Goal: Communication & Community: Answer question/provide support

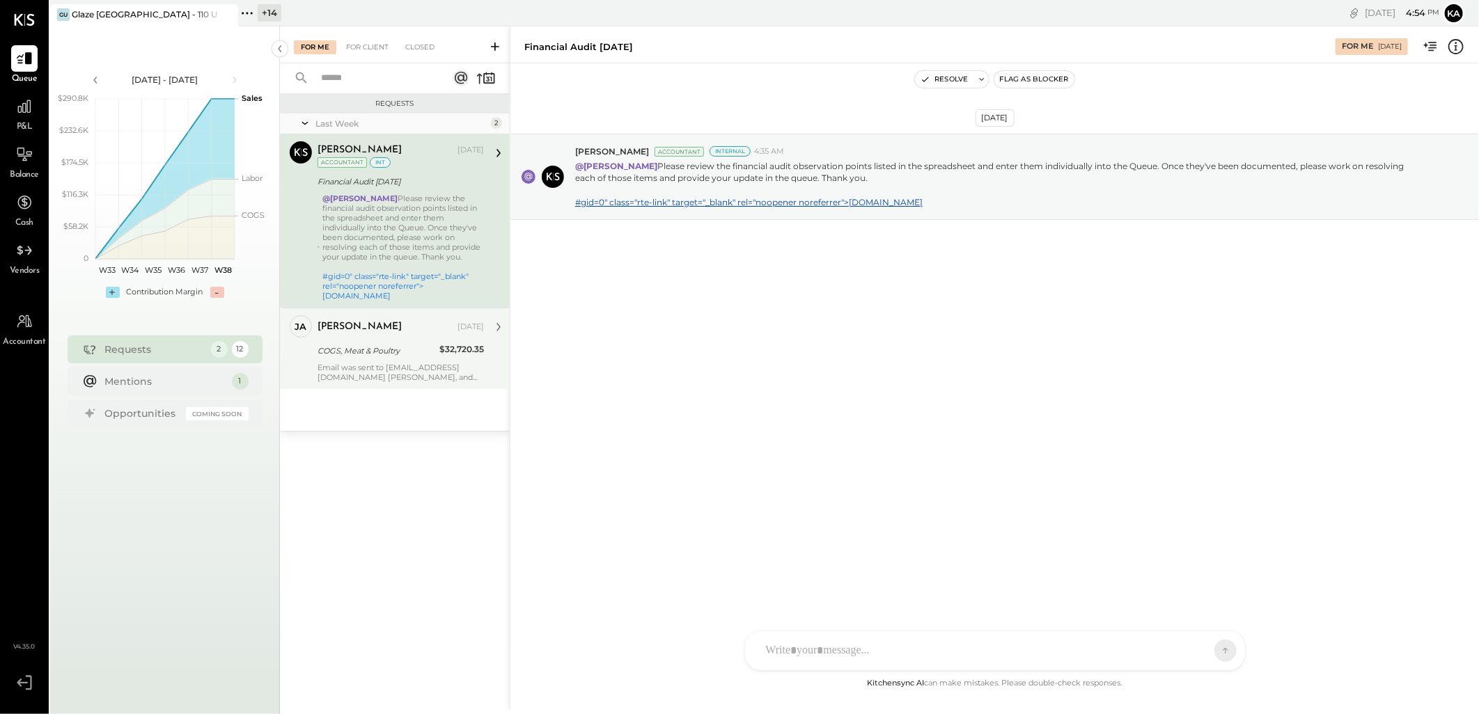
click at [457, 368] on div "Email was sent to finance@glaze.com Joseph, and melrose. Thank you" at bounding box center [401, 372] width 166 height 19
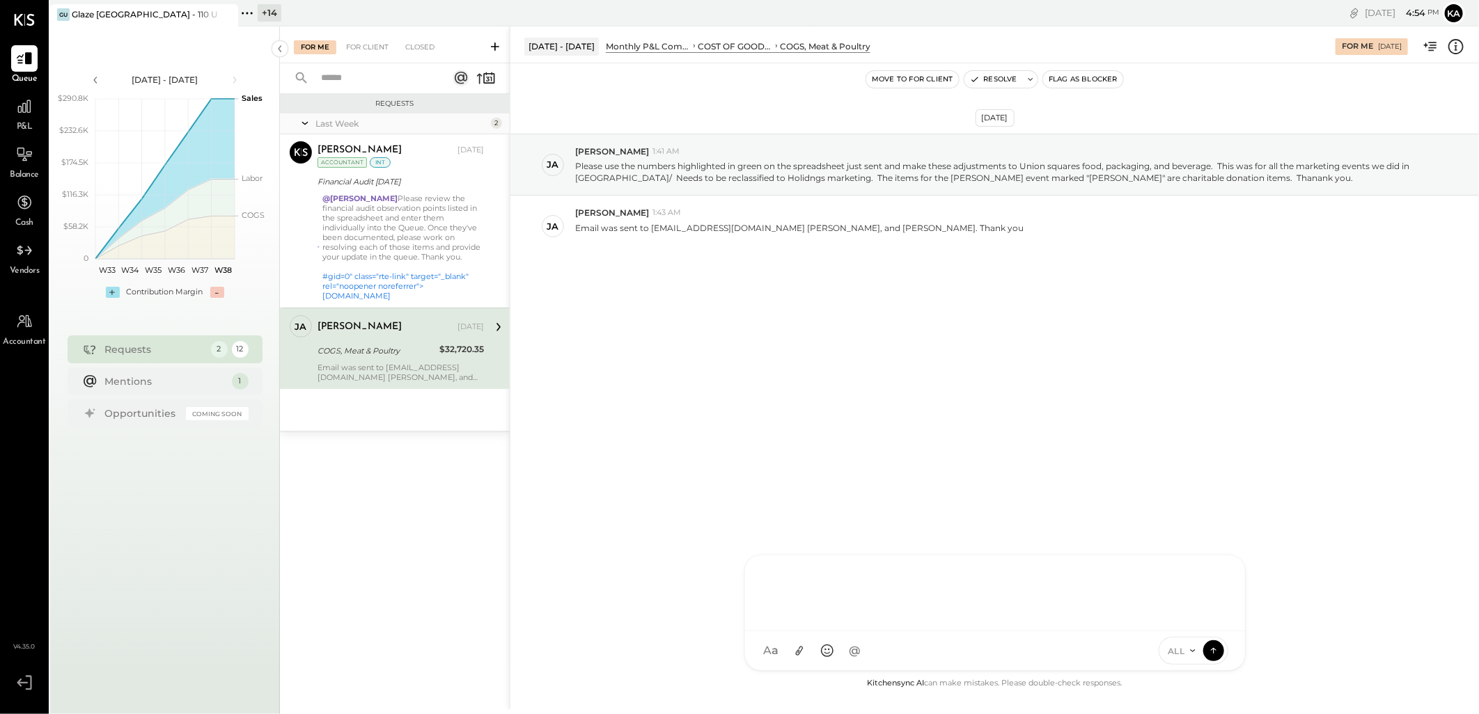
click at [879, 620] on div at bounding box center [995, 592] width 472 height 56
drag, startPoint x: 1085, startPoint y: 163, endPoint x: 1213, endPoint y: 169, distance: 128.2
click at [1213, 169] on p "Please use the numbers highlighted in green on the spreadsheet just sent and ma…" at bounding box center [999, 172] width 848 height 24
copy p "food, packaging, and beverage"
click at [863, 603] on div "**********" at bounding box center [995, 592] width 472 height 56
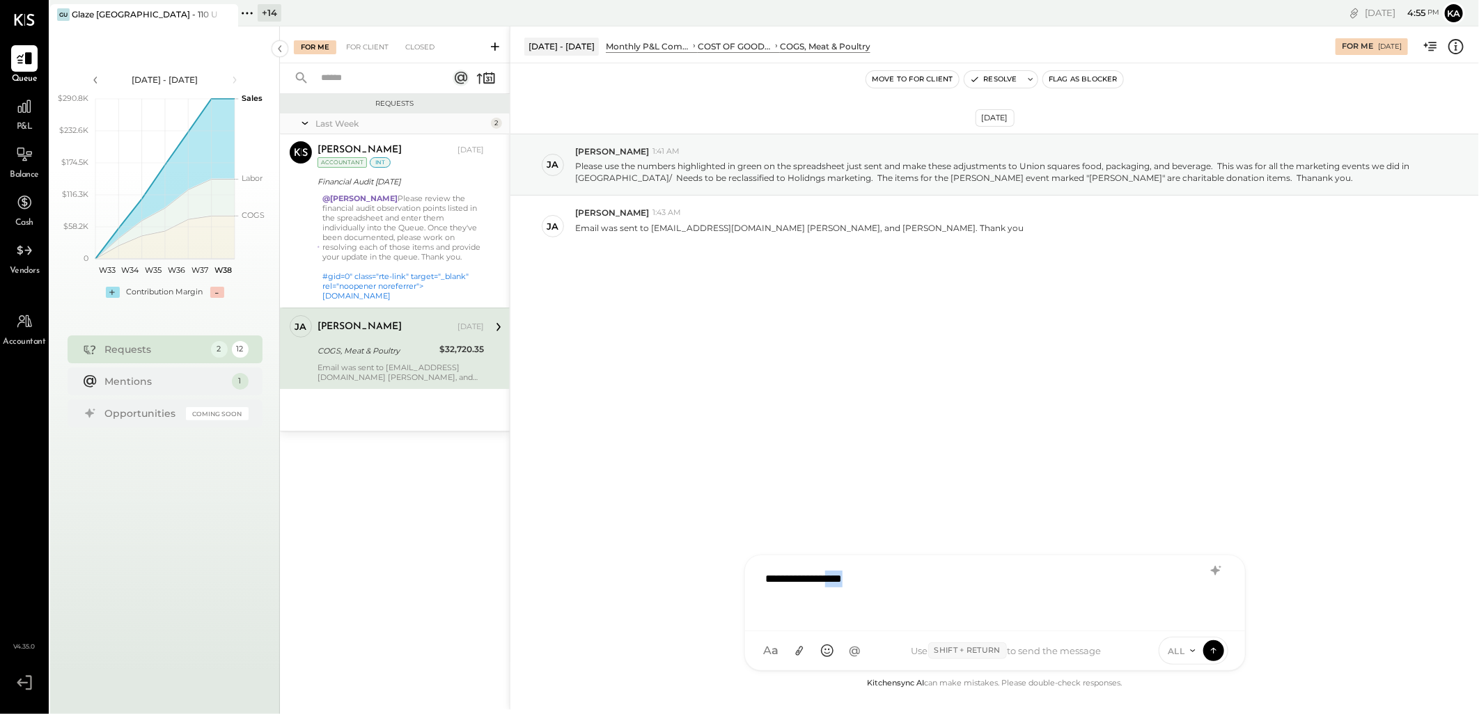
drag, startPoint x: 858, startPoint y: 579, endPoint x: 953, endPoint y: 583, distance: 94.8
click at [953, 583] on div "**********" at bounding box center [995, 592] width 472 height 56
drag, startPoint x: 637, startPoint y: 164, endPoint x: 767, endPoint y: 171, distance: 130.4
click at [767, 171] on p "Please use the numbers highlighted in green on the spreadsheet just sent and ma…" at bounding box center [999, 172] width 848 height 24
drag, startPoint x: 767, startPoint y: 171, endPoint x: 673, endPoint y: 163, distance: 94.4
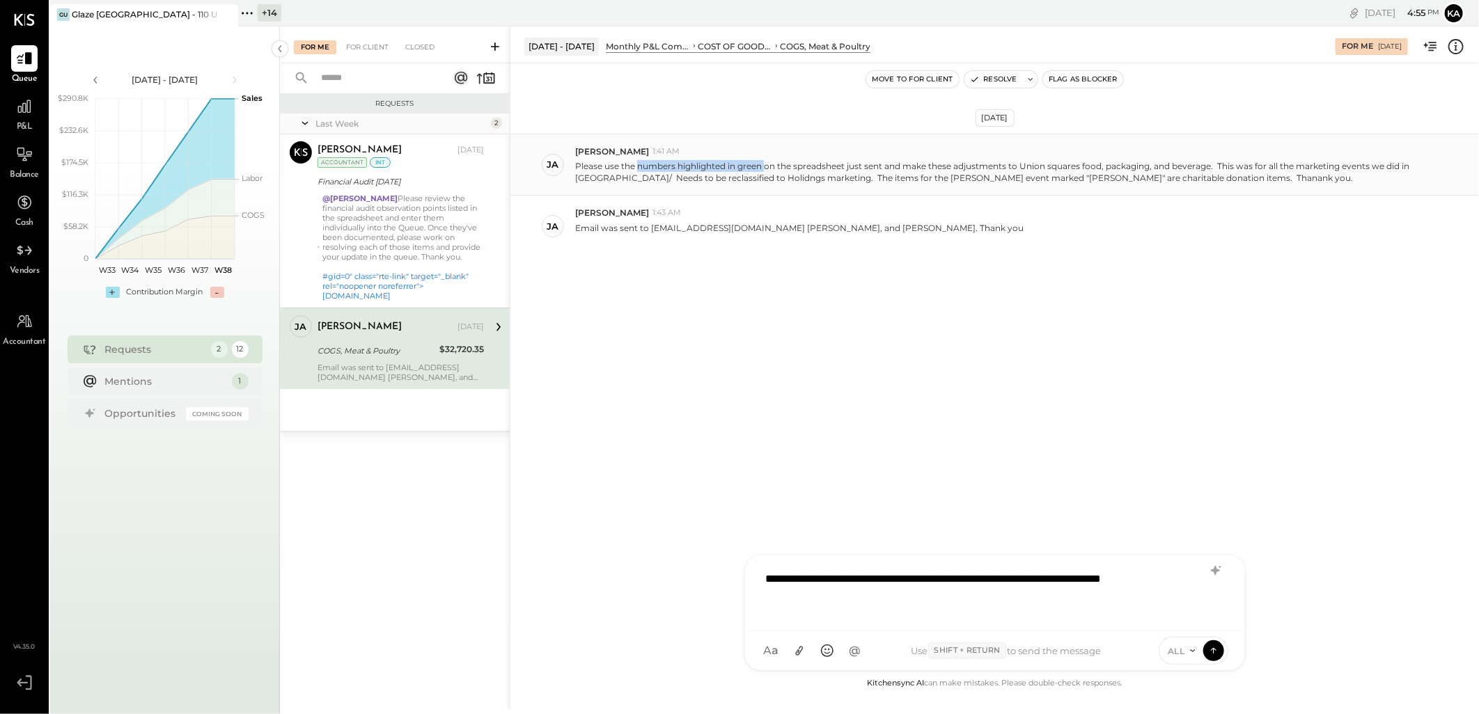
click at [673, 163] on p "Please use the numbers highlighted in green on the spreadsheet just sent and ma…" at bounding box center [999, 172] width 848 height 24
drag, startPoint x: 621, startPoint y: 163, endPoint x: 846, endPoint y: 169, distance: 225.0
click at [846, 169] on p "Please use the numbers highlighted in green on the spreadsheet just sent and ma…" at bounding box center [999, 172] width 848 height 24
copy p "the numbers highlighted in green on the spreadsheet"
click at [854, 600] on div "**********" at bounding box center [995, 592] width 472 height 56
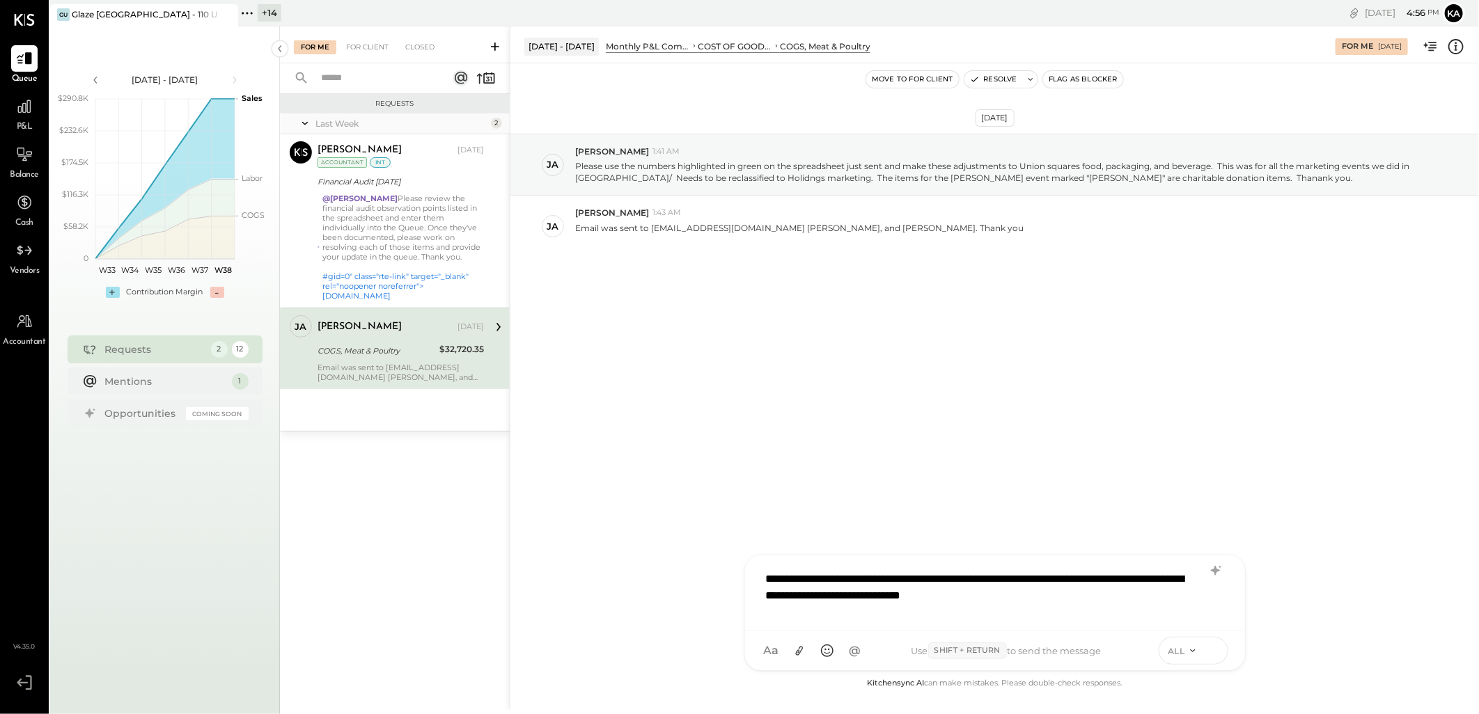
click at [1216, 652] on icon at bounding box center [1213, 650] width 13 height 14
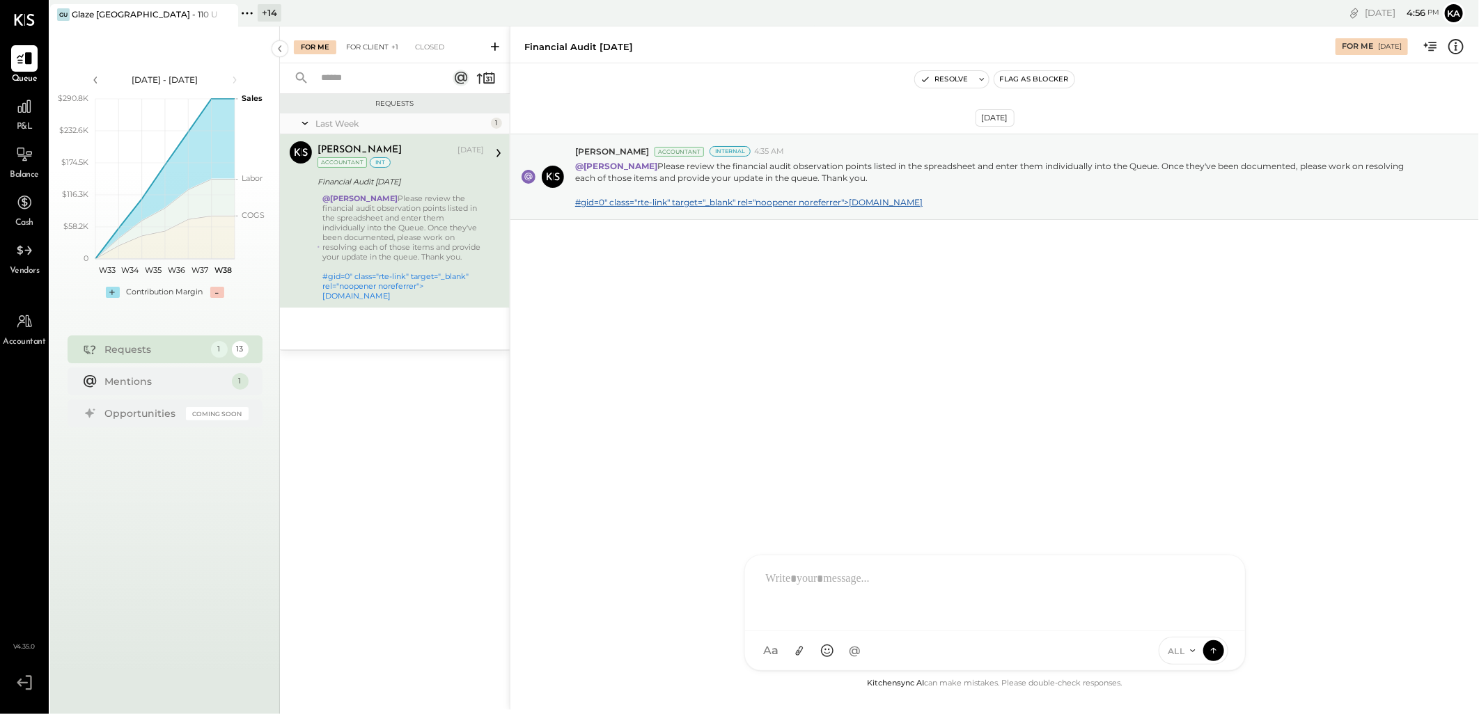
click at [370, 53] on div "For Client +1" at bounding box center [372, 47] width 66 height 14
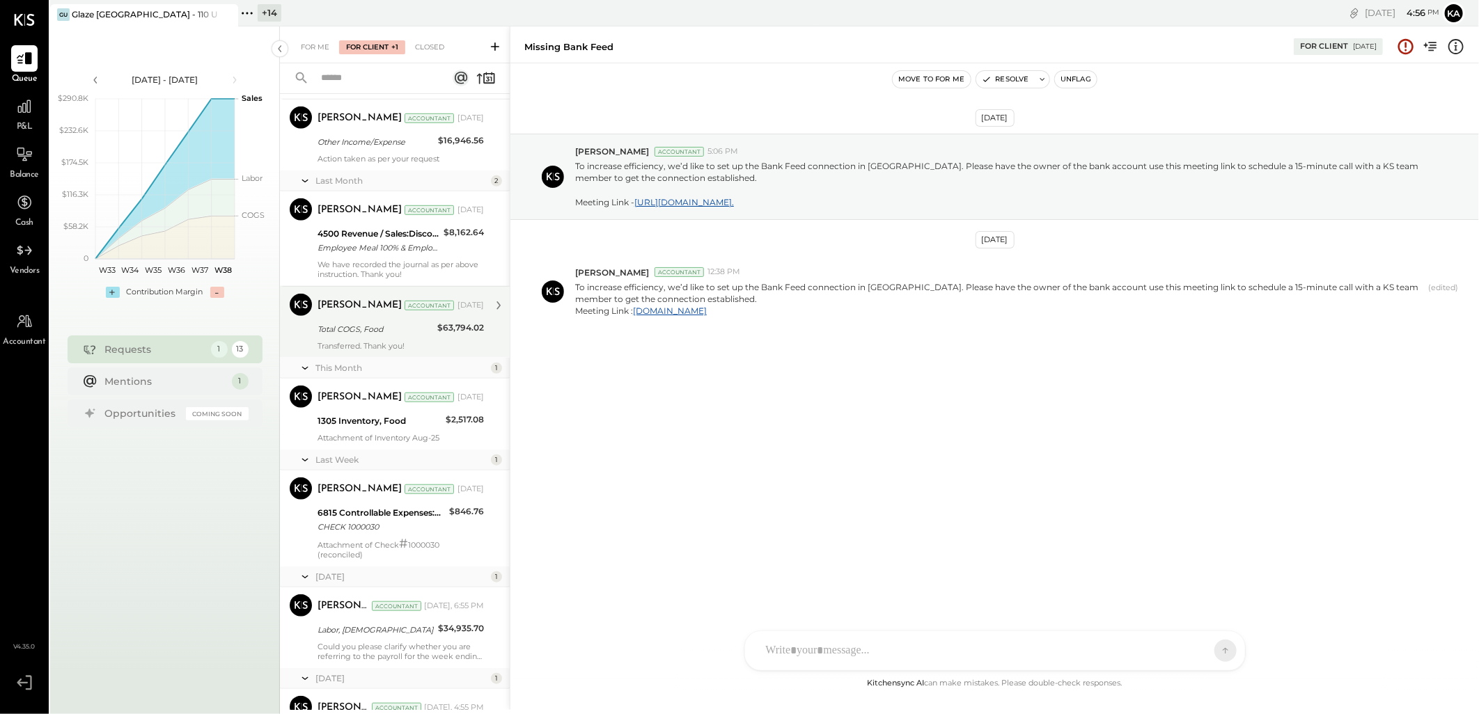
scroll to position [698, 0]
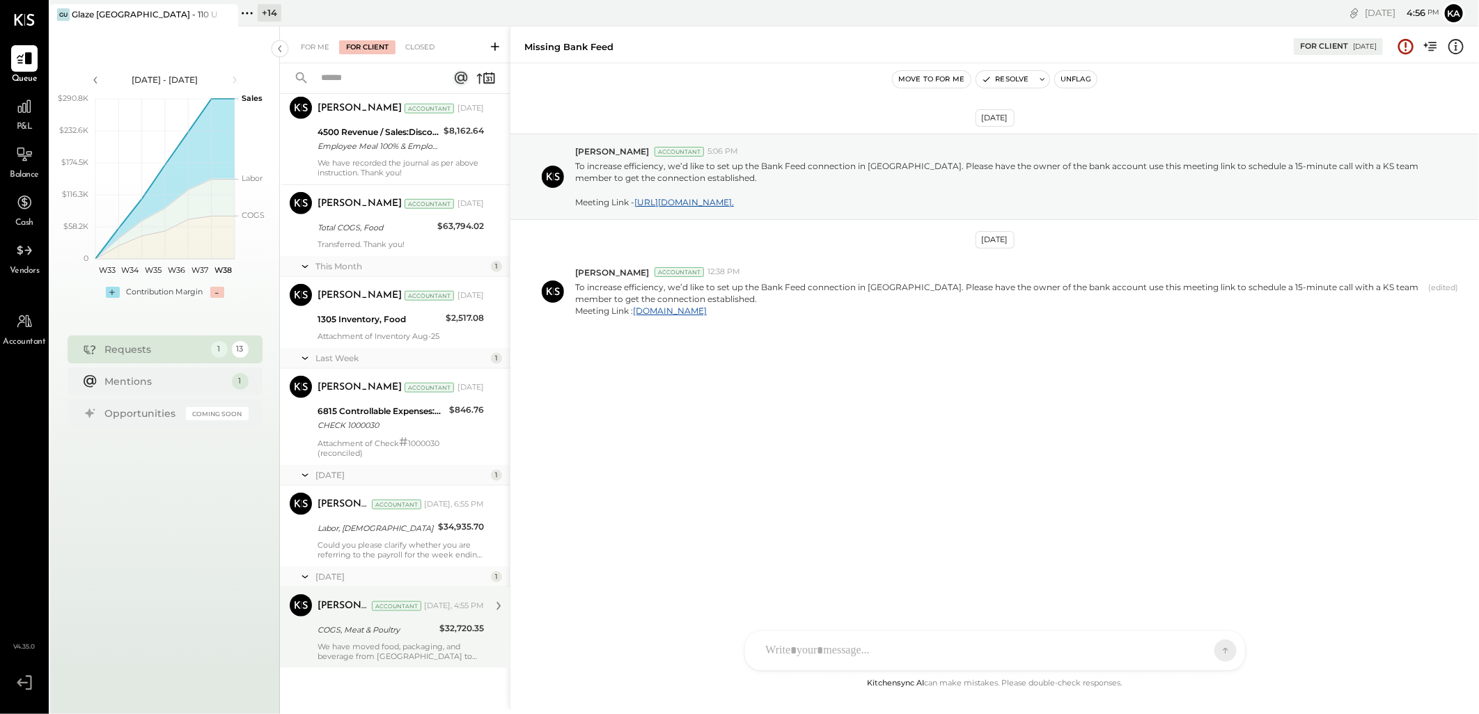
drag, startPoint x: 433, startPoint y: 636, endPoint x: 446, endPoint y: 641, distance: 13.4
click at [433, 638] on div "COGS, Meat & Poultry" at bounding box center [377, 630] width 118 height 17
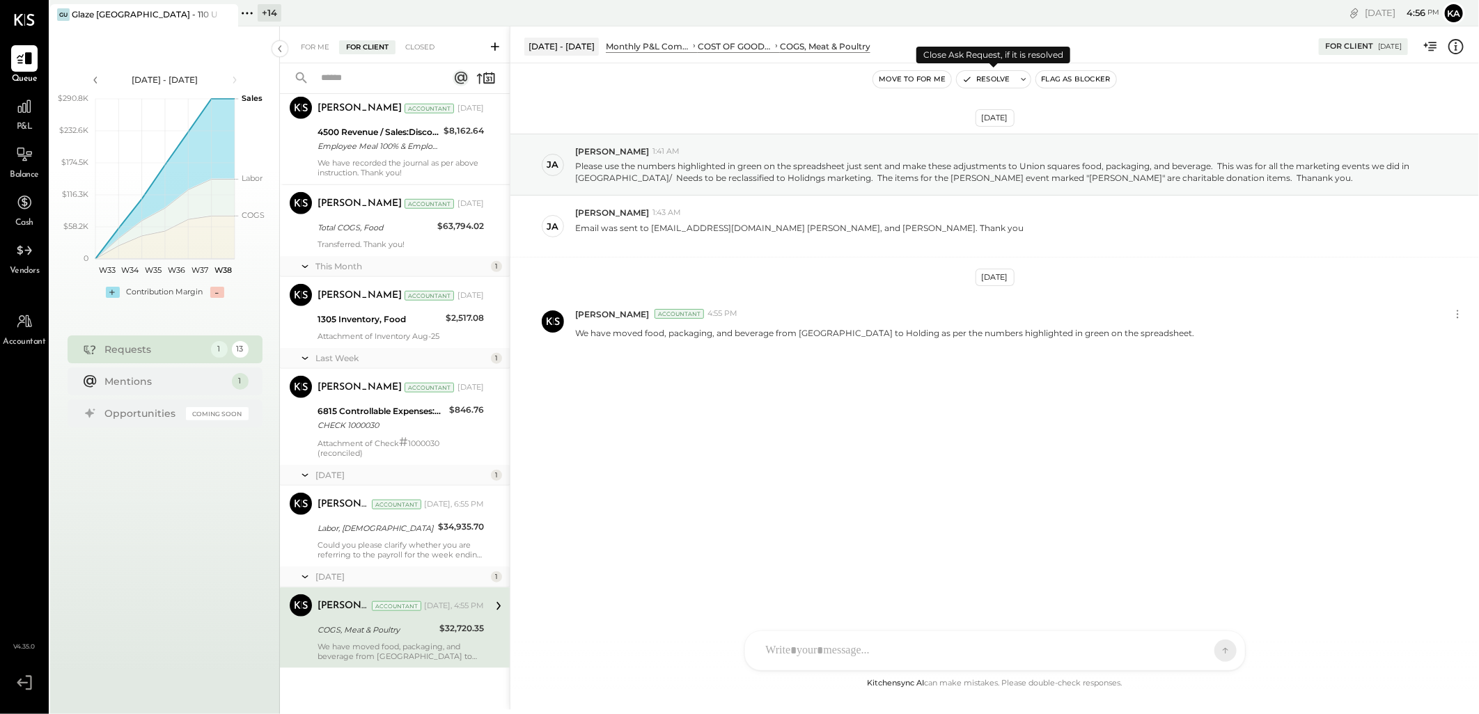
click at [992, 77] on button "Resolve" at bounding box center [986, 79] width 58 height 17
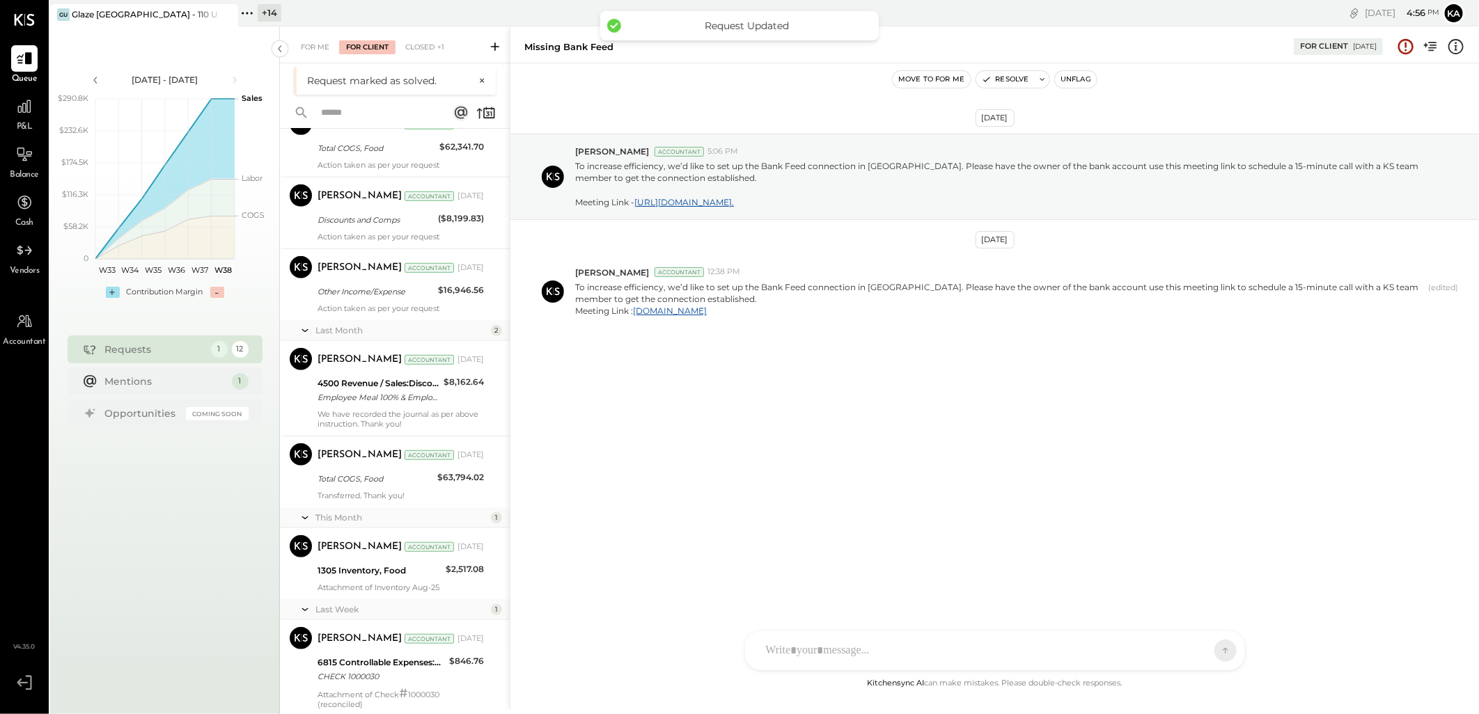
scroll to position [596, 0]
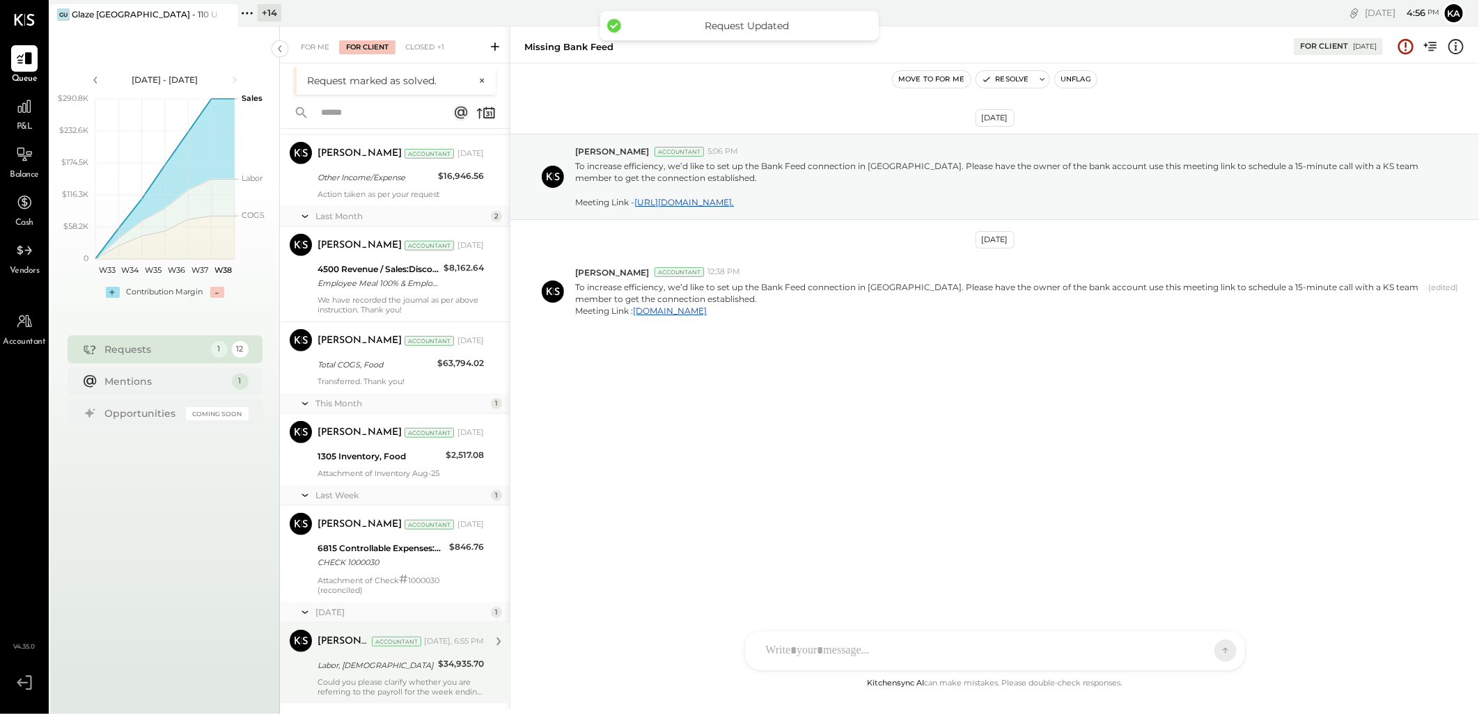
click at [380, 670] on div "Labor, [DEMOGRAPHIC_DATA]" at bounding box center [376, 666] width 116 height 14
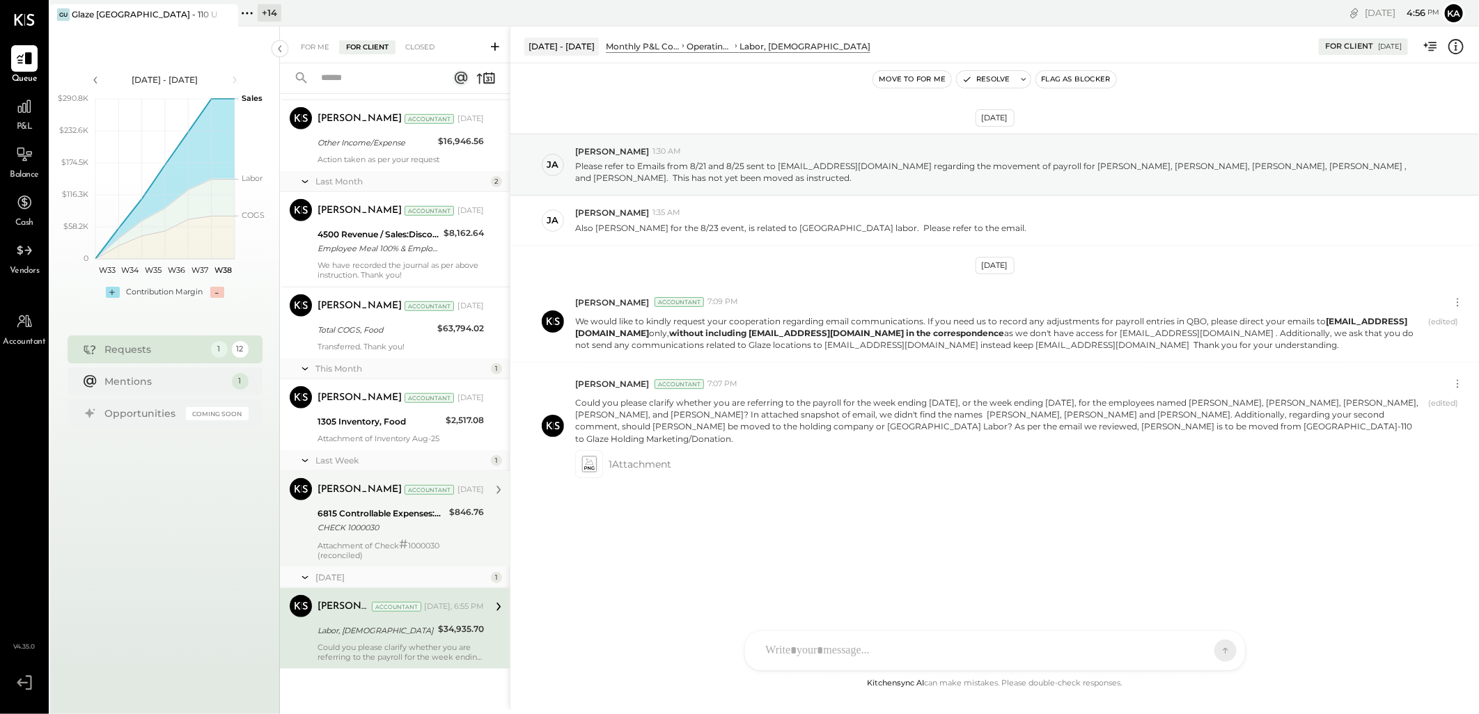
click at [378, 530] on div "CHECK 1000030" at bounding box center [381, 528] width 127 height 14
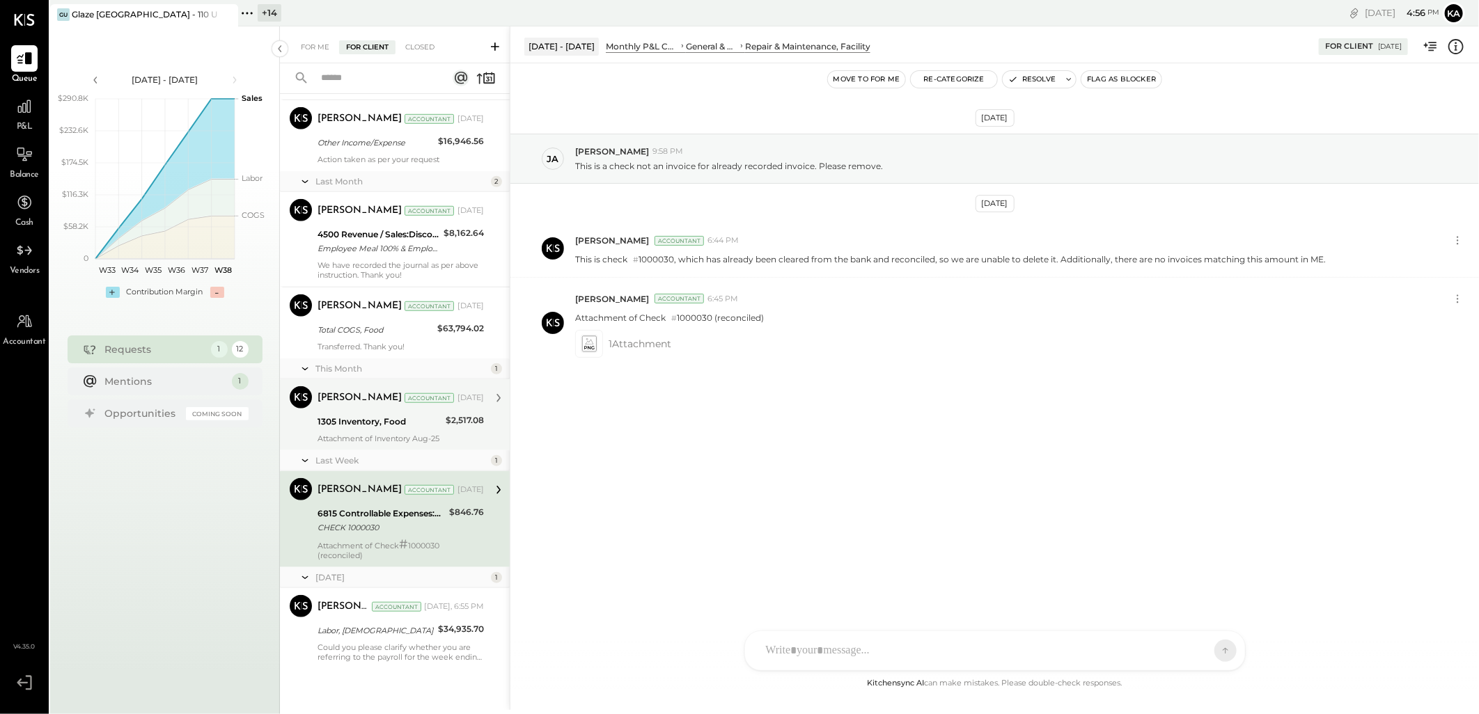
click at [359, 434] on div "Attachment of Inventory Aug-25" at bounding box center [401, 439] width 166 height 10
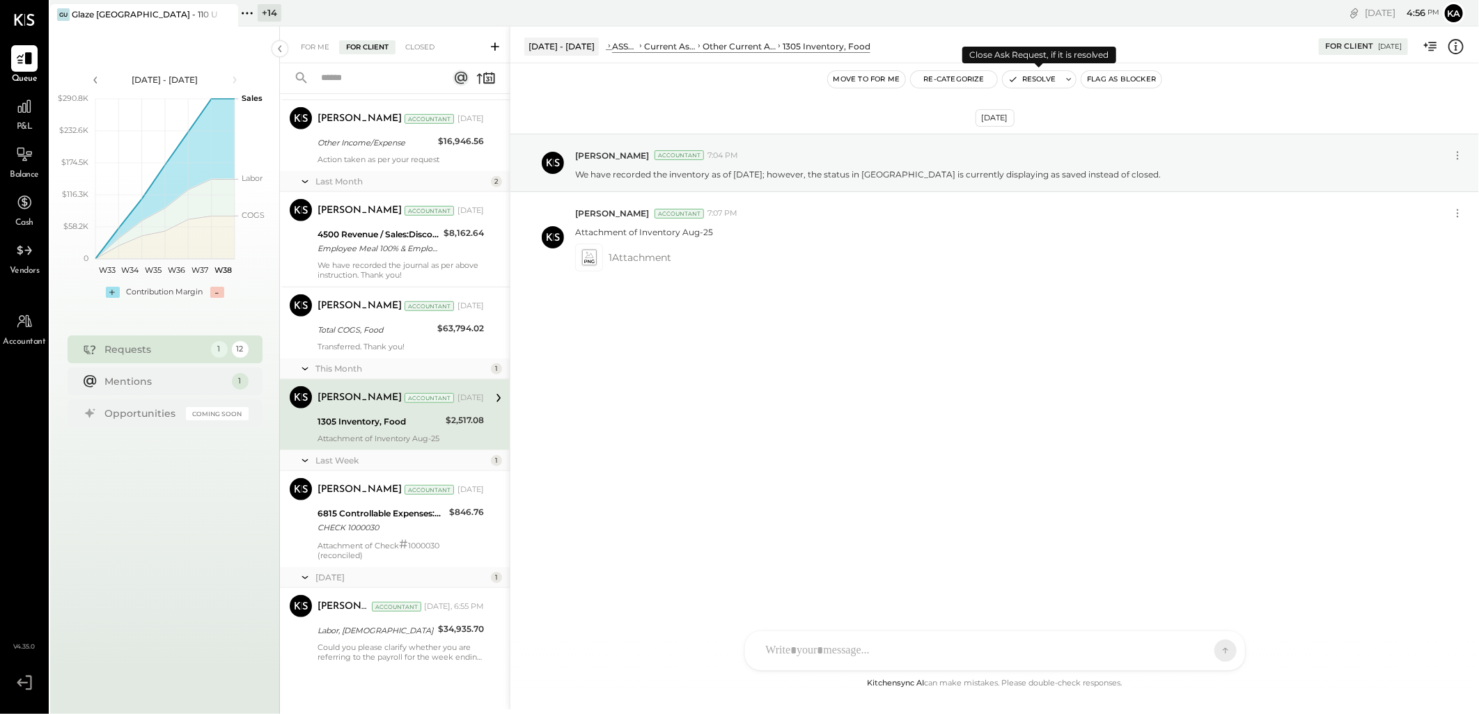
click at [1025, 77] on button "Resolve" at bounding box center [1032, 79] width 58 height 17
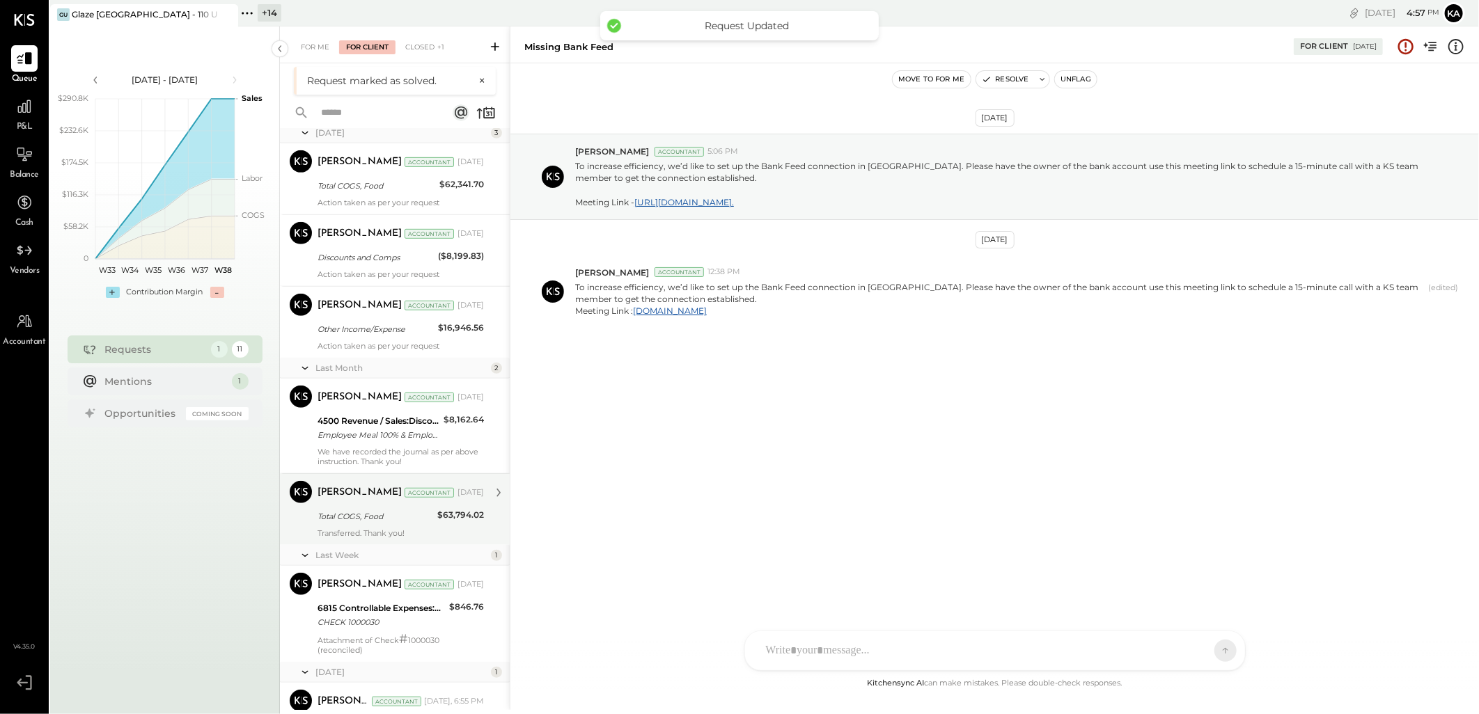
scroll to position [505, 0]
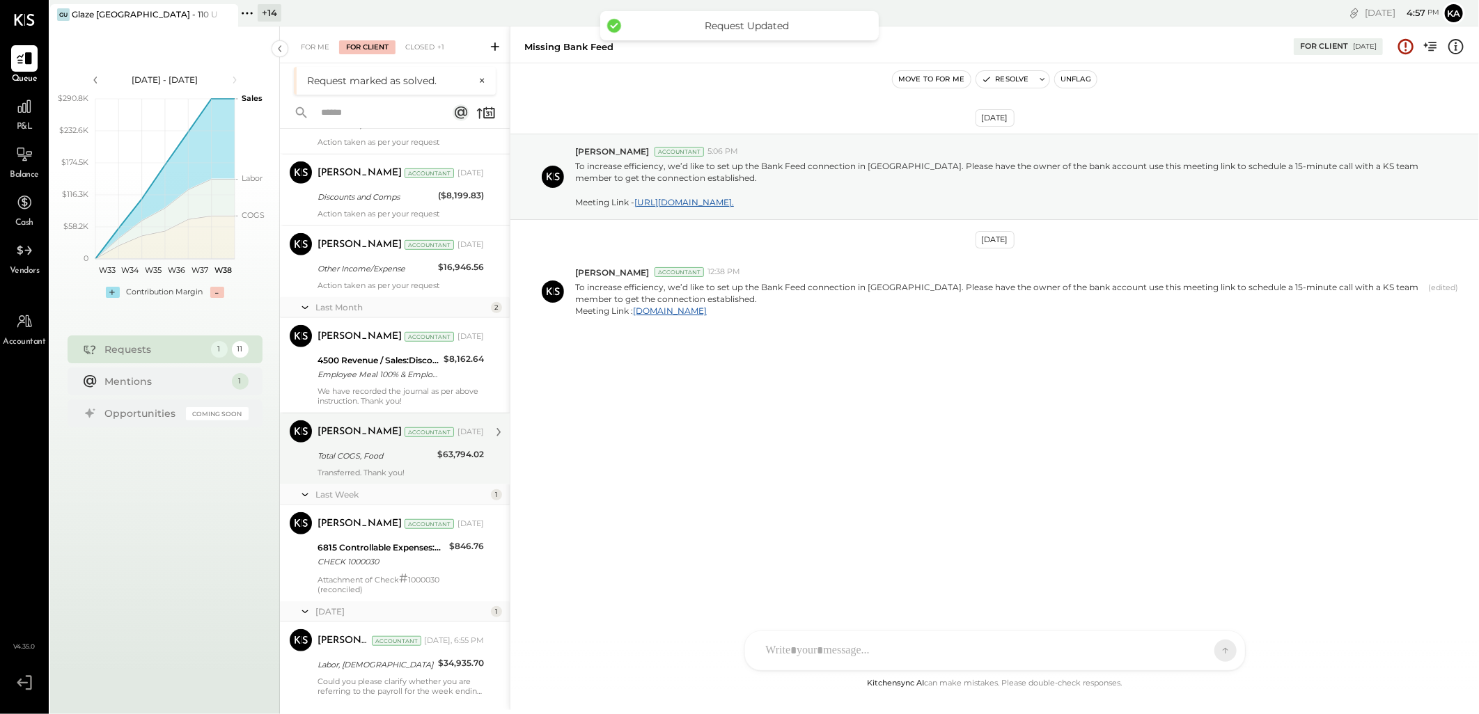
click at [394, 453] on div "Total COGS, Food" at bounding box center [376, 456] width 116 height 14
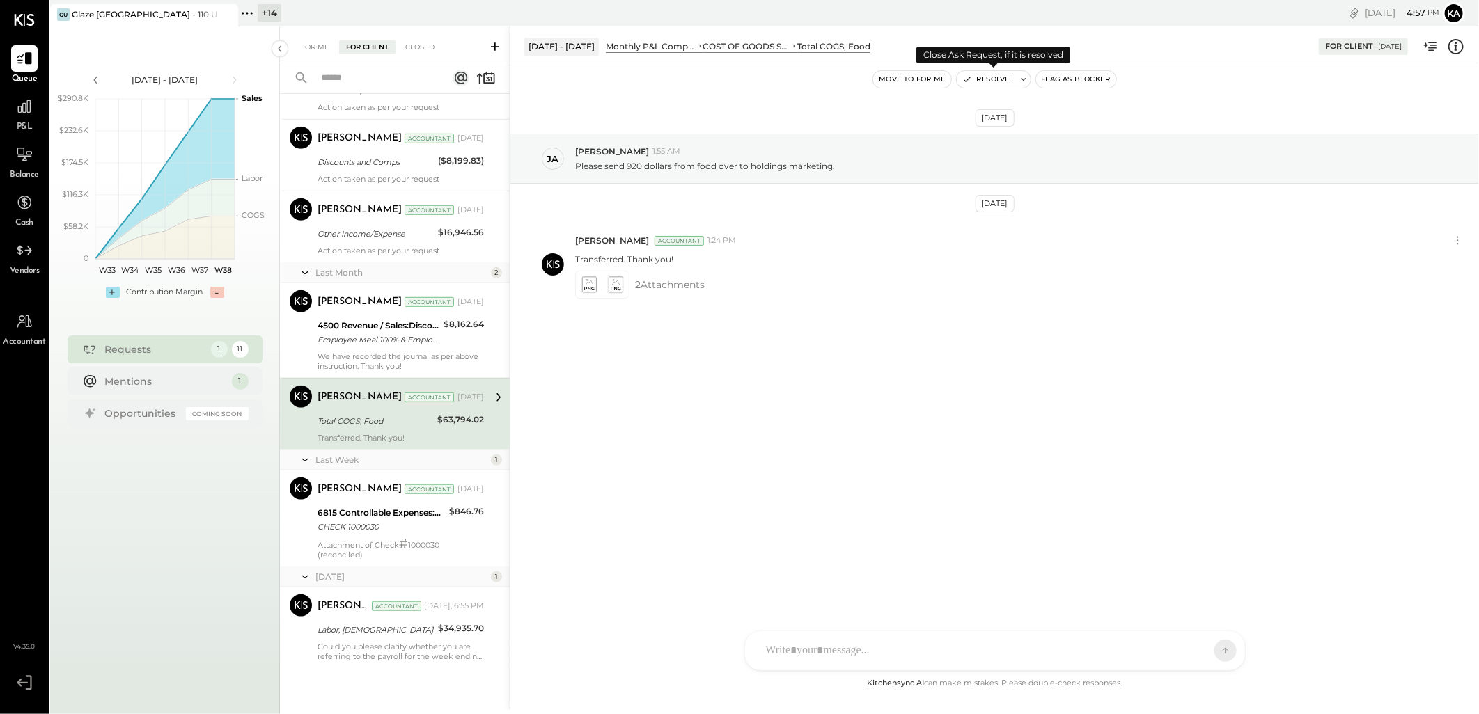
click at [993, 77] on button "Resolve" at bounding box center [986, 79] width 58 height 17
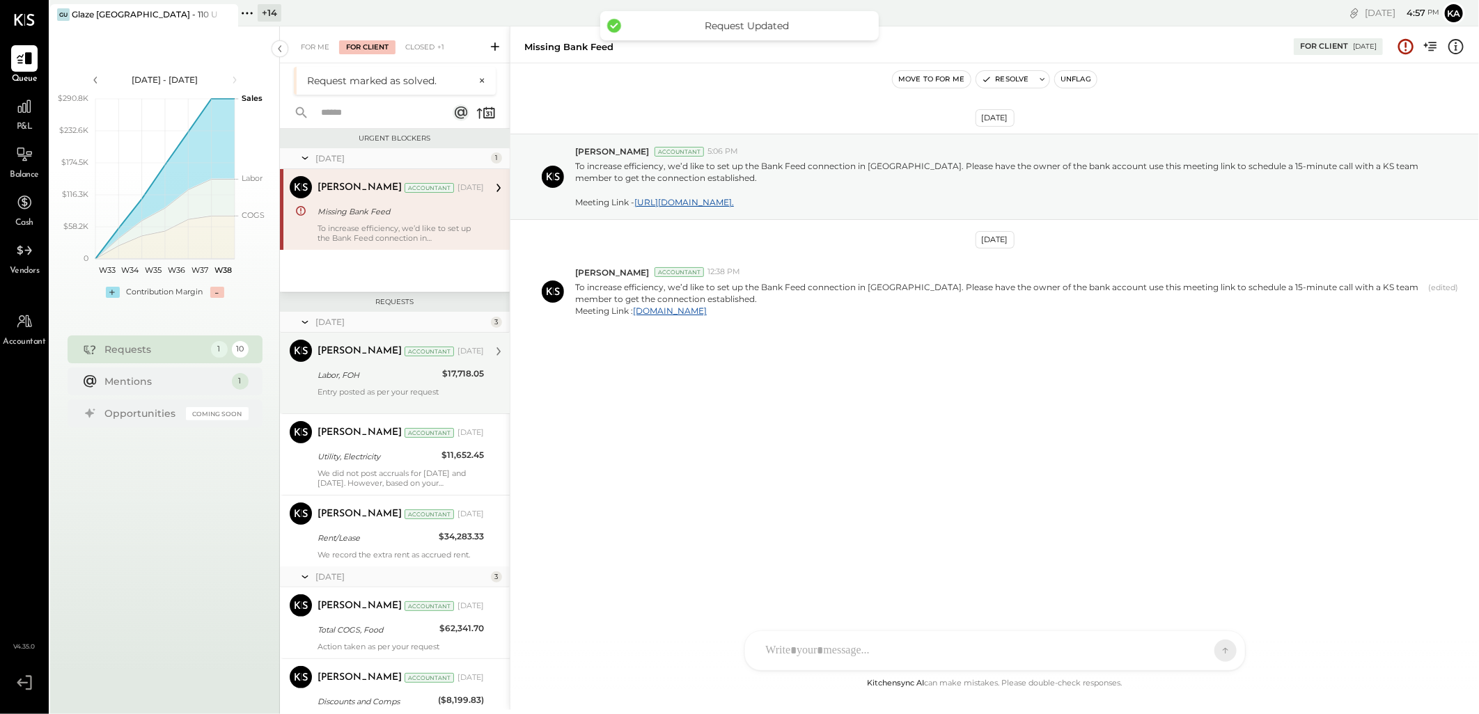
click at [371, 377] on div "Labor, FOH" at bounding box center [378, 375] width 120 height 14
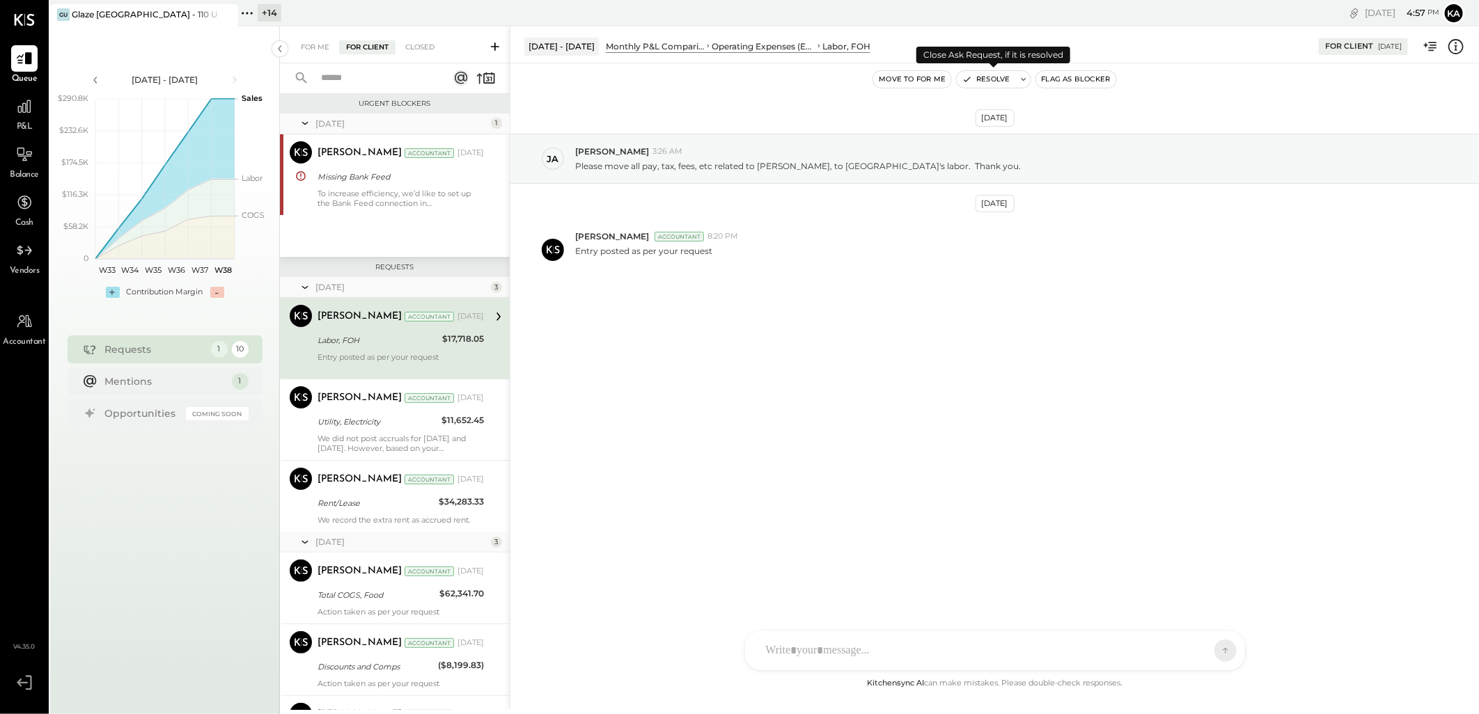
click at [994, 75] on button "Resolve" at bounding box center [986, 79] width 58 height 17
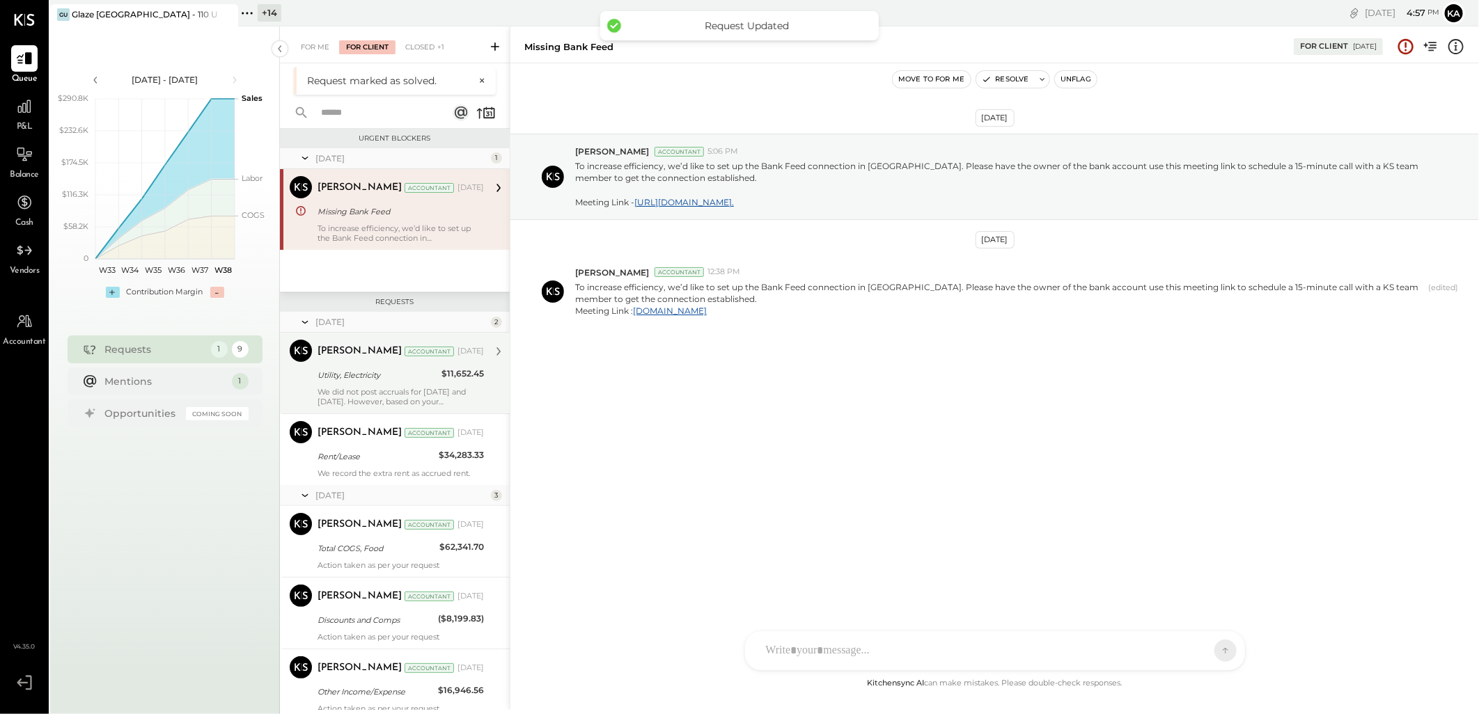
scroll to position [351, 0]
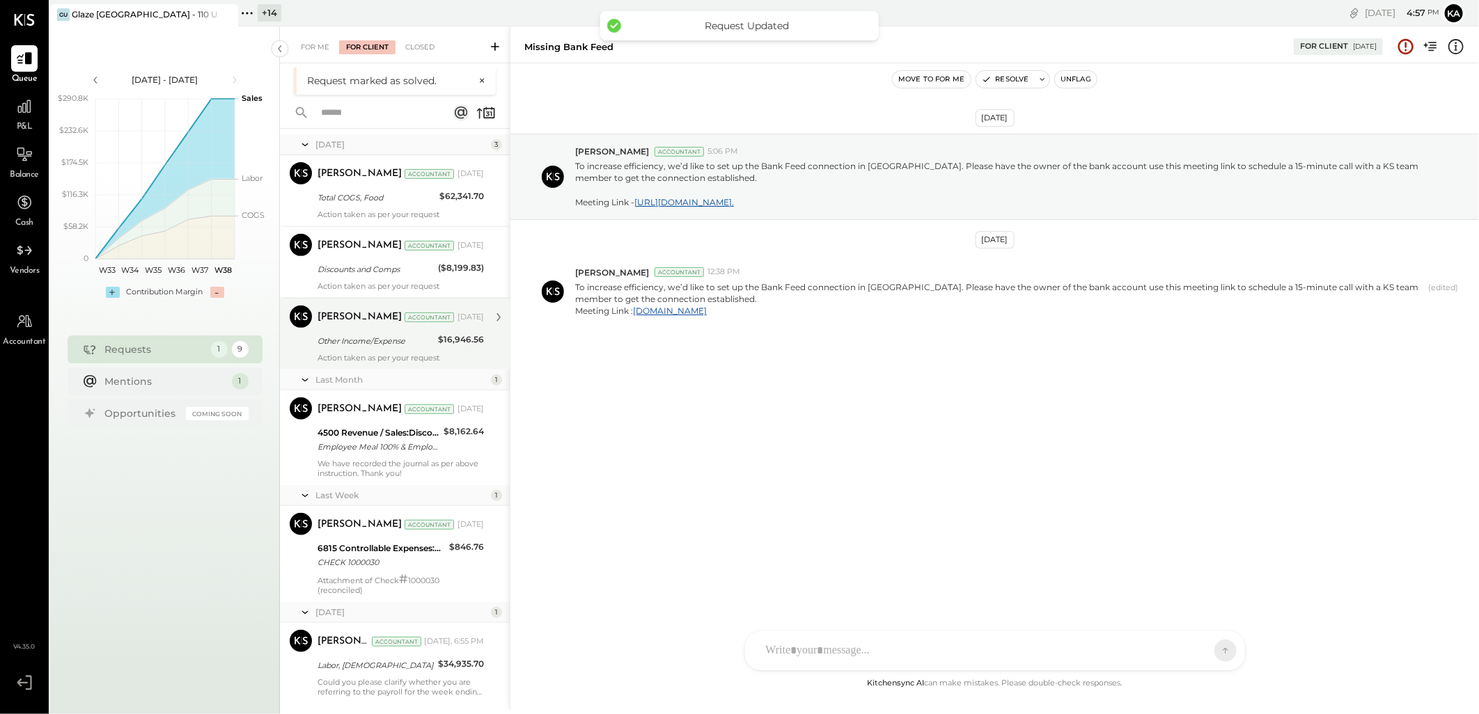
click at [376, 350] on div "Meghna Chavda Accountant Jul 16, 2025 Other Income/Expense $16,946.56 Action ta…" at bounding box center [401, 334] width 166 height 57
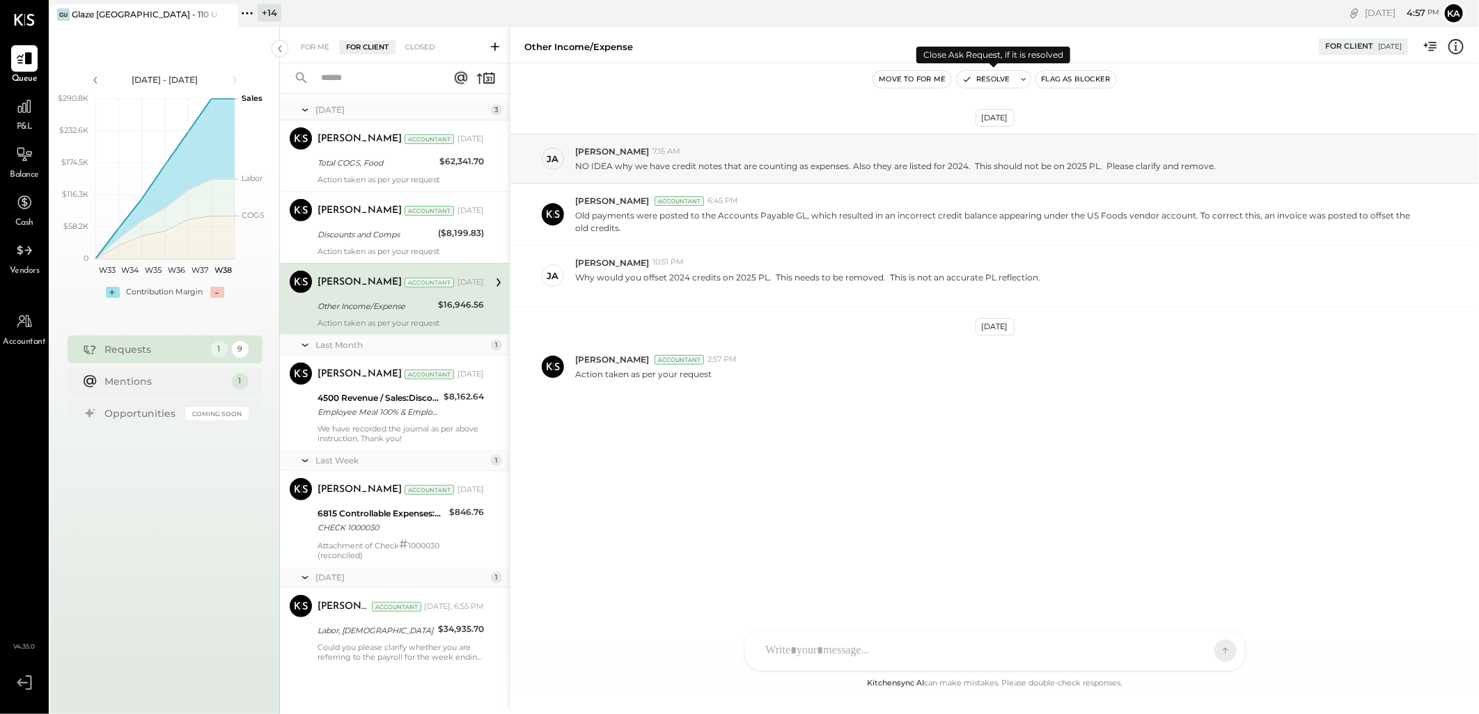
click at [1004, 77] on button "Resolve" at bounding box center [986, 79] width 58 height 17
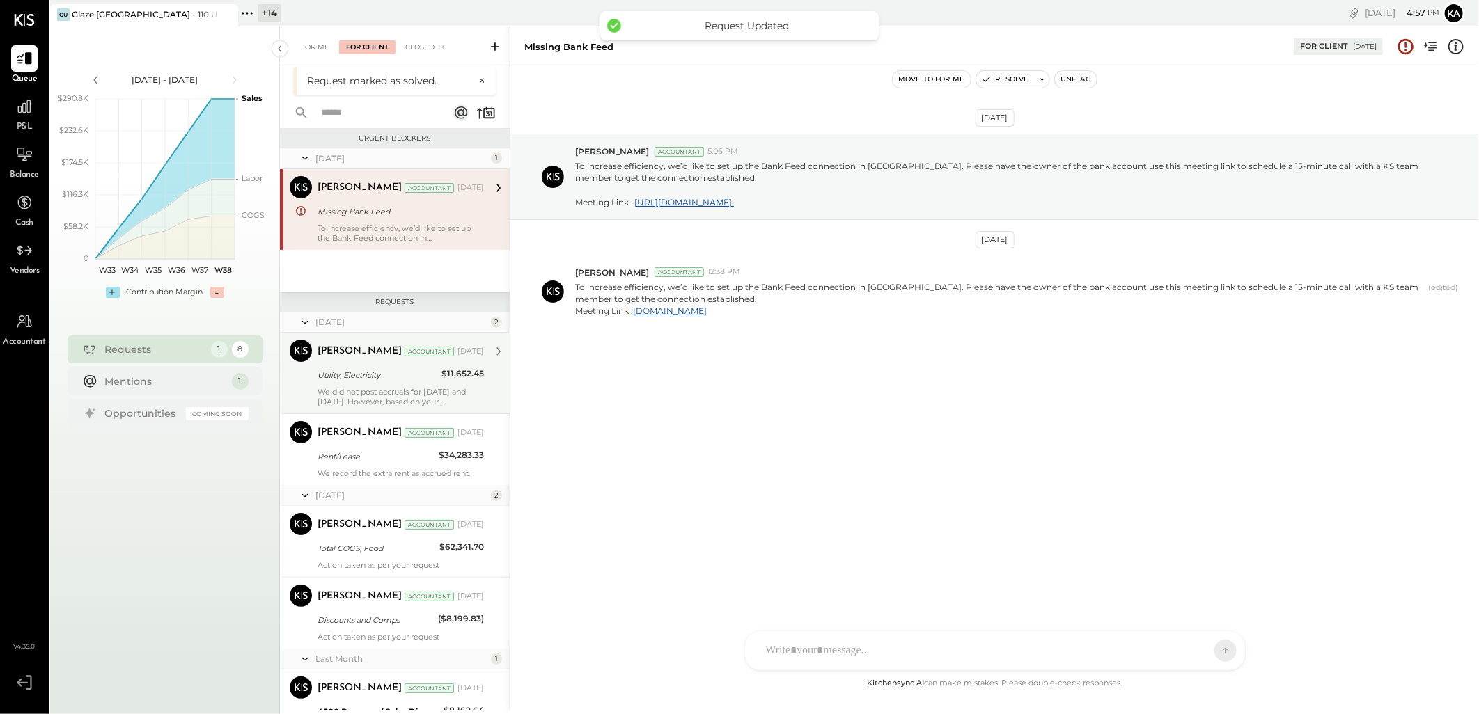
click at [370, 357] on div "[PERSON_NAME]" at bounding box center [360, 352] width 84 height 14
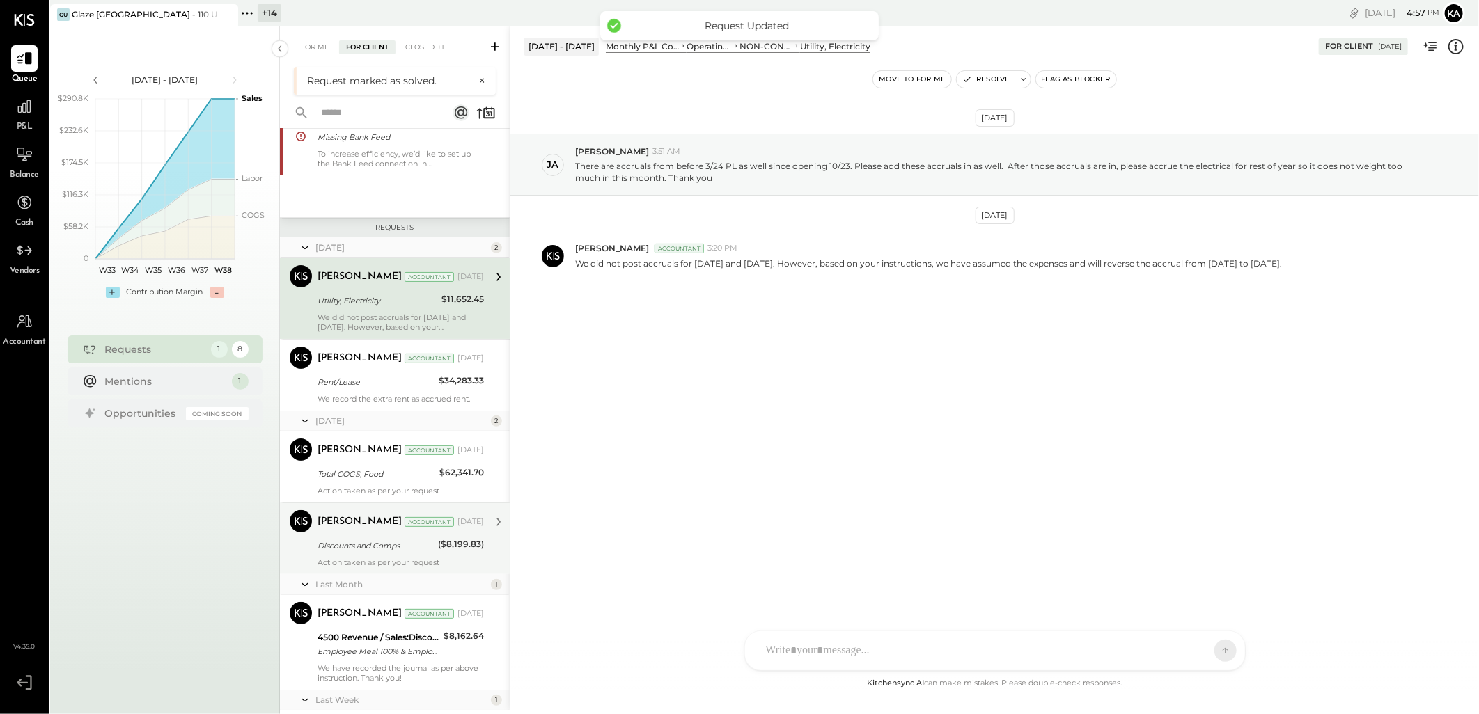
scroll to position [280, 0]
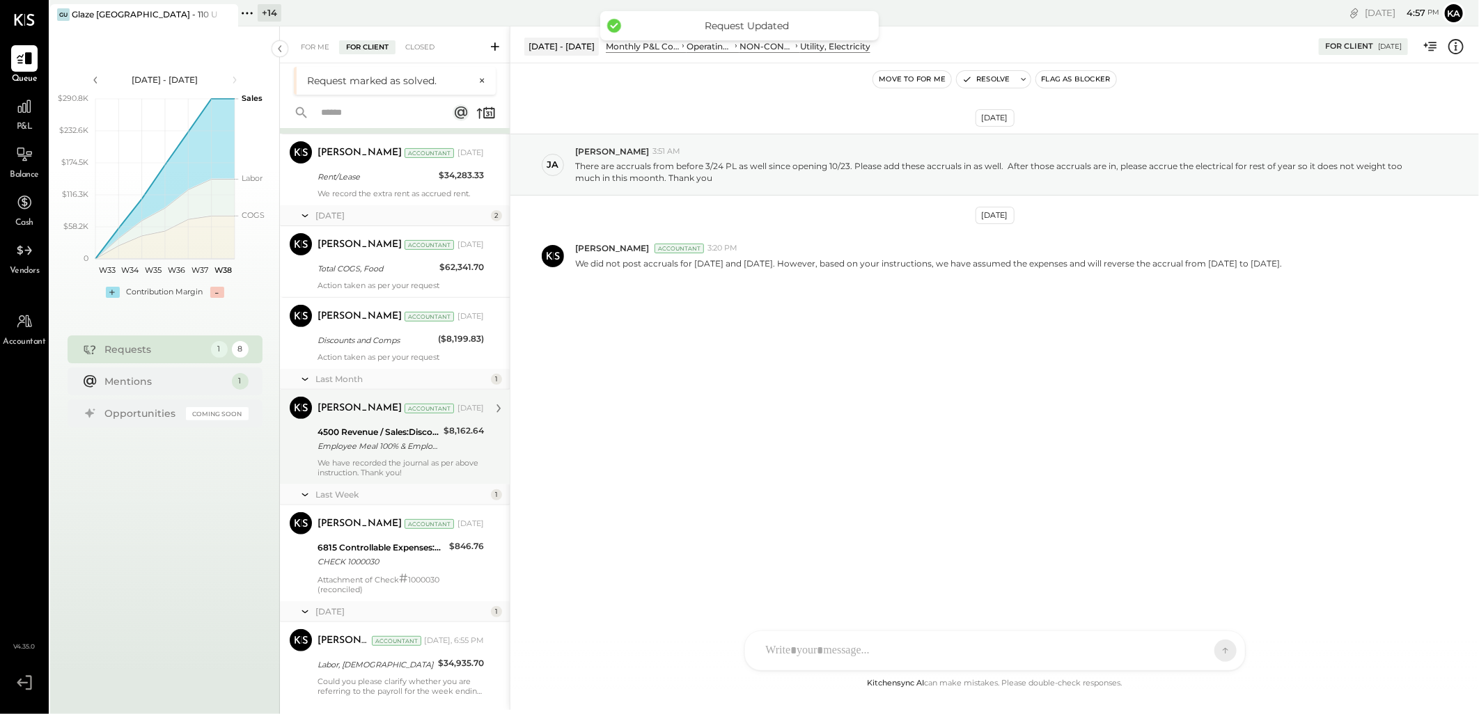
click at [389, 451] on div "Employee Meal 100% & Employee Discount - Item" at bounding box center [379, 446] width 122 height 14
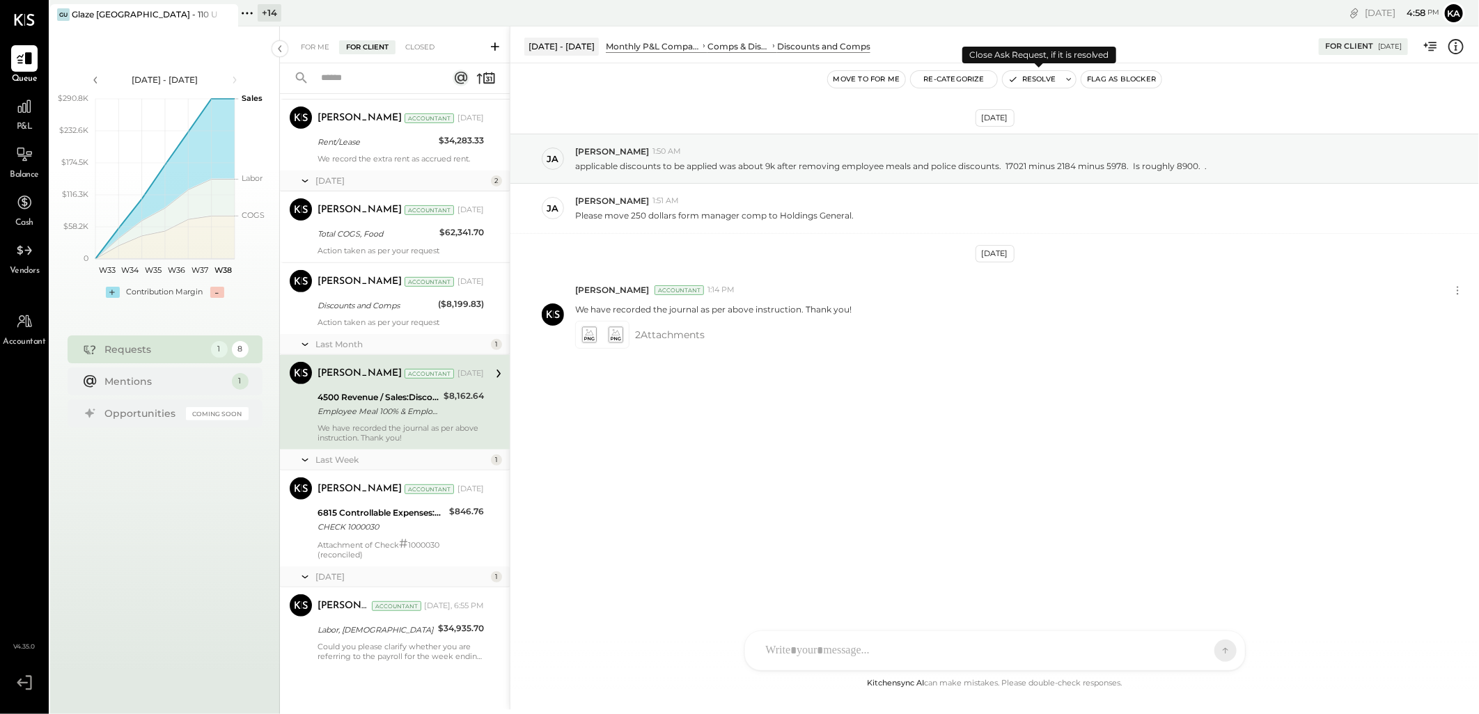
click at [1031, 81] on button "Resolve" at bounding box center [1032, 79] width 58 height 17
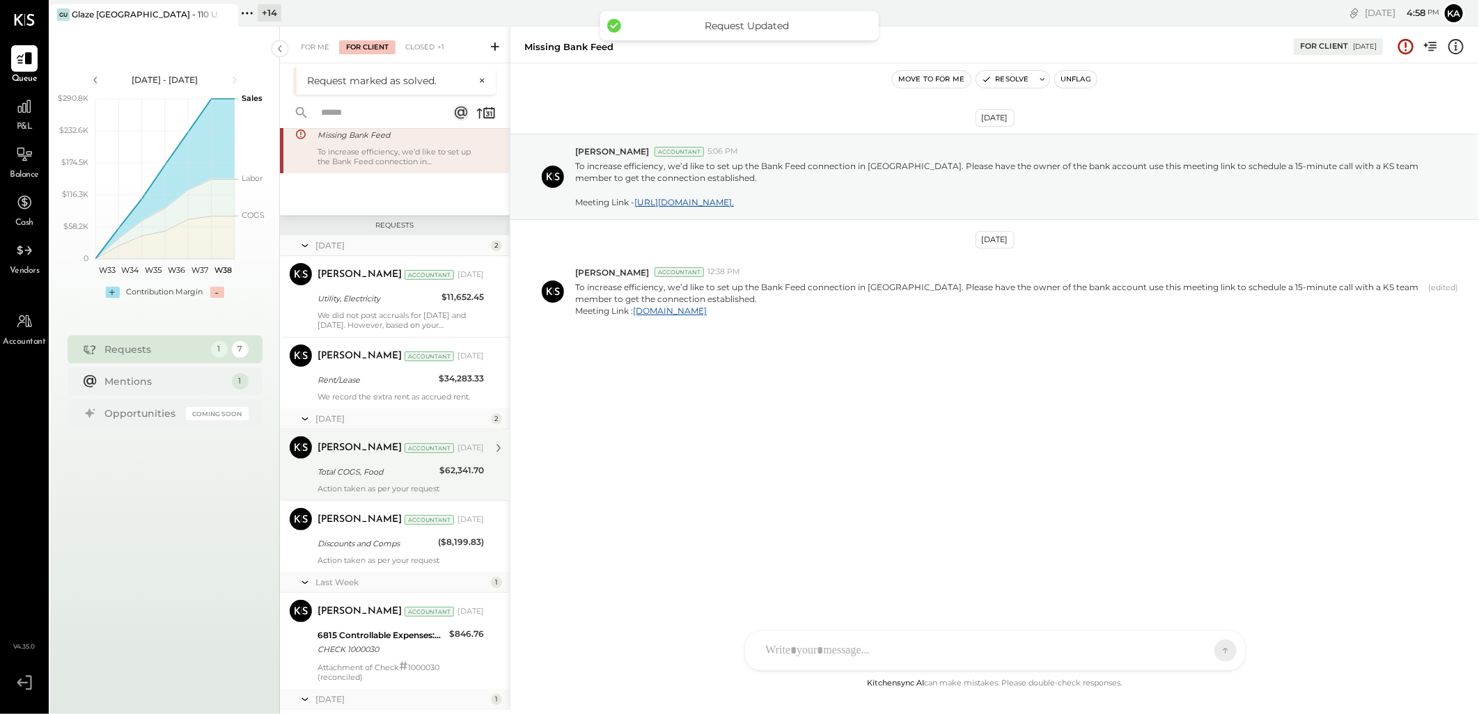
scroll to position [164, 0]
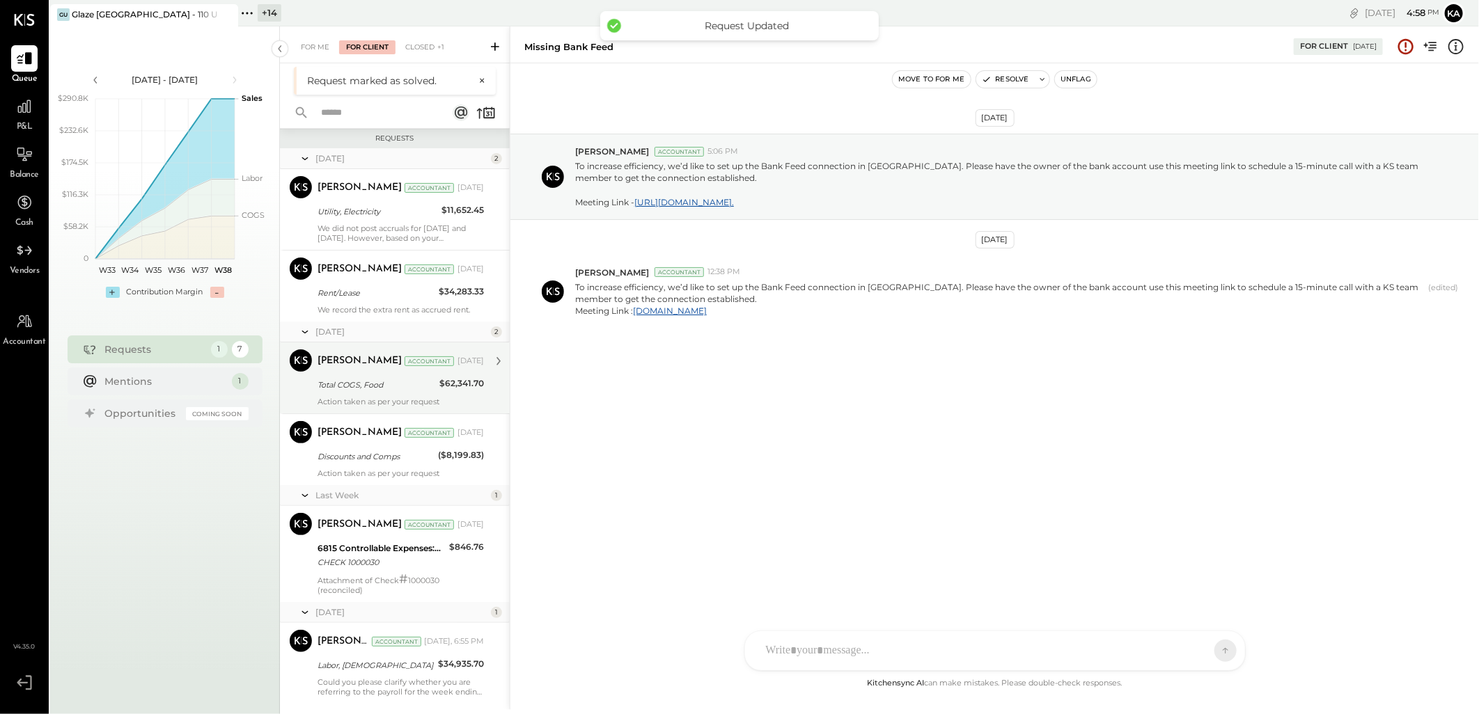
click at [377, 379] on div "Total COGS, Food" at bounding box center [377, 385] width 118 height 14
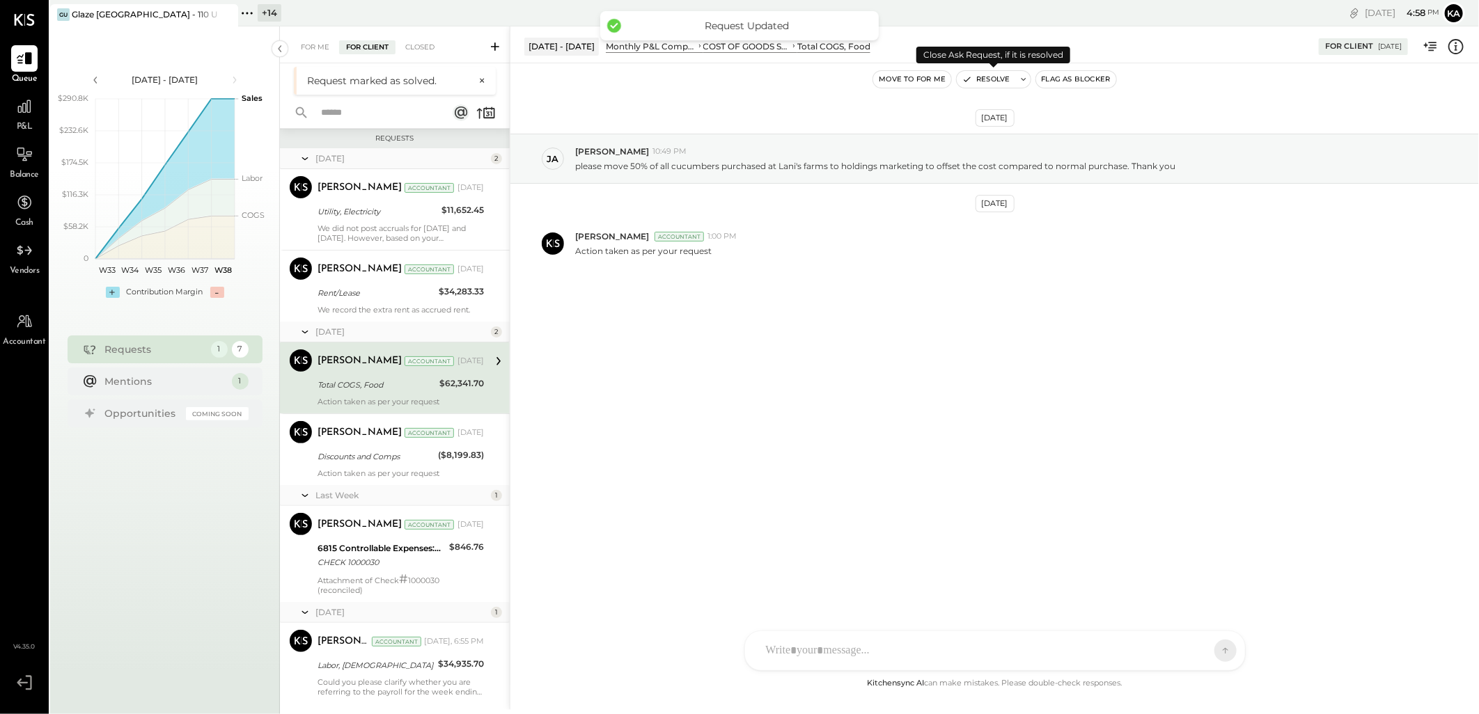
click at [992, 82] on button "Resolve" at bounding box center [986, 79] width 58 height 17
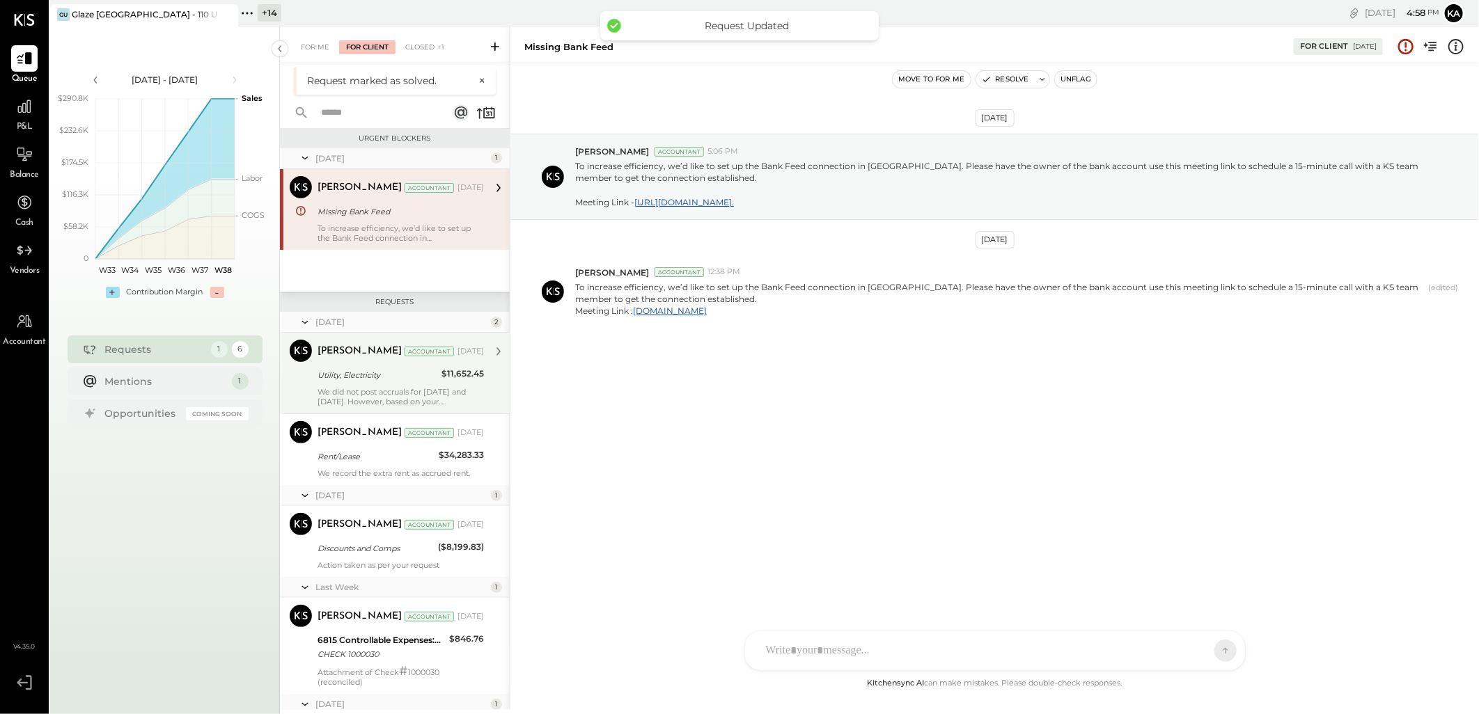
click at [395, 380] on div "Utility, Electricity" at bounding box center [378, 375] width 120 height 14
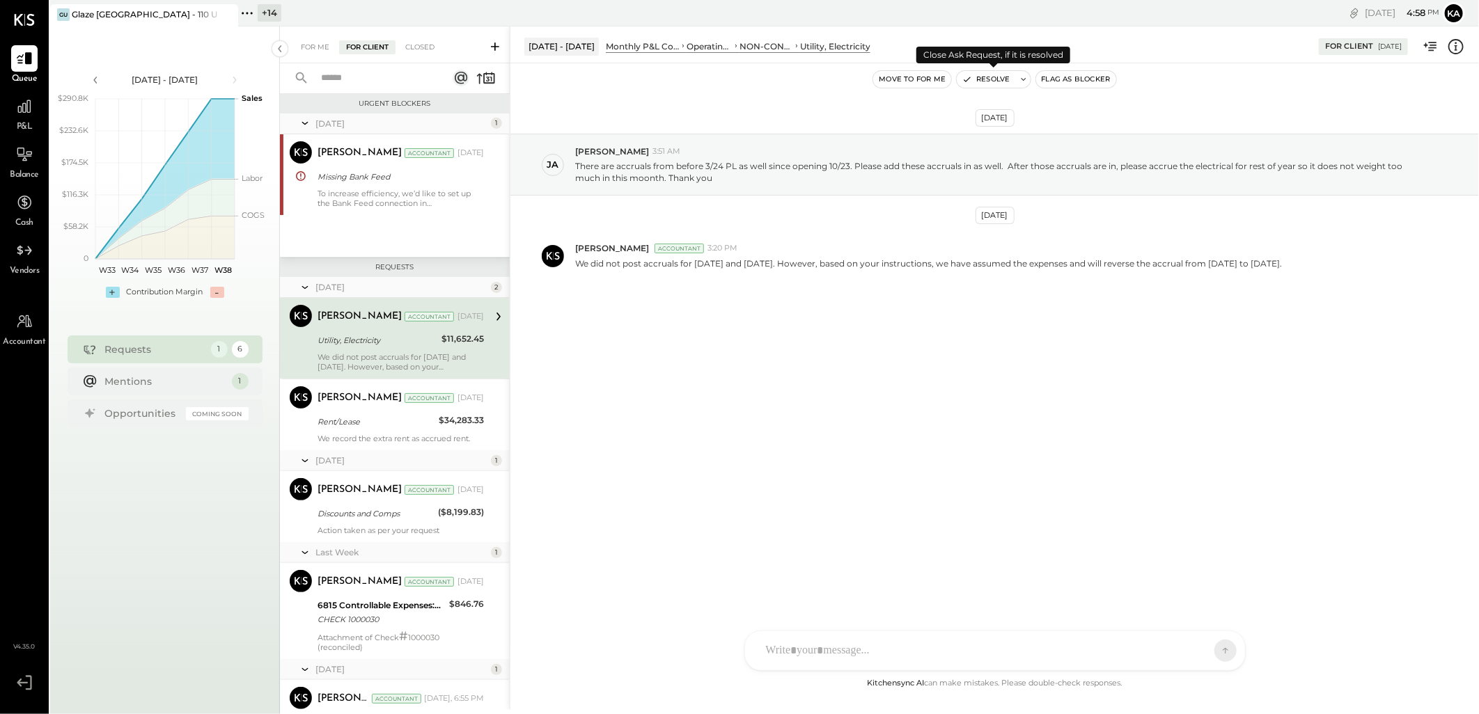
click at [992, 79] on button "Resolve" at bounding box center [986, 79] width 58 height 17
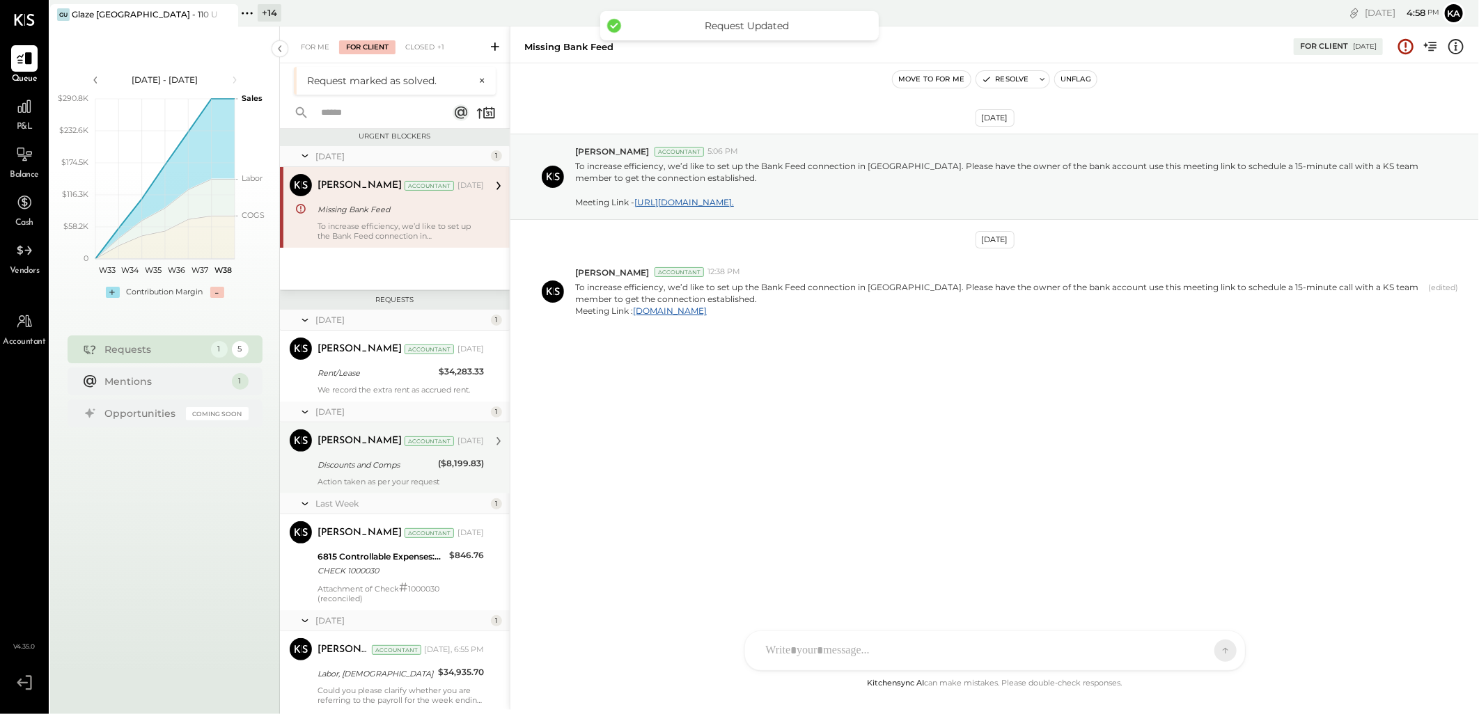
scroll to position [10, 0]
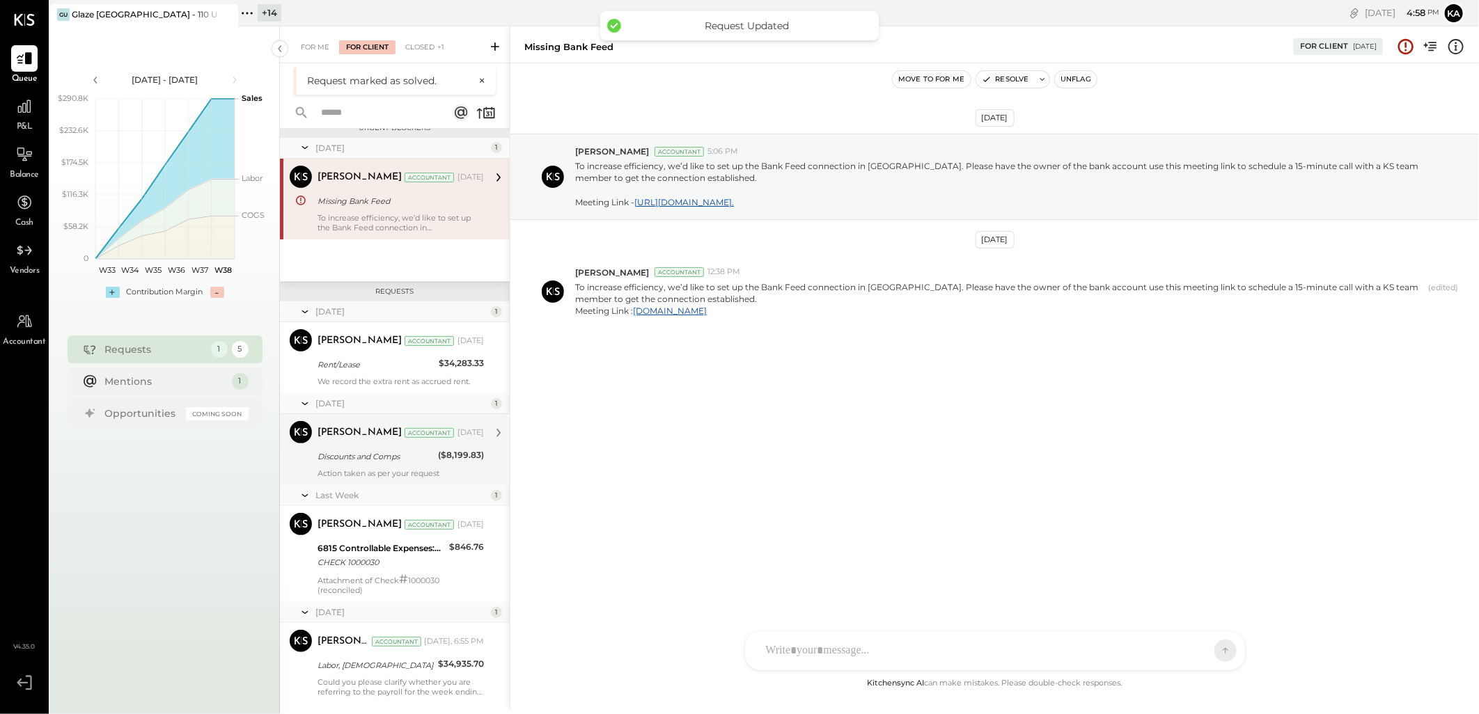
click at [390, 471] on div "Action taken as per your request" at bounding box center [401, 474] width 166 height 10
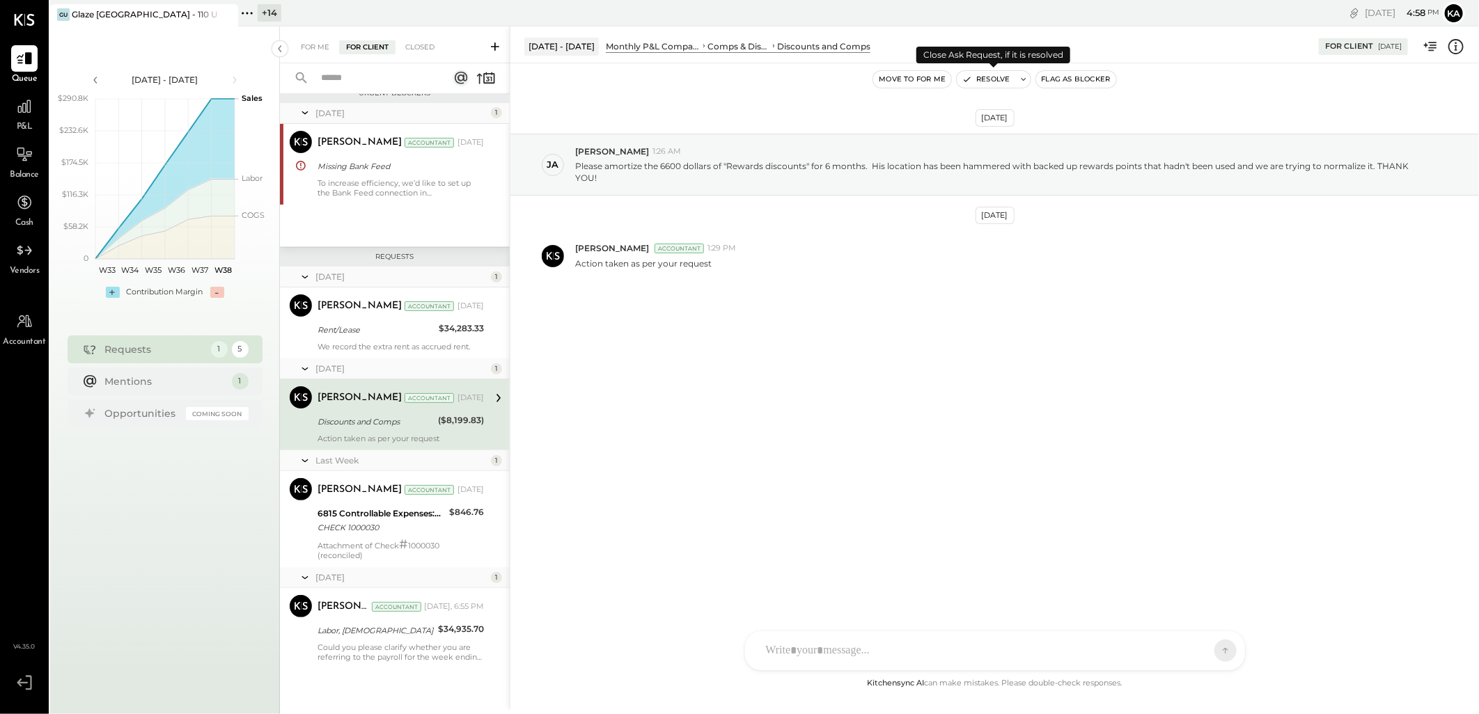
click at [1000, 78] on button "Resolve" at bounding box center [986, 79] width 58 height 17
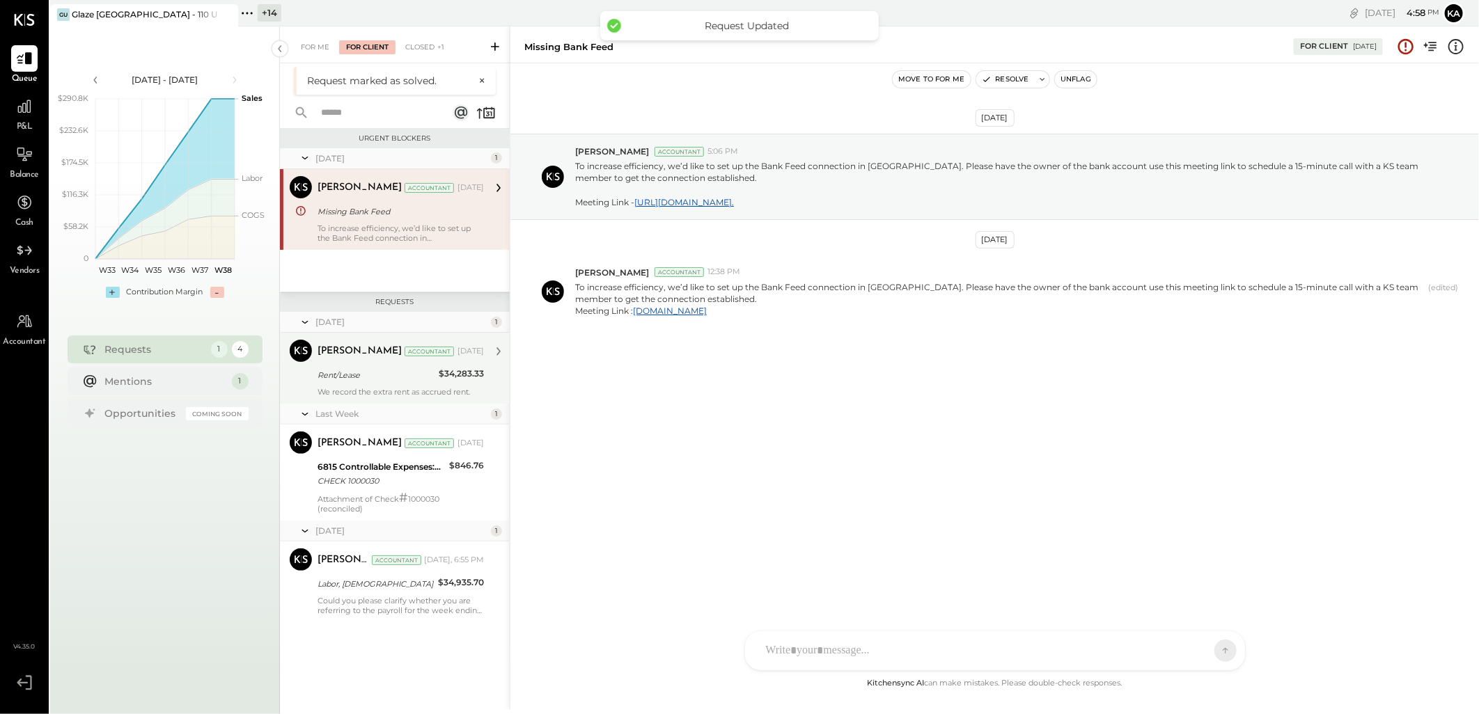
click at [401, 398] on div "Meghna Chavda Accountant Meghna Chavda Accountant Jun 19, 2025 Rent/Lease $34,2…" at bounding box center [395, 368] width 230 height 71
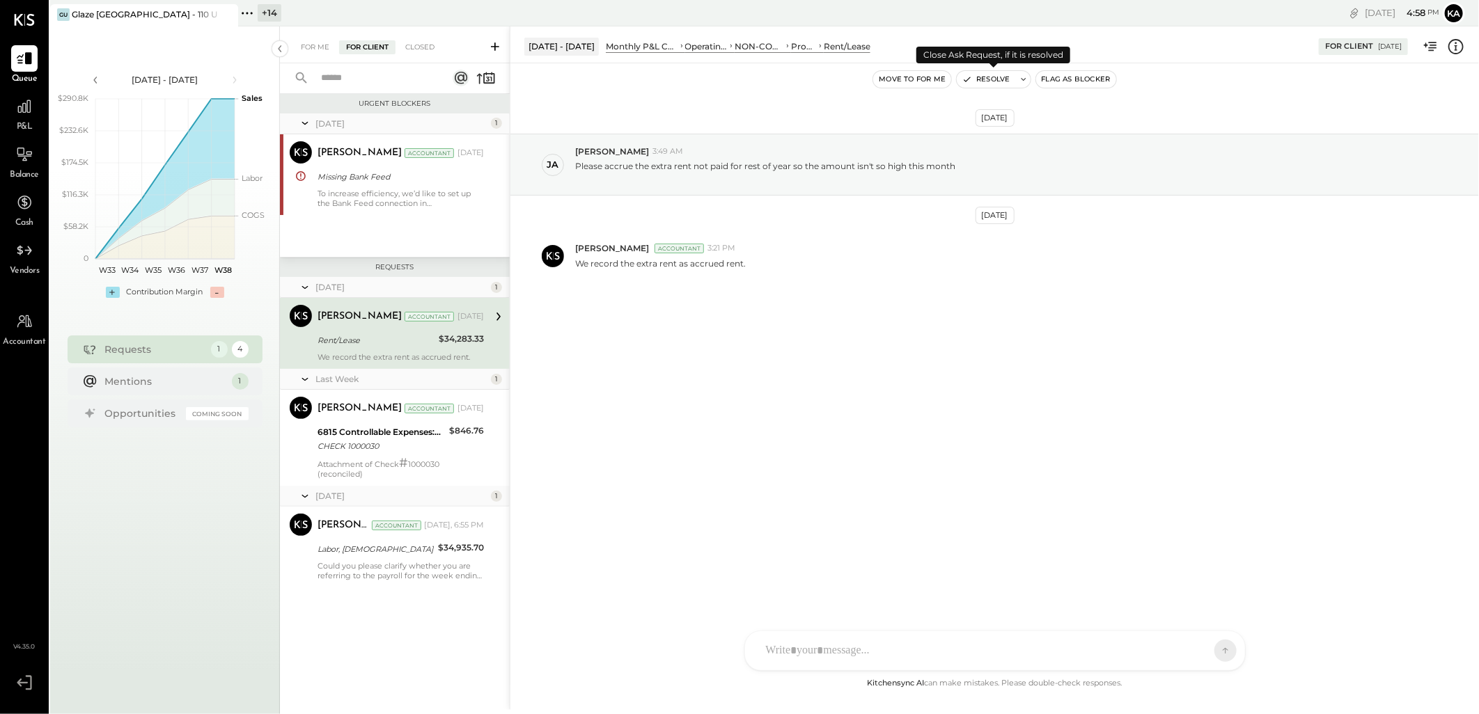
click at [1001, 78] on button "Resolve" at bounding box center [986, 79] width 58 height 17
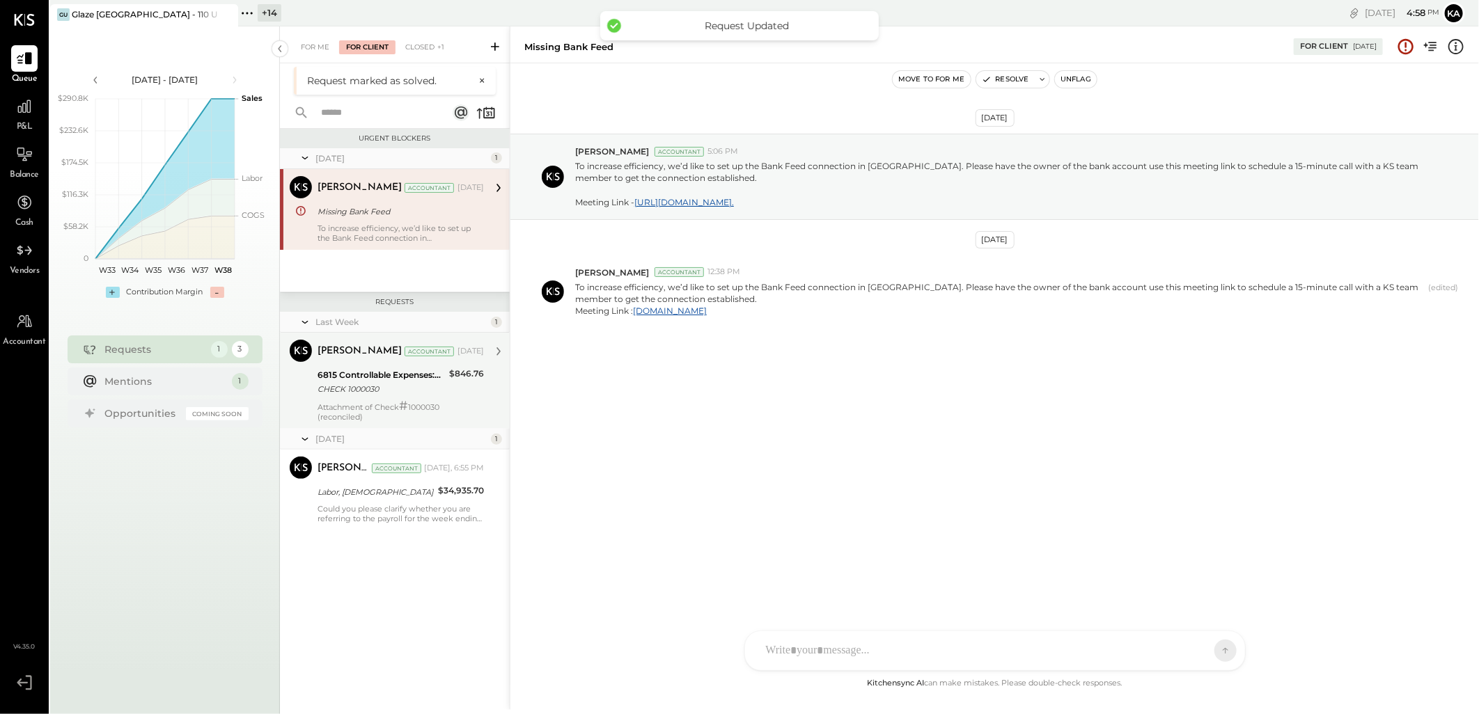
click at [384, 392] on div "CHECK 1000030" at bounding box center [381, 389] width 127 height 14
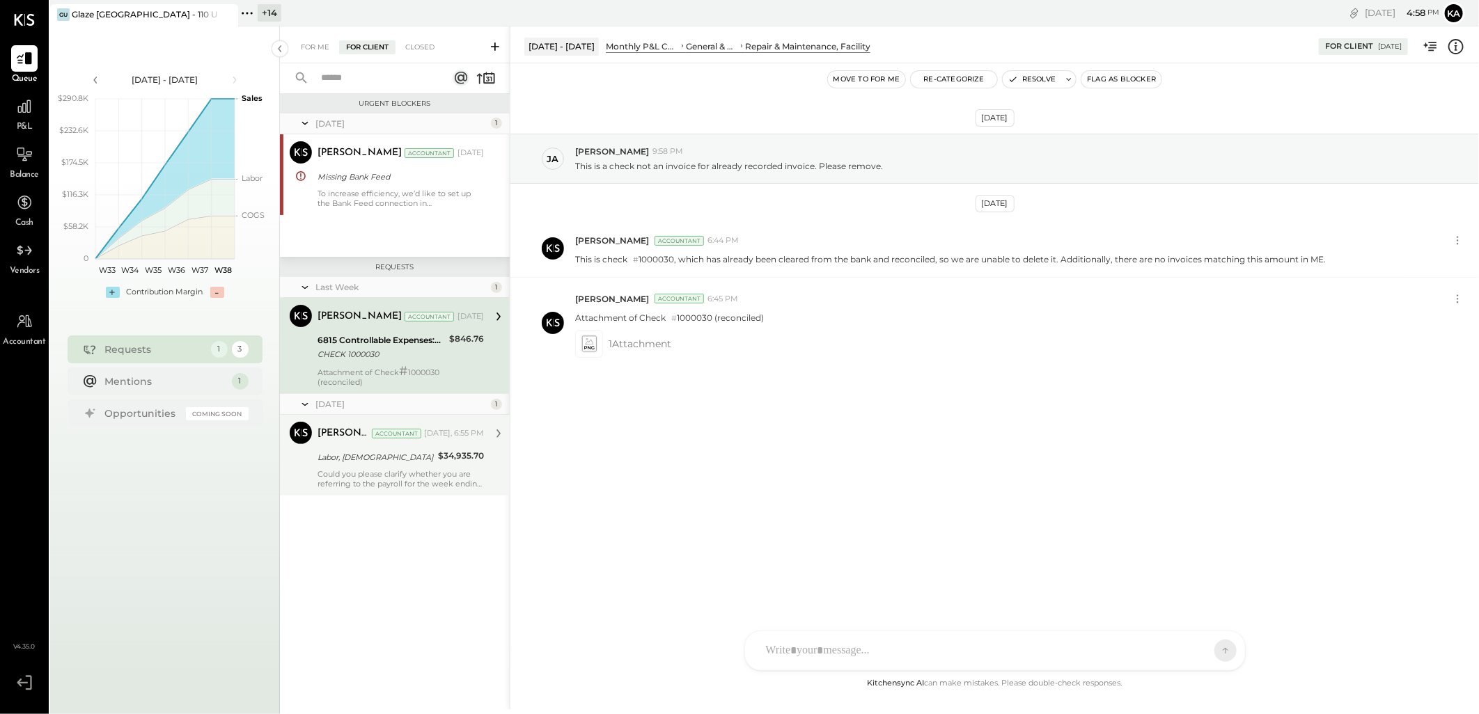
click at [363, 461] on div "Labor, BOH" at bounding box center [376, 458] width 116 height 14
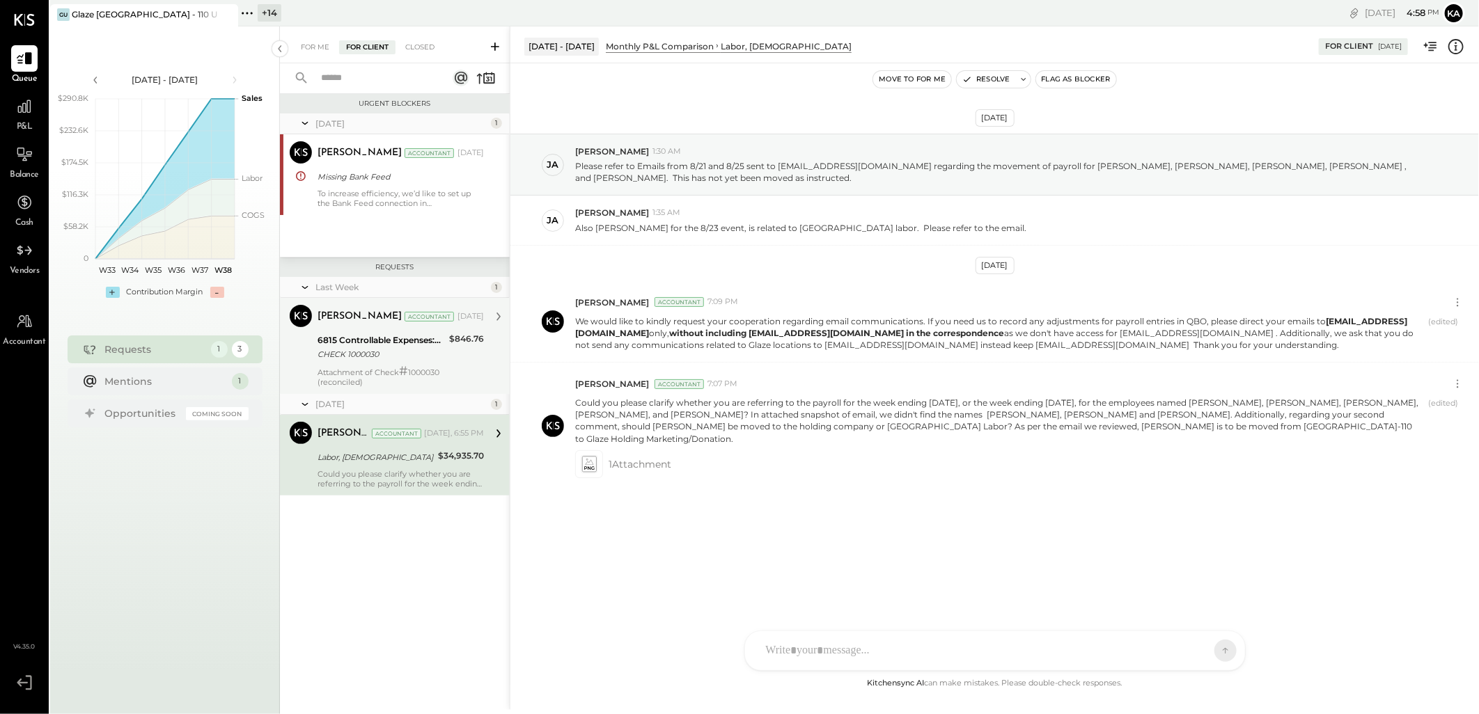
click at [428, 352] on div "CHECK 1000030" at bounding box center [381, 354] width 127 height 14
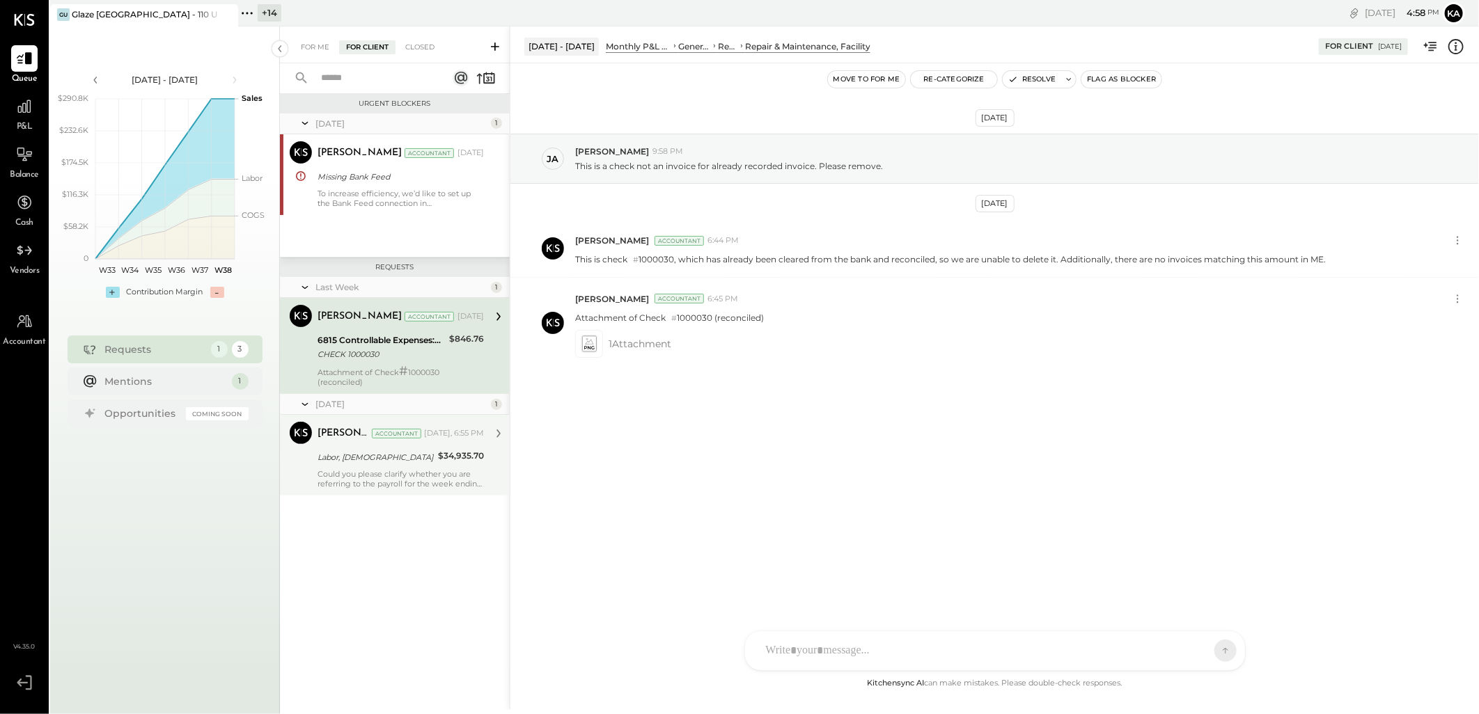
click at [400, 453] on div "Labor, BOH" at bounding box center [376, 458] width 116 height 14
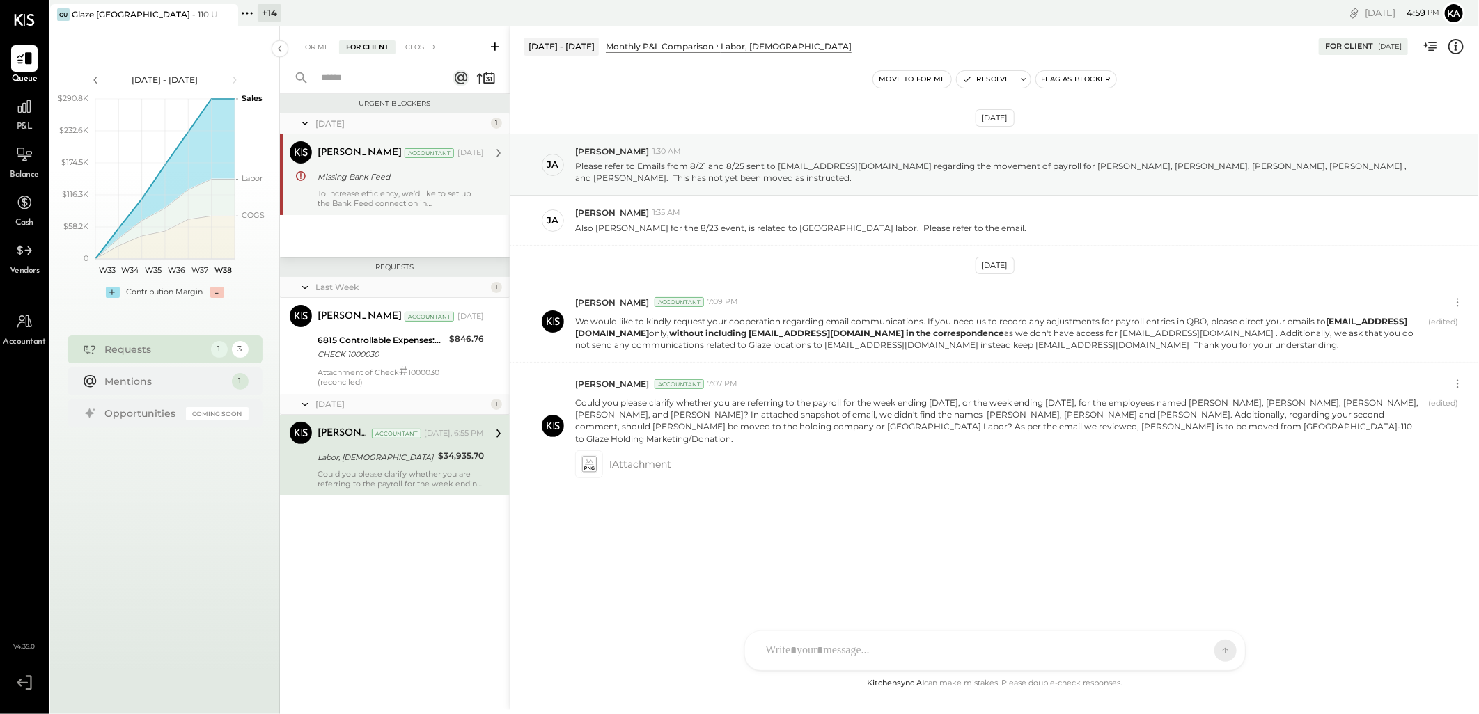
click at [385, 183] on div "Missing Bank Feed" at bounding box center [399, 177] width 162 height 14
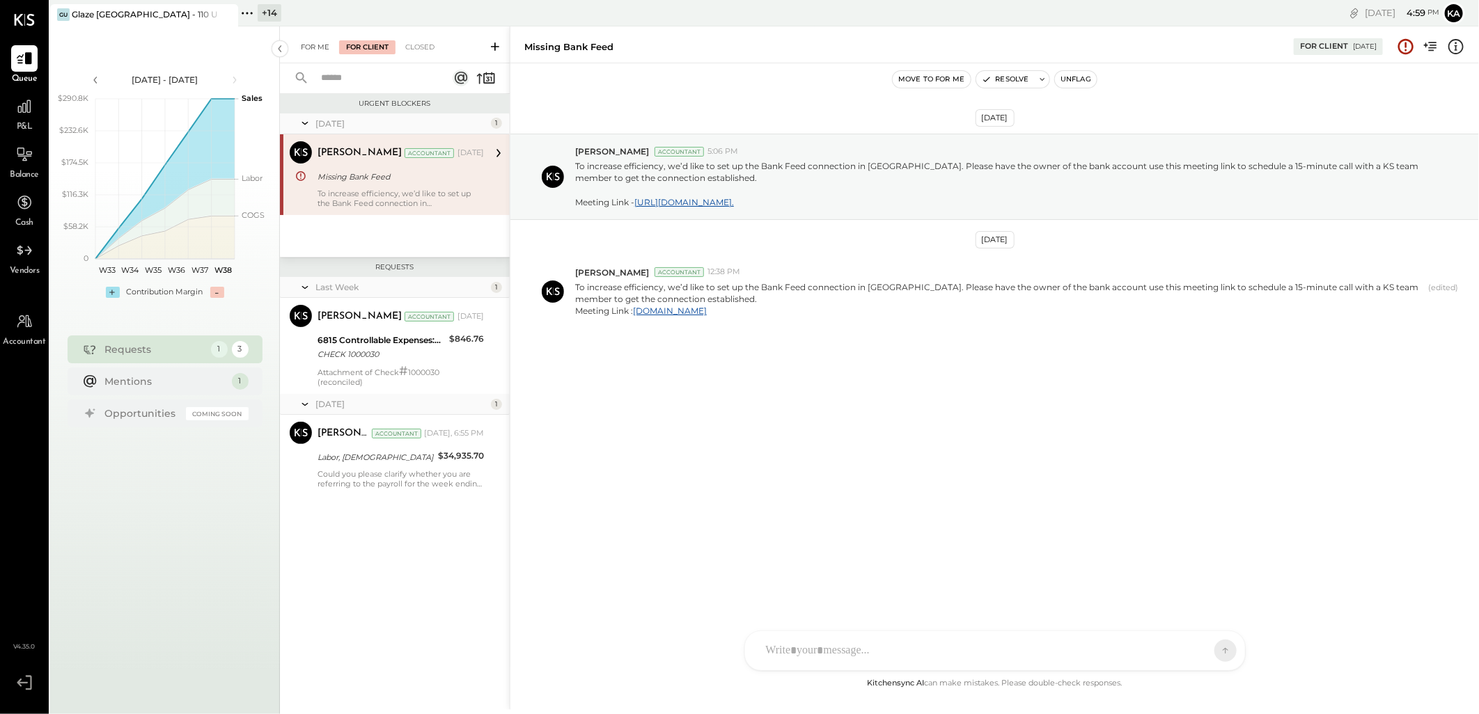
click at [320, 50] on div "For Me" at bounding box center [315, 47] width 42 height 14
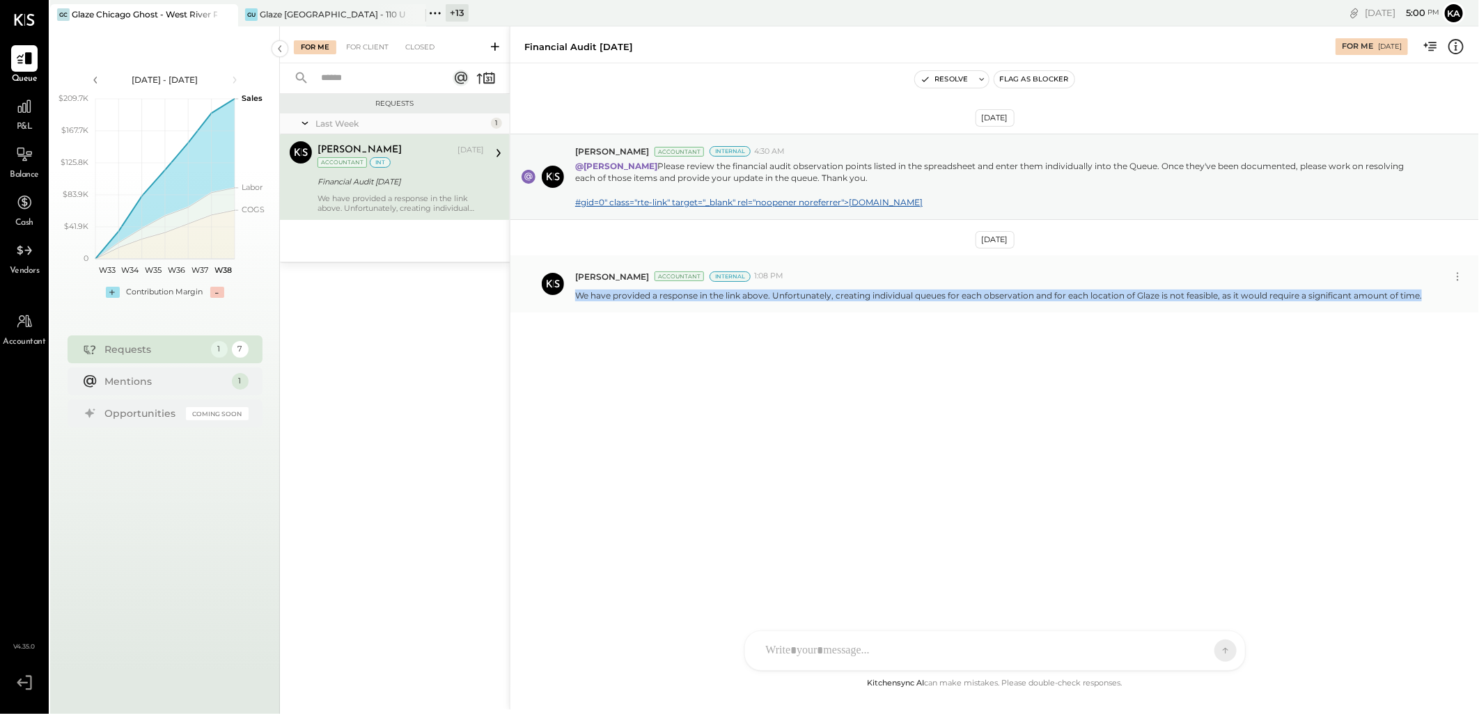
drag, startPoint x: 577, startPoint y: 294, endPoint x: 1422, endPoint y: 295, distance: 845.3
click at [1422, 295] on div "We have provided a response in the link above. Unfortunately, creating individu…" at bounding box center [1021, 294] width 893 height 15
copy p "We have provided a response in the link above. Unfortunately, creating individu…"
click at [664, 295] on p "We have provided a response in the link above. Unfortunately, creating individu…" at bounding box center [998, 296] width 847 height 12
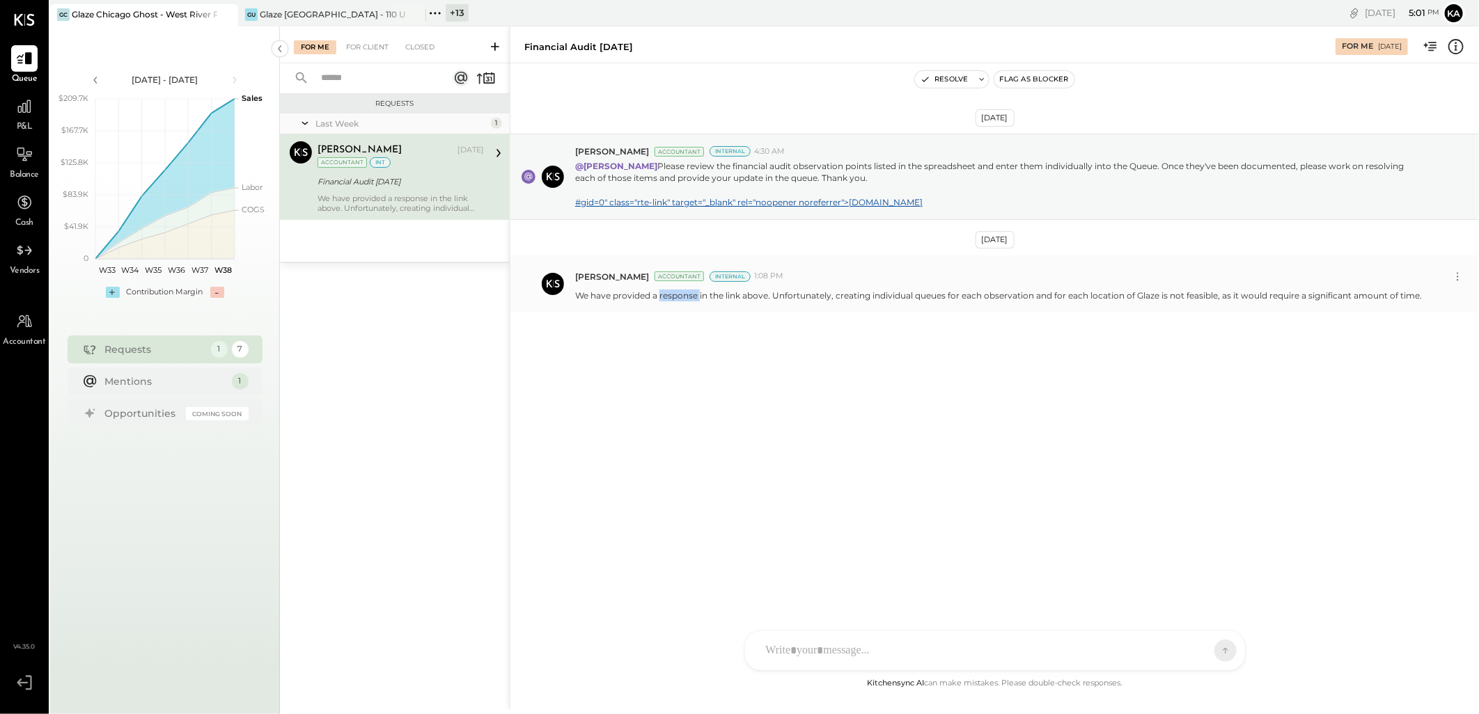
click at [664, 295] on p "We have provided a response in the link above. Unfortunately, creating individu…" at bounding box center [998, 296] width 847 height 12
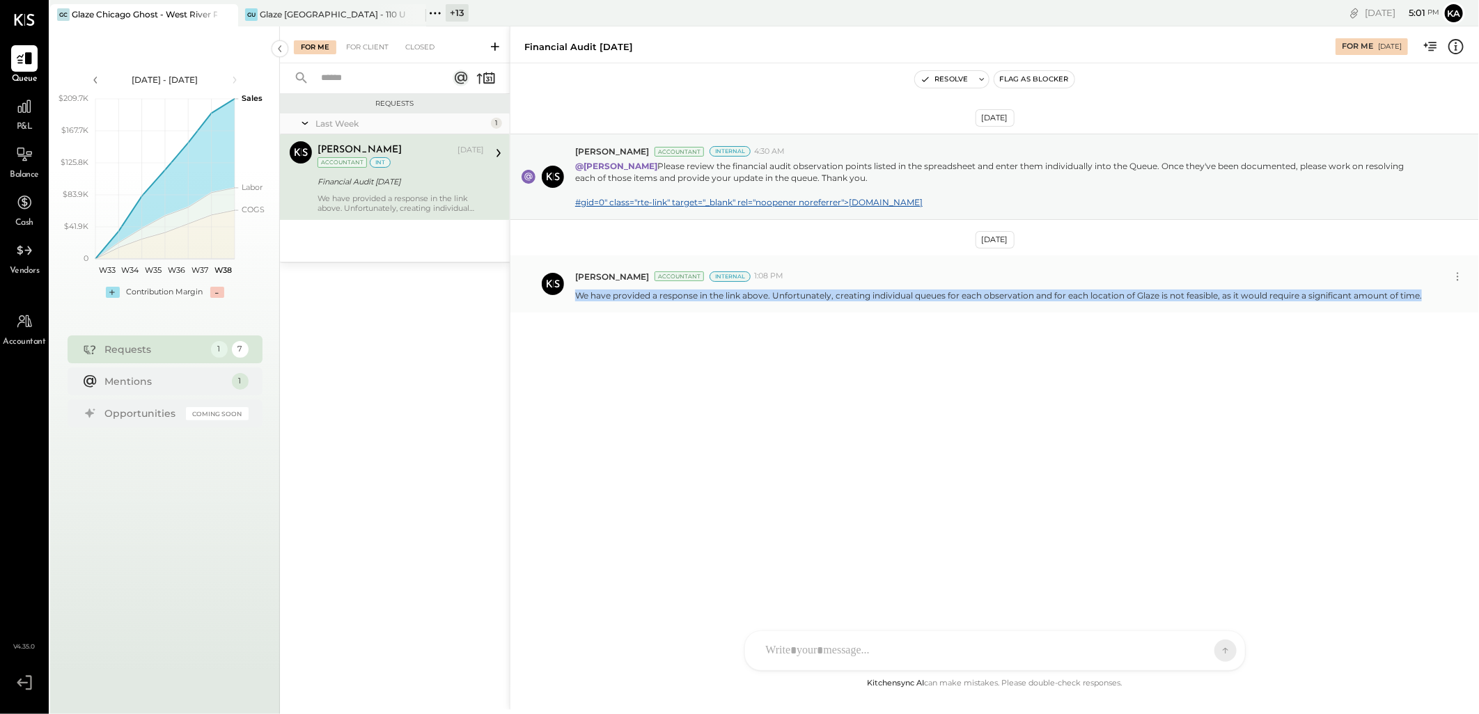
click at [664, 295] on p "We have provided a response in the link above. Unfortunately, creating individu…" at bounding box center [998, 296] width 847 height 12
click at [822, 292] on p "We have provided a response in the link above. Unfortunately, creating individu…" at bounding box center [998, 296] width 847 height 12
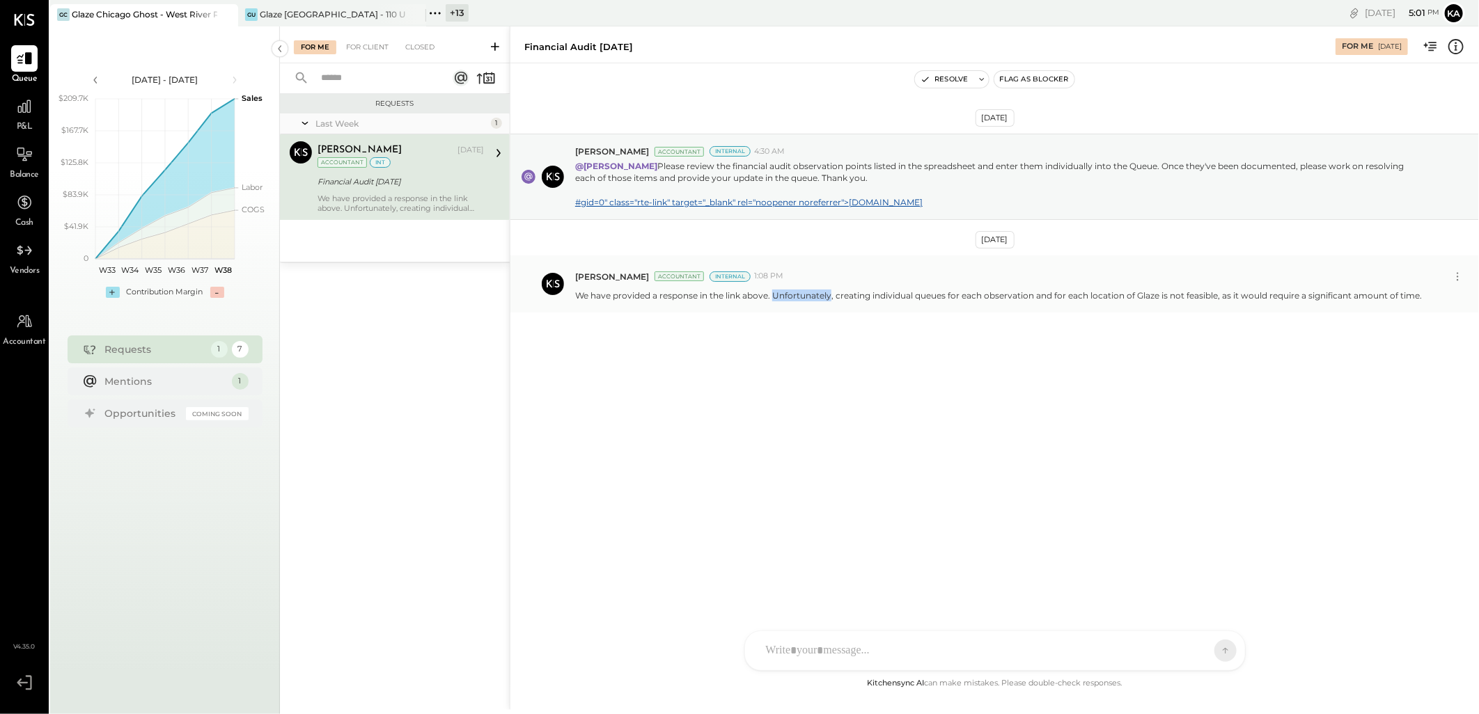
click at [822, 292] on p "We have provided a response in the link above. Unfortunately, creating individu…" at bounding box center [998, 296] width 847 height 12
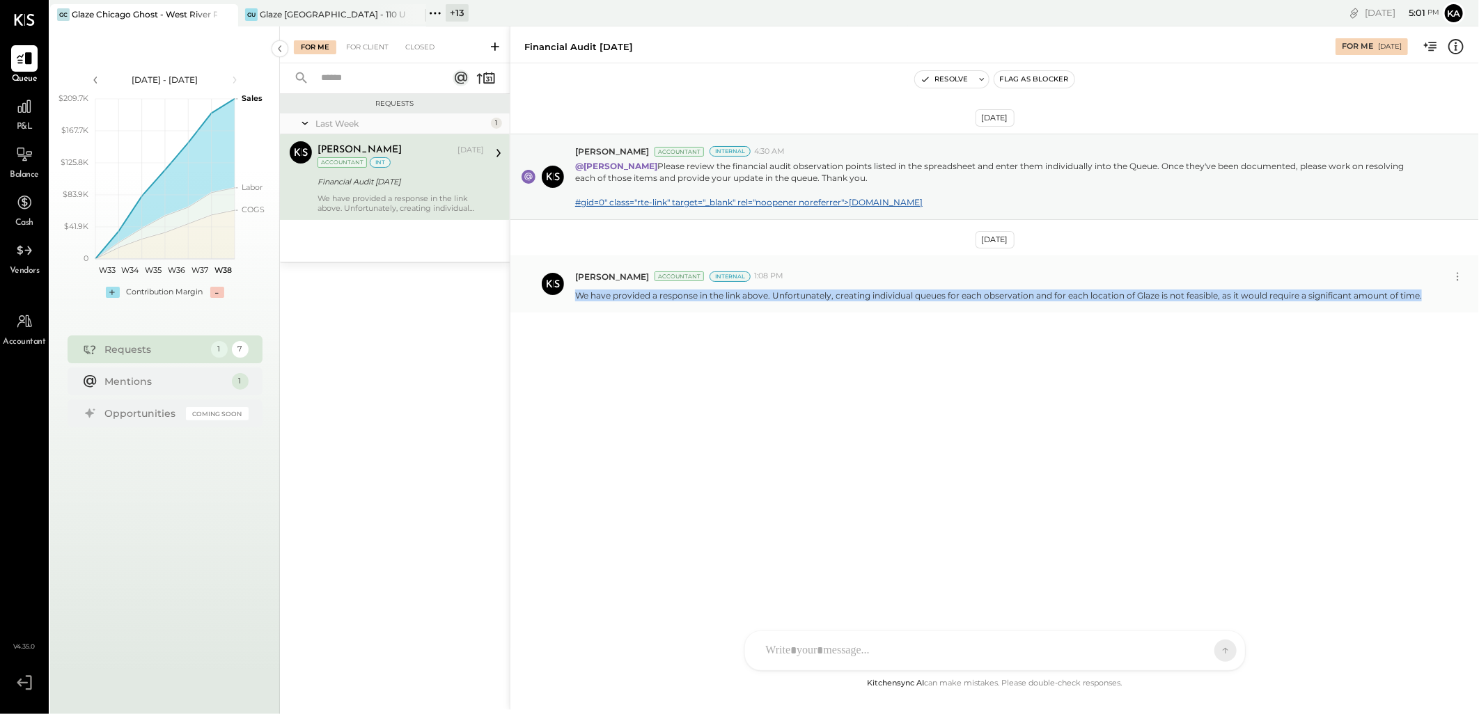
click at [822, 292] on p "We have provided a response in the link above. Unfortunately, creating individu…" at bounding box center [998, 296] width 847 height 12
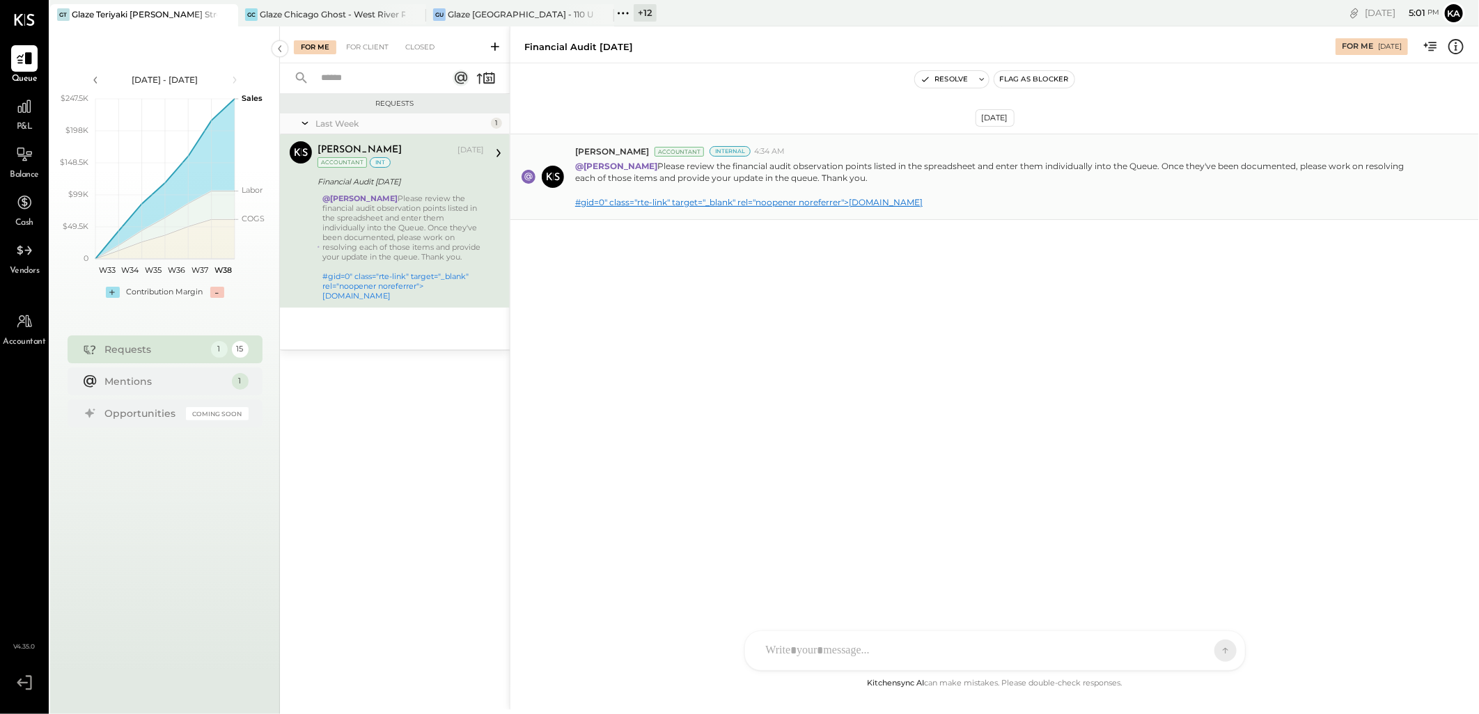
click at [836, 204] on link "#gid=0" class="rte-link" target="_blank" rel="noopener noreferrer">[DOMAIN_NAME]" at bounding box center [748, 202] width 347 height 10
click at [888, 632] on div at bounding box center [995, 594] width 500 height 76
paste div
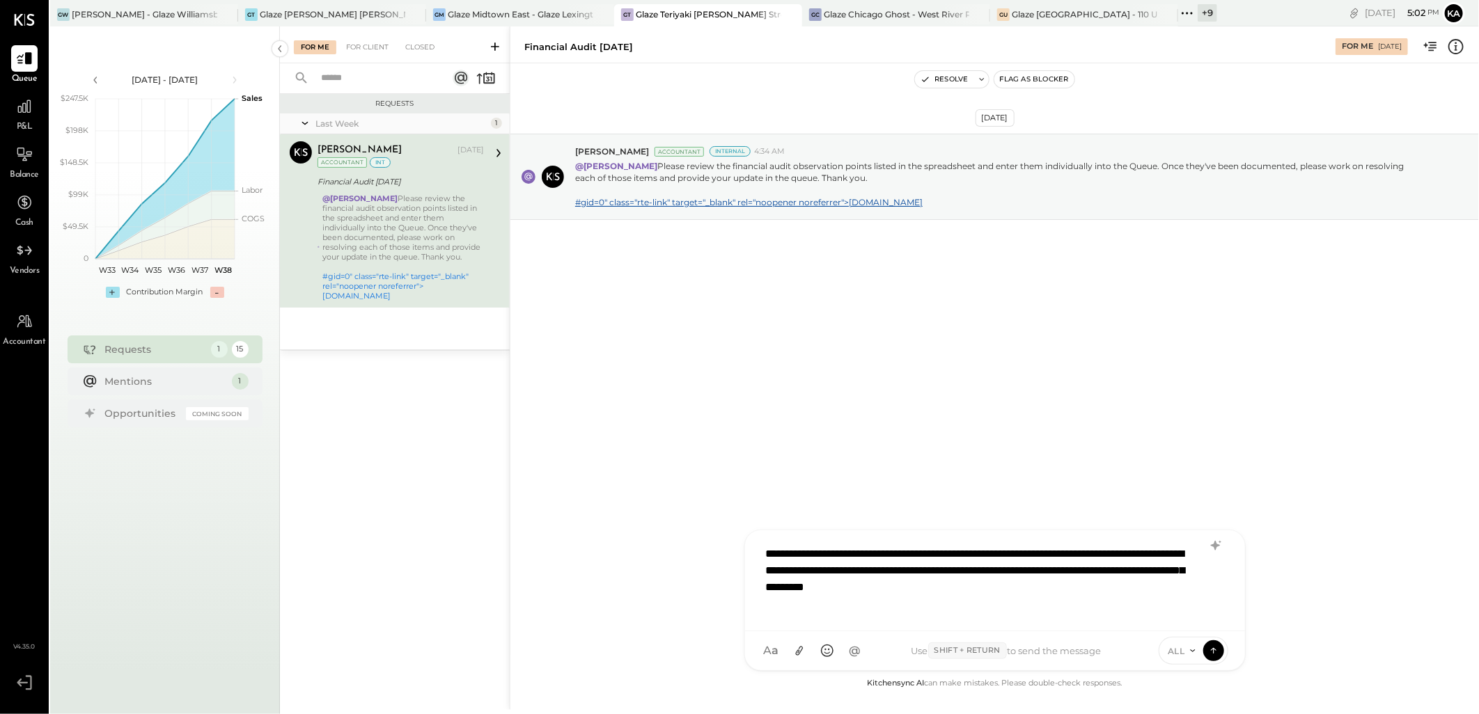
click at [1196, 650] on icon at bounding box center [1192, 650] width 11 height 11
click at [1189, 618] on div "INTERNAL" at bounding box center [1200, 616] width 82 height 23
click at [1217, 650] on icon at bounding box center [1213, 650] width 13 height 14
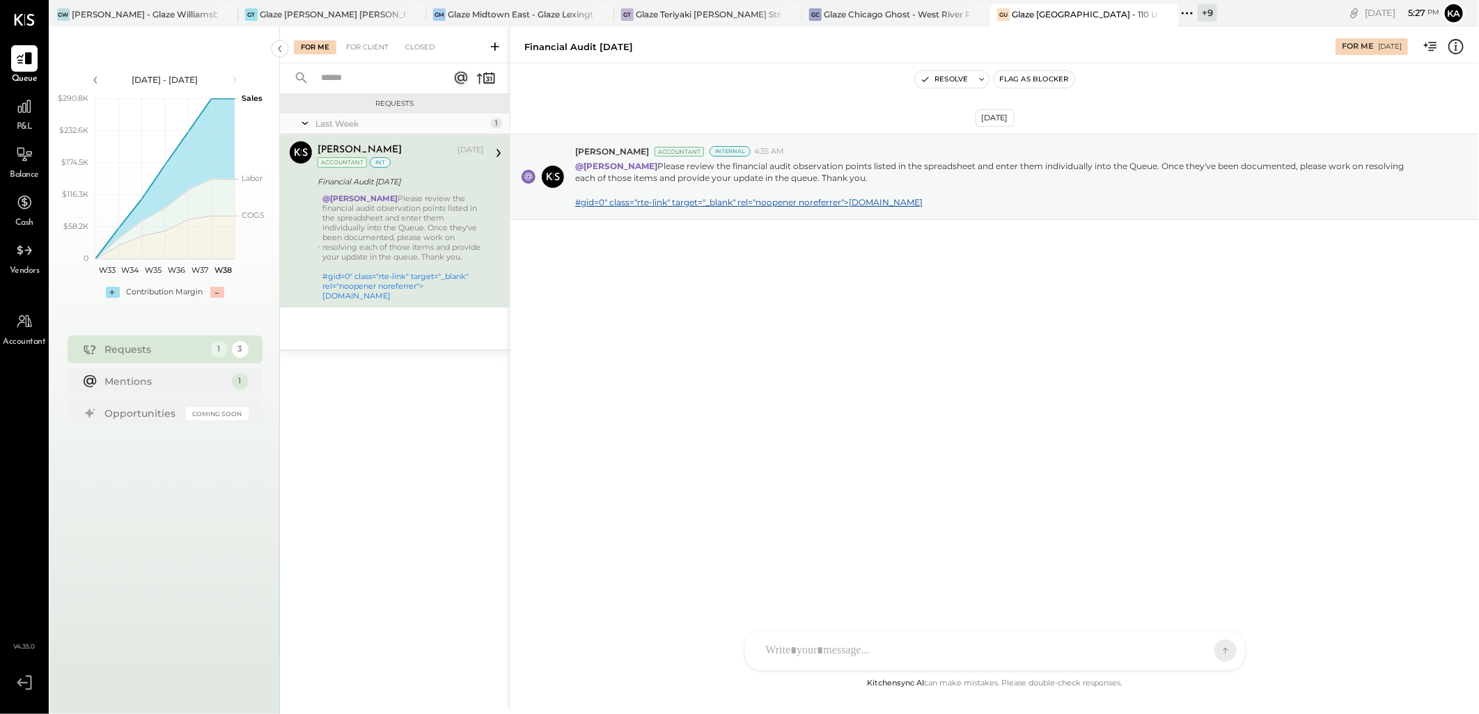
click at [370, 56] on div "For Me For Client Closed" at bounding box center [395, 44] width 230 height 37
click at [370, 49] on div "For Client" at bounding box center [367, 47] width 56 height 14
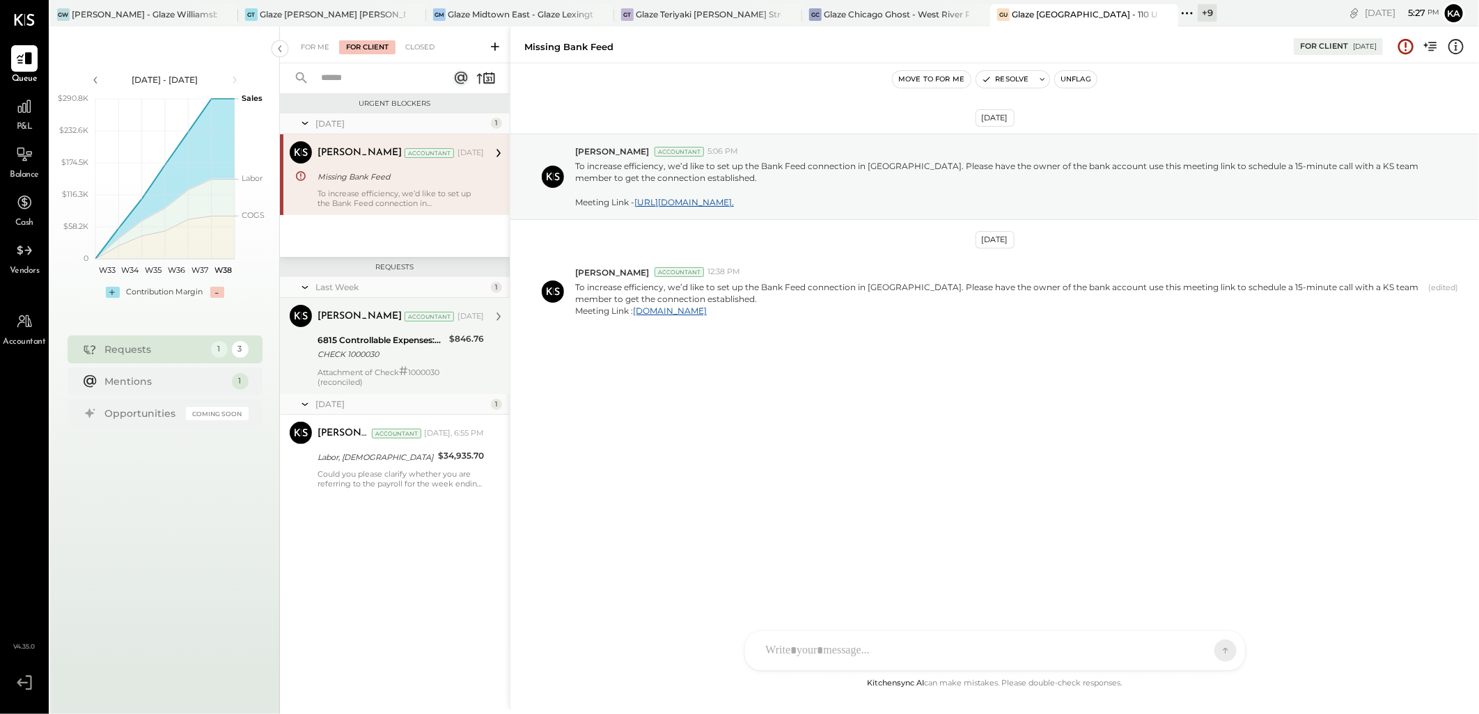
click at [391, 324] on div "[PERSON_NAME] Accountant [DATE]" at bounding box center [401, 316] width 166 height 19
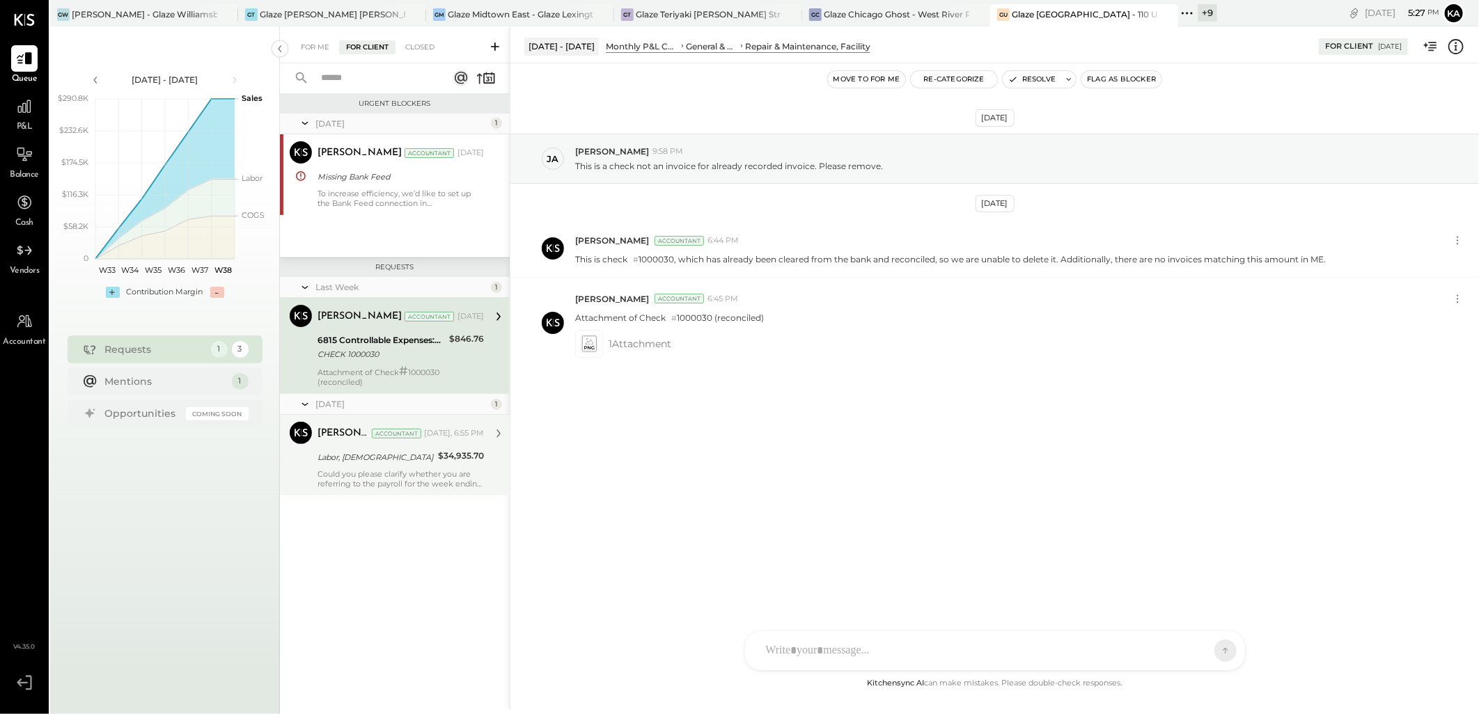
click at [398, 475] on div "Could you please clarify whether you are referring to the payroll for the week …" at bounding box center [401, 478] width 166 height 19
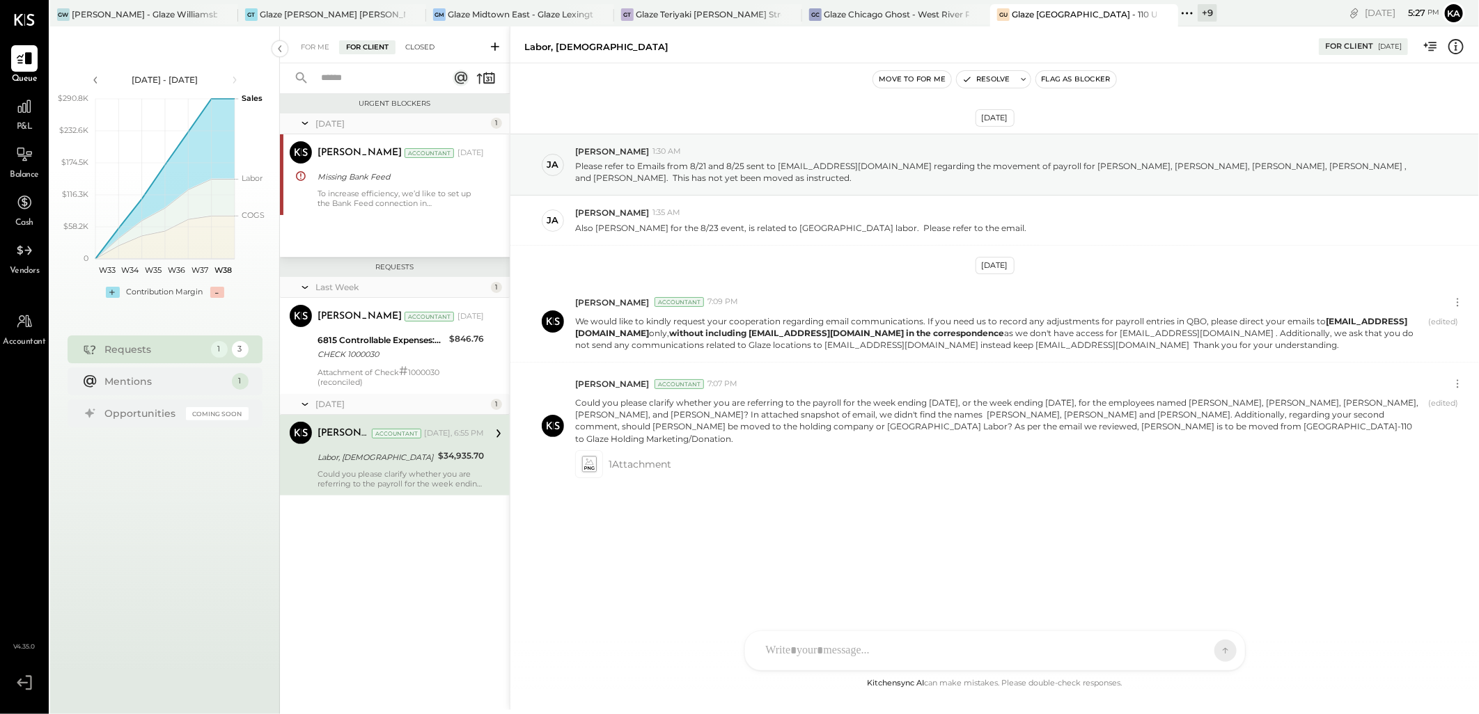
click at [418, 45] on div "Closed" at bounding box center [419, 47] width 43 height 14
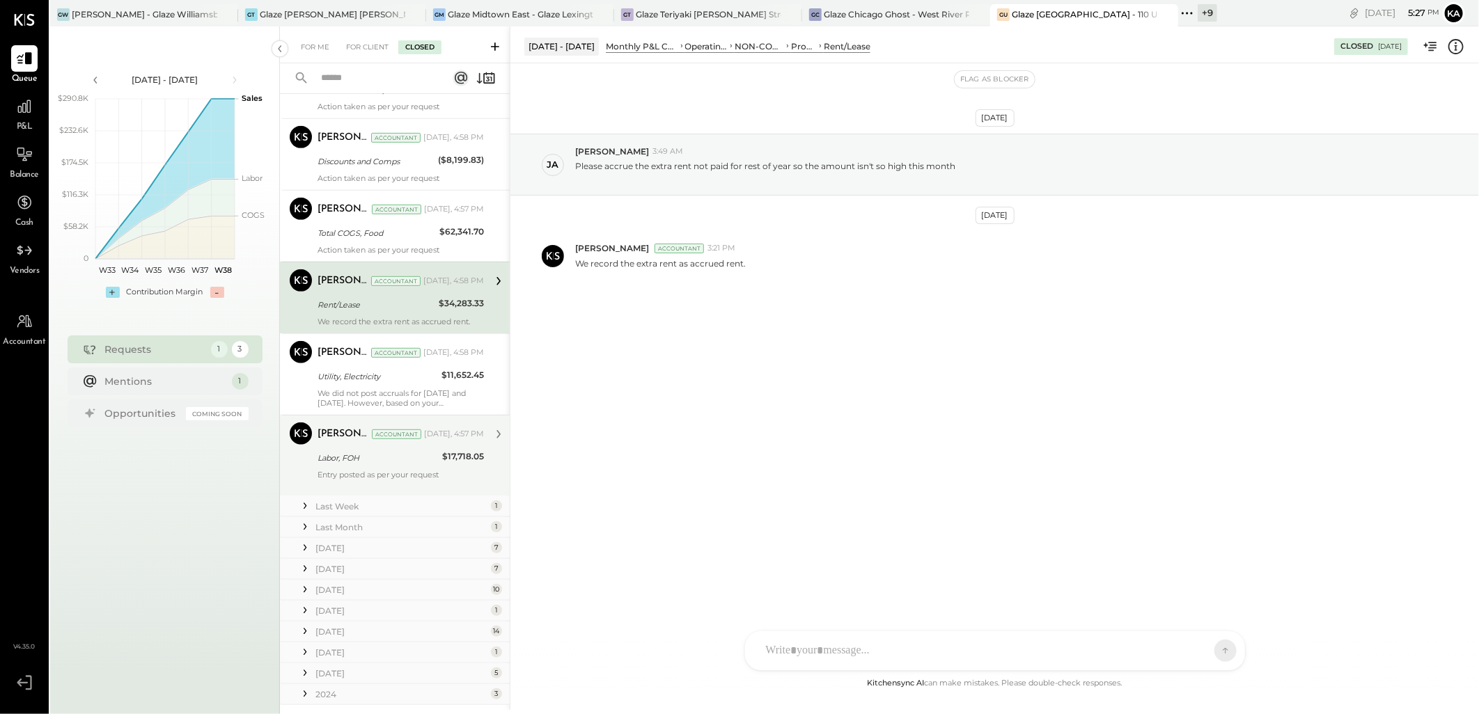
scroll to position [444, 0]
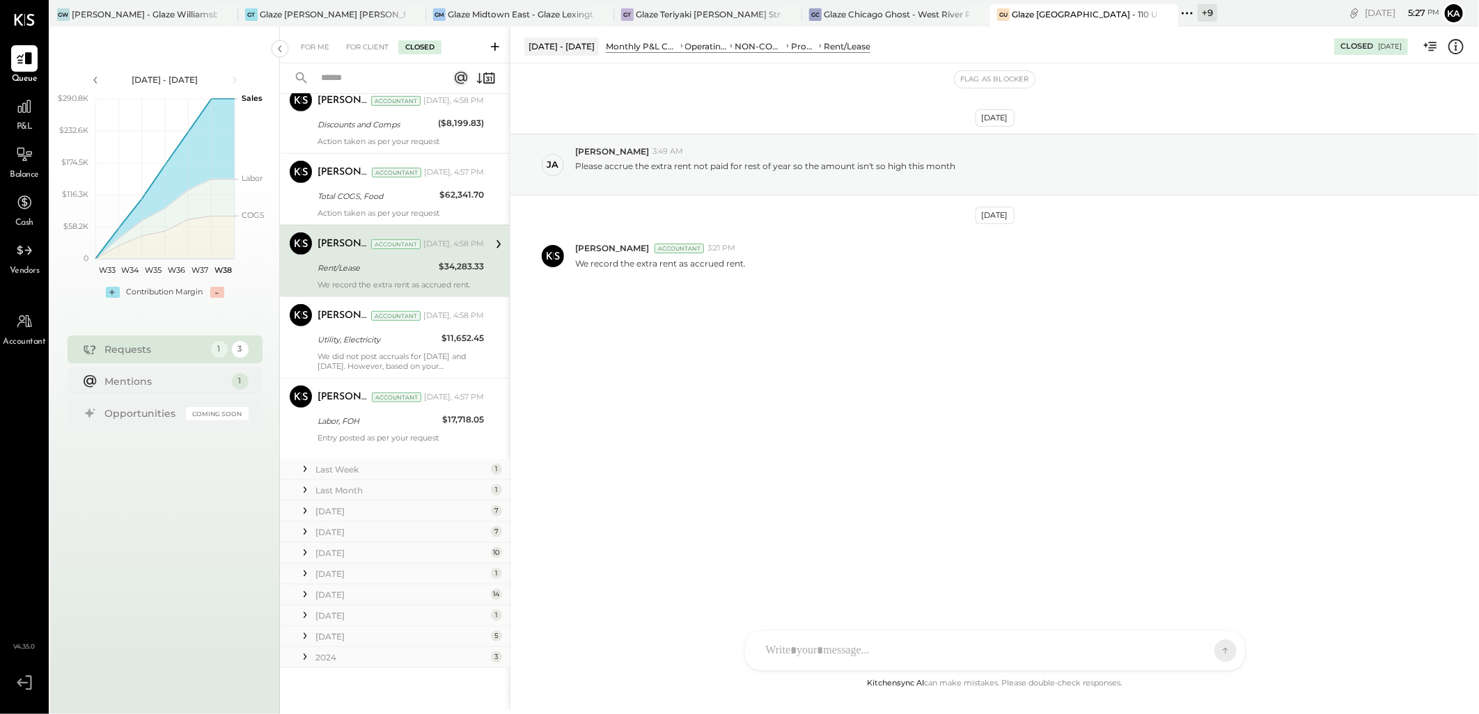
click at [304, 468] on icon at bounding box center [305, 470] width 3 height 6
click at [384, 536] on div "This request has been resolved" at bounding box center [401, 540] width 166 height 10
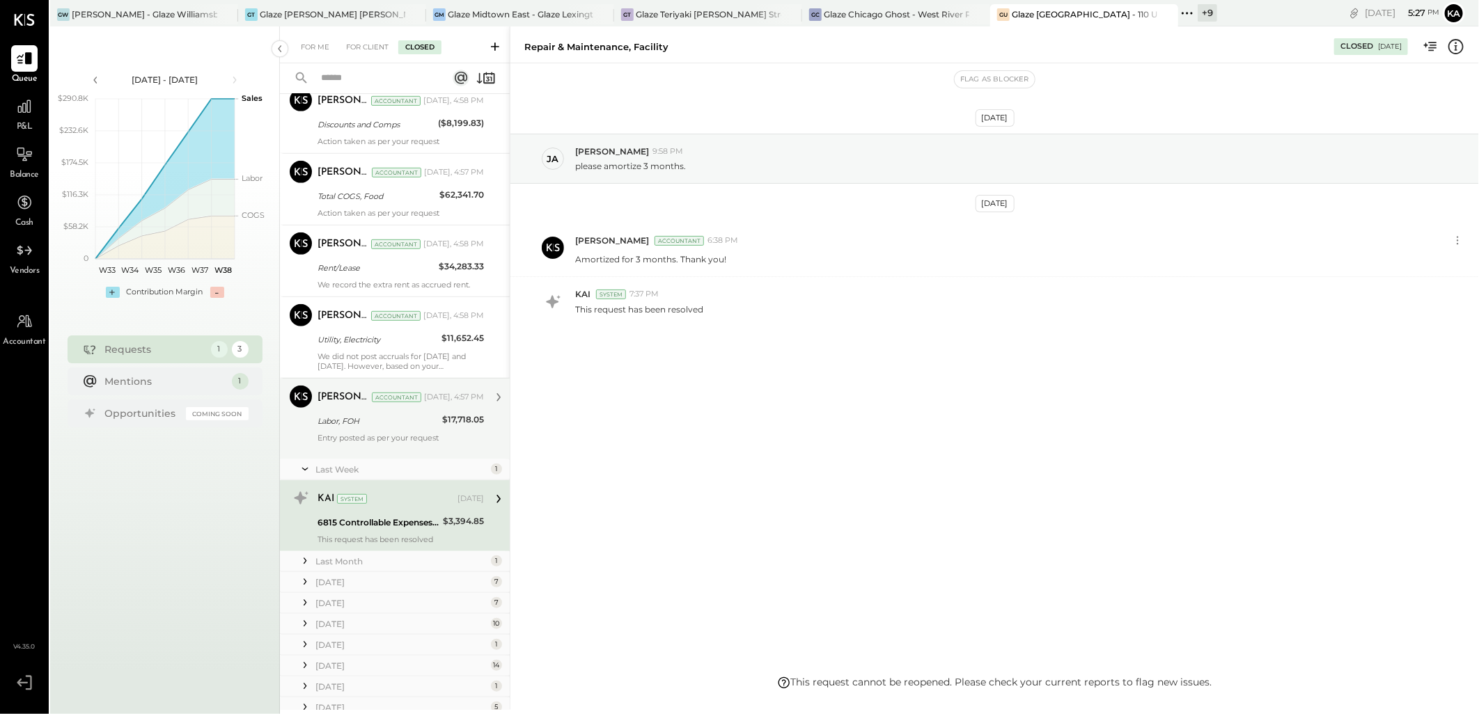
click at [386, 423] on div "Labor, FOH" at bounding box center [378, 421] width 120 height 14
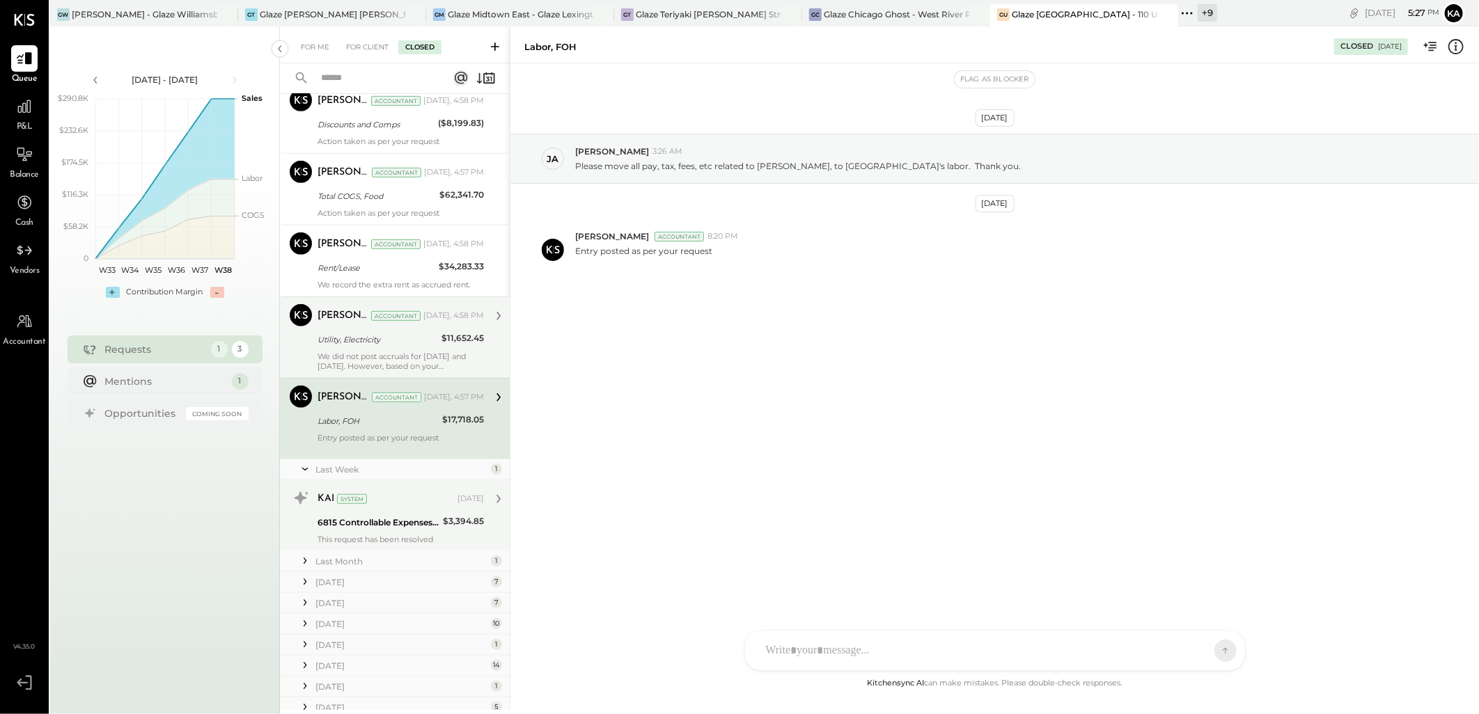
click at [393, 350] on div "Meghna Chavda Accountant Today, 4:58 PM Utility, Electricity $11,652.45 We did …" at bounding box center [401, 337] width 166 height 67
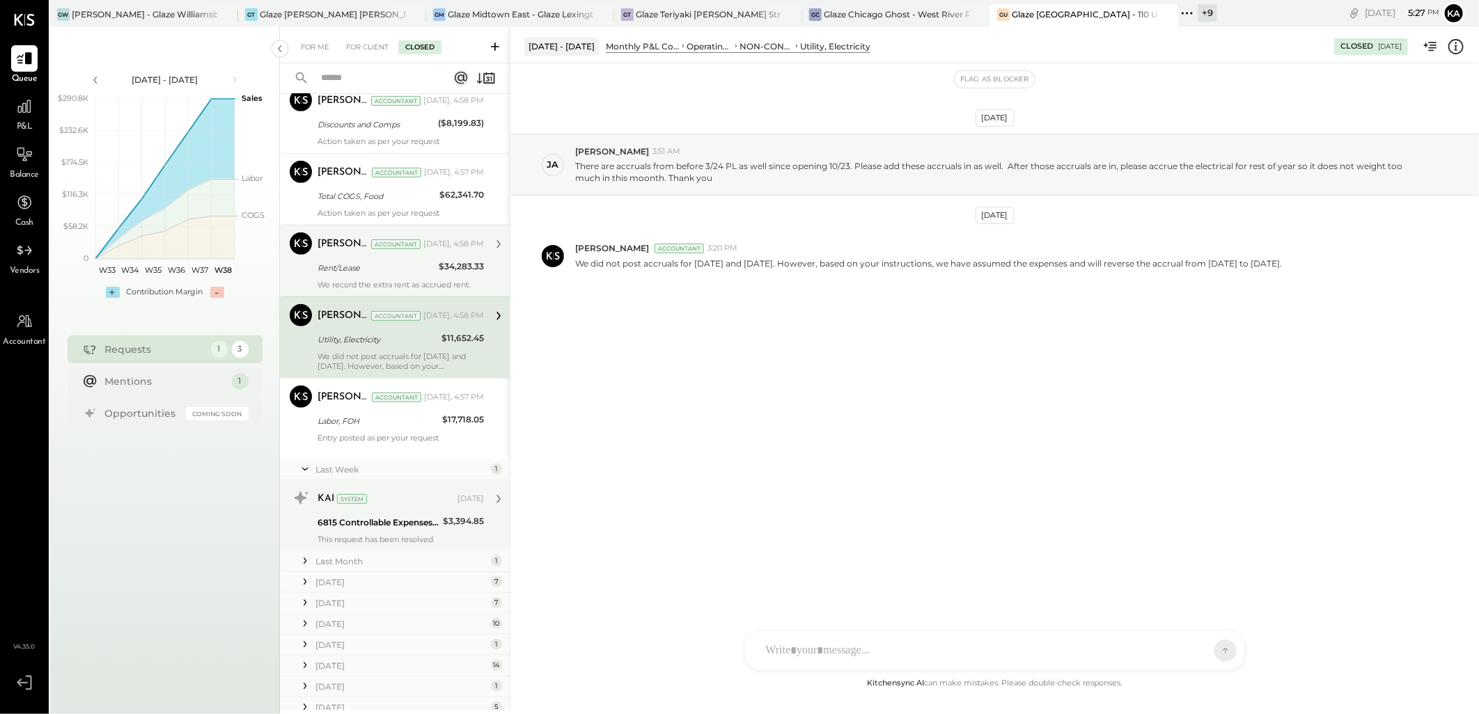
click at [367, 261] on div "Rent/Lease" at bounding box center [376, 268] width 117 height 14
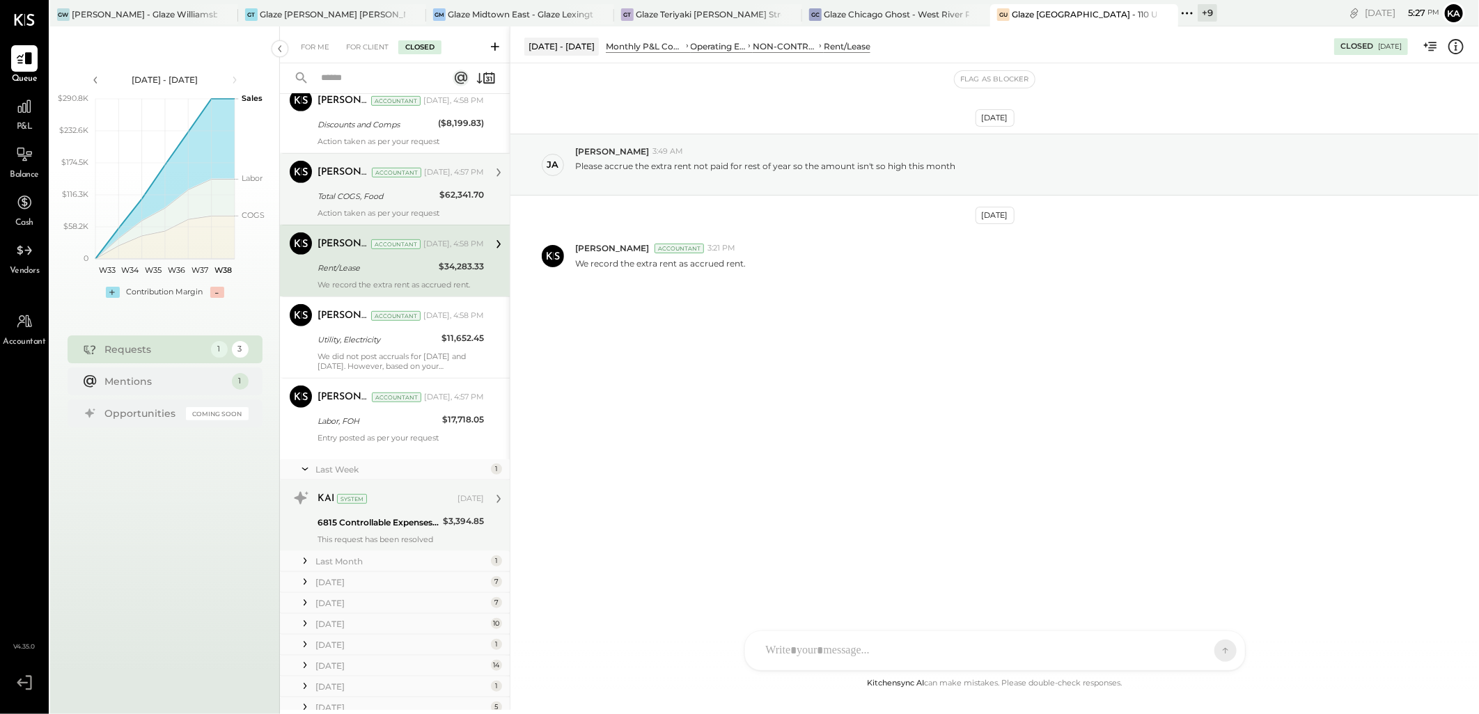
click at [364, 201] on div "Total COGS, Food" at bounding box center [377, 196] width 118 height 14
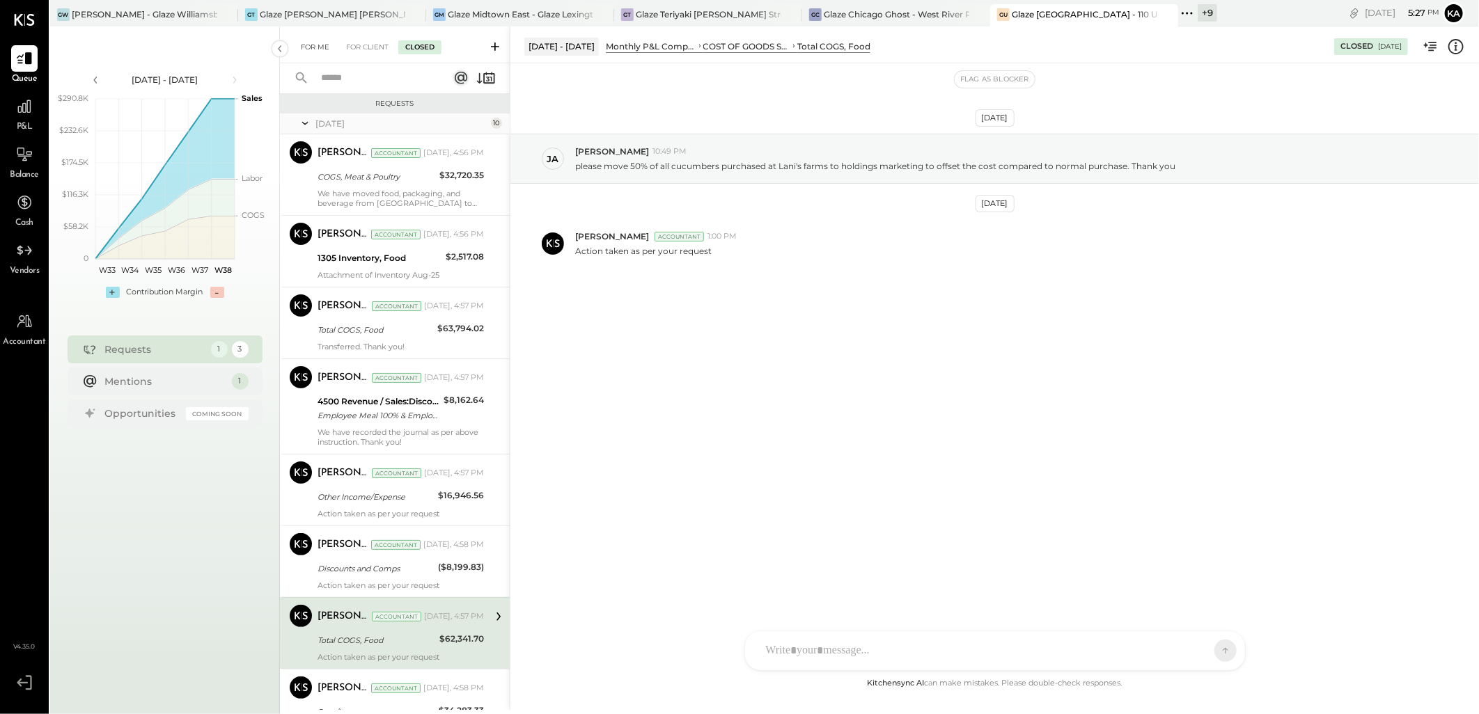
click at [322, 44] on div "For Me" at bounding box center [315, 47] width 42 height 14
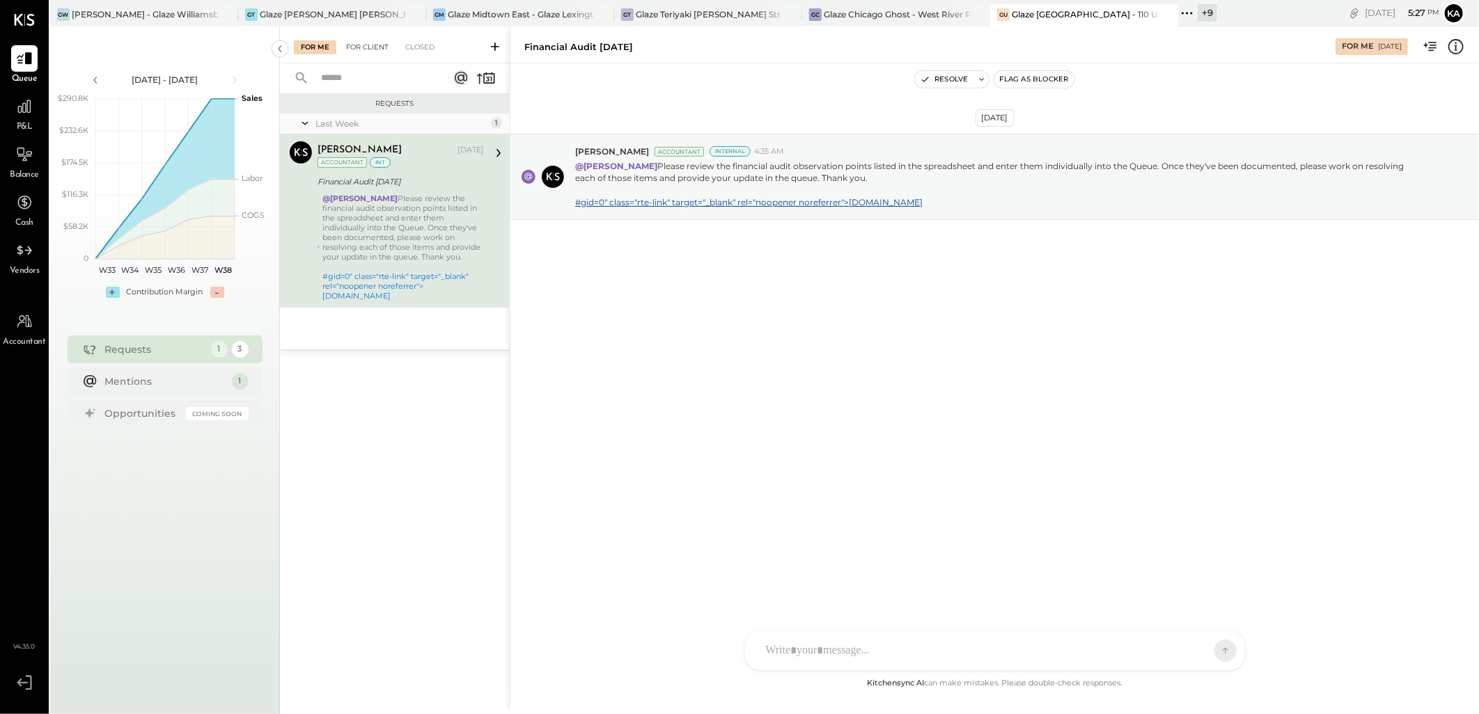
click at [362, 42] on div "For Client" at bounding box center [367, 47] width 56 height 14
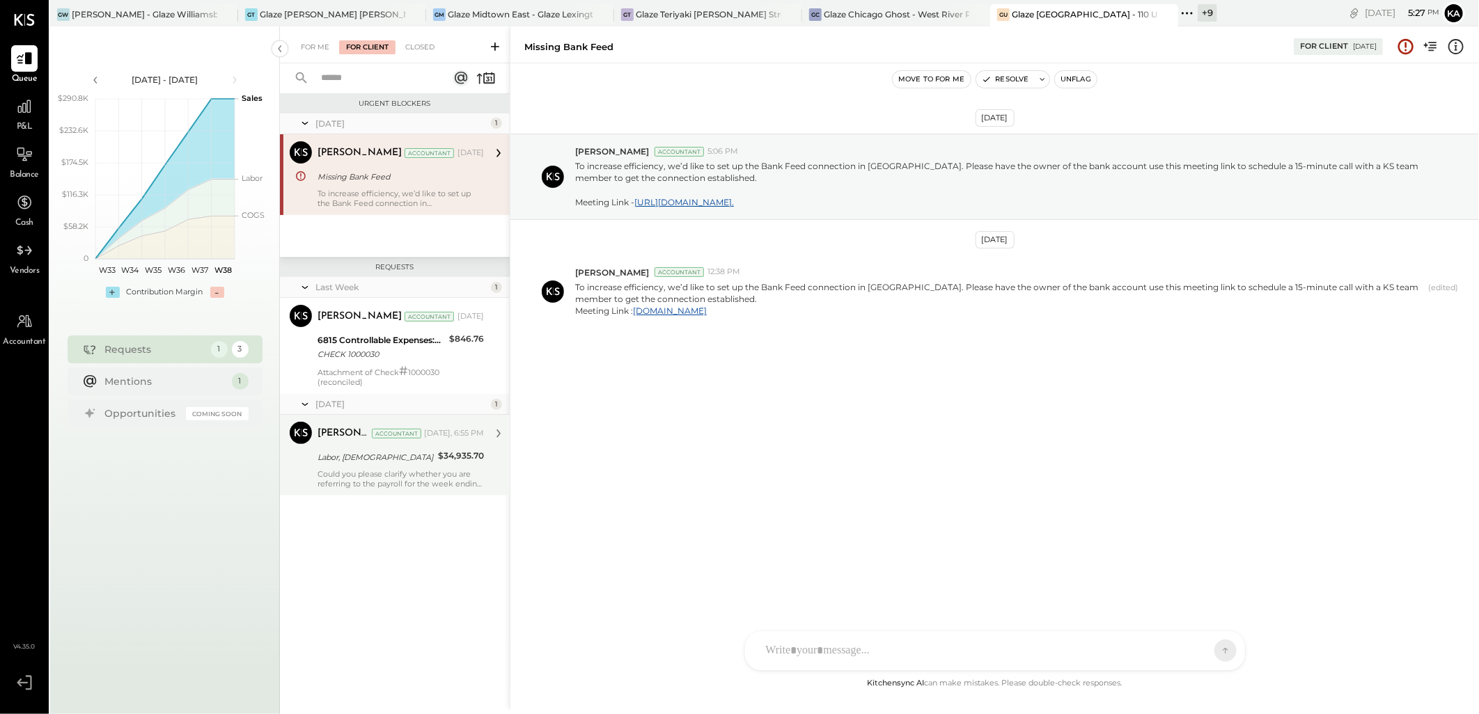
click at [386, 471] on div "Could you please clarify whether you are referring to the payroll for the week …" at bounding box center [401, 478] width 166 height 19
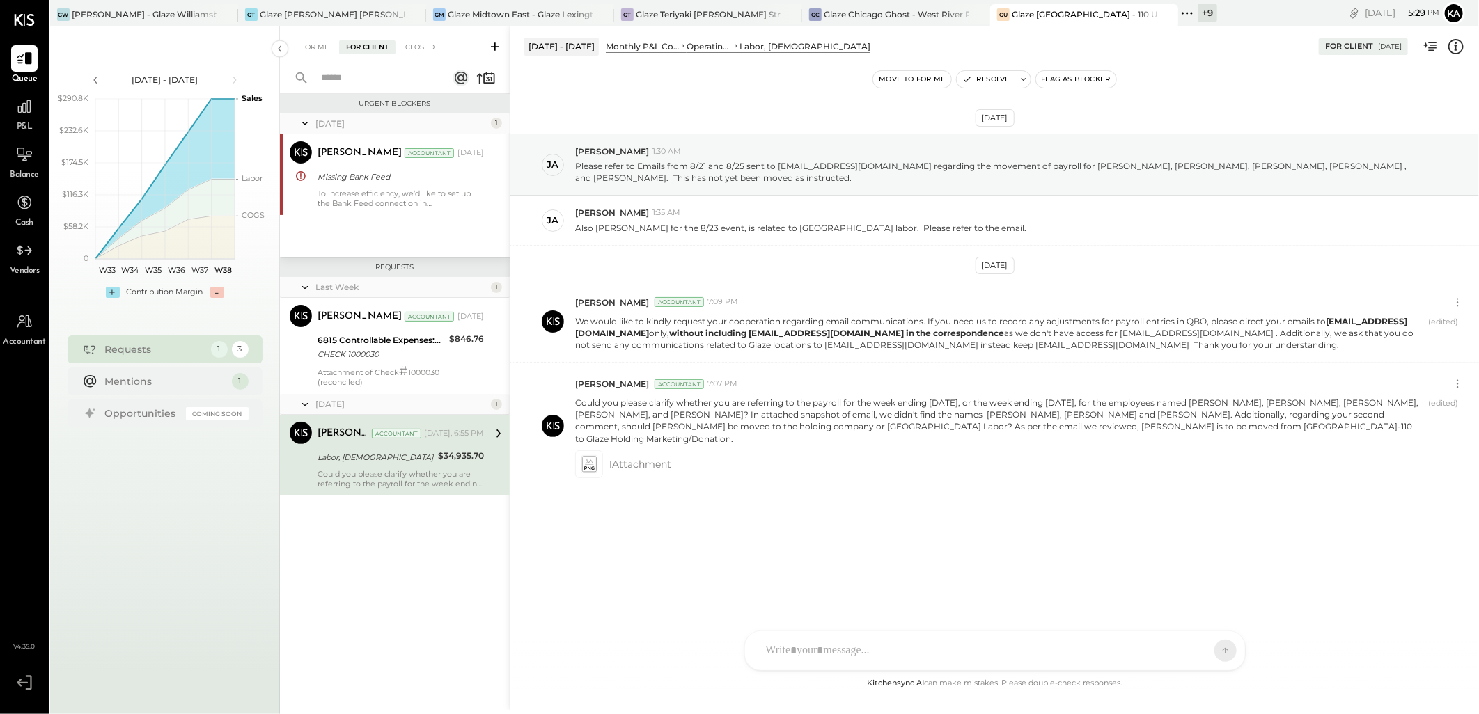
click at [878, 652] on div at bounding box center [995, 651] width 500 height 39
click at [797, 652] on icon at bounding box center [799, 651] width 15 height 15
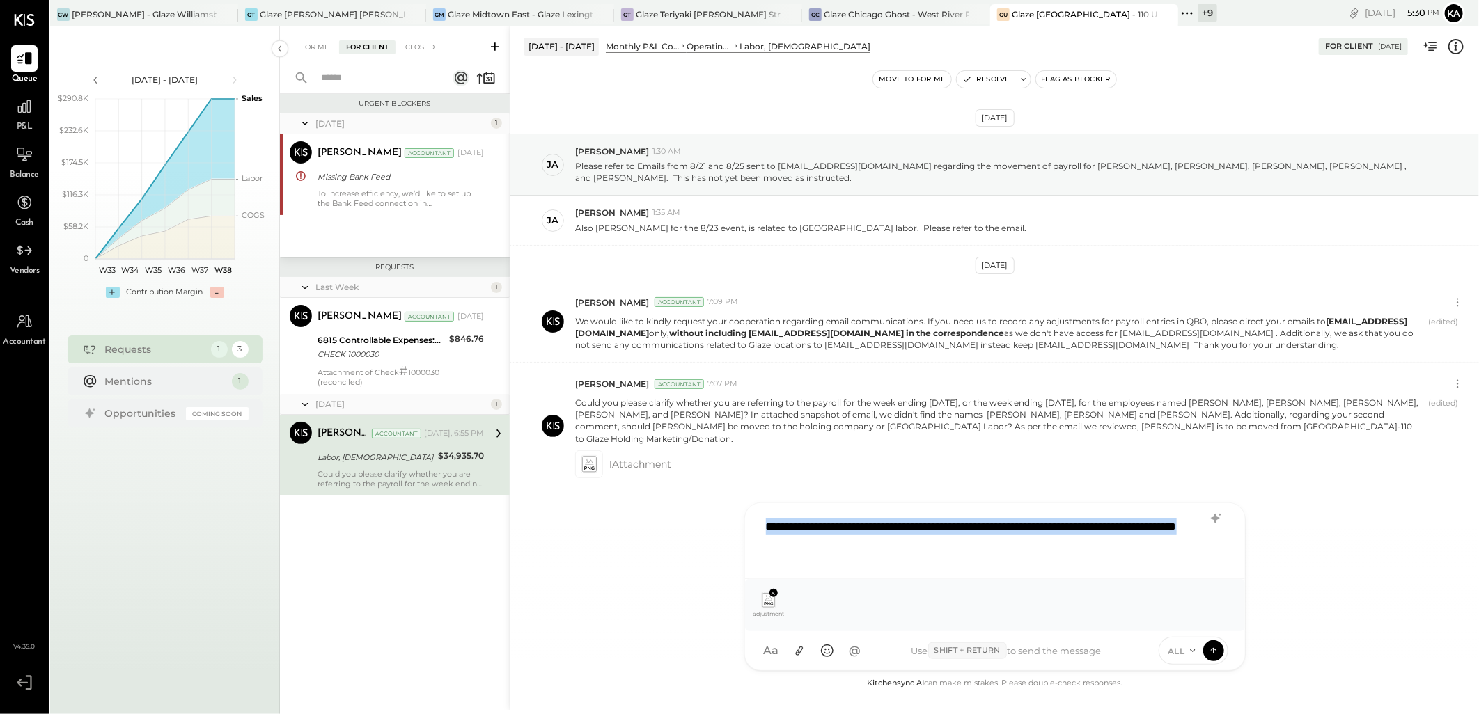
drag, startPoint x: 767, startPoint y: 521, endPoint x: 957, endPoint y: 547, distance: 191.9
click at [957, 547] on div "**********" at bounding box center [995, 540] width 472 height 56
copy div "**********"
click at [897, 531] on div "**********" at bounding box center [995, 540] width 472 height 56
drag, startPoint x: 765, startPoint y: 526, endPoint x: 991, endPoint y: 542, distance: 226.9
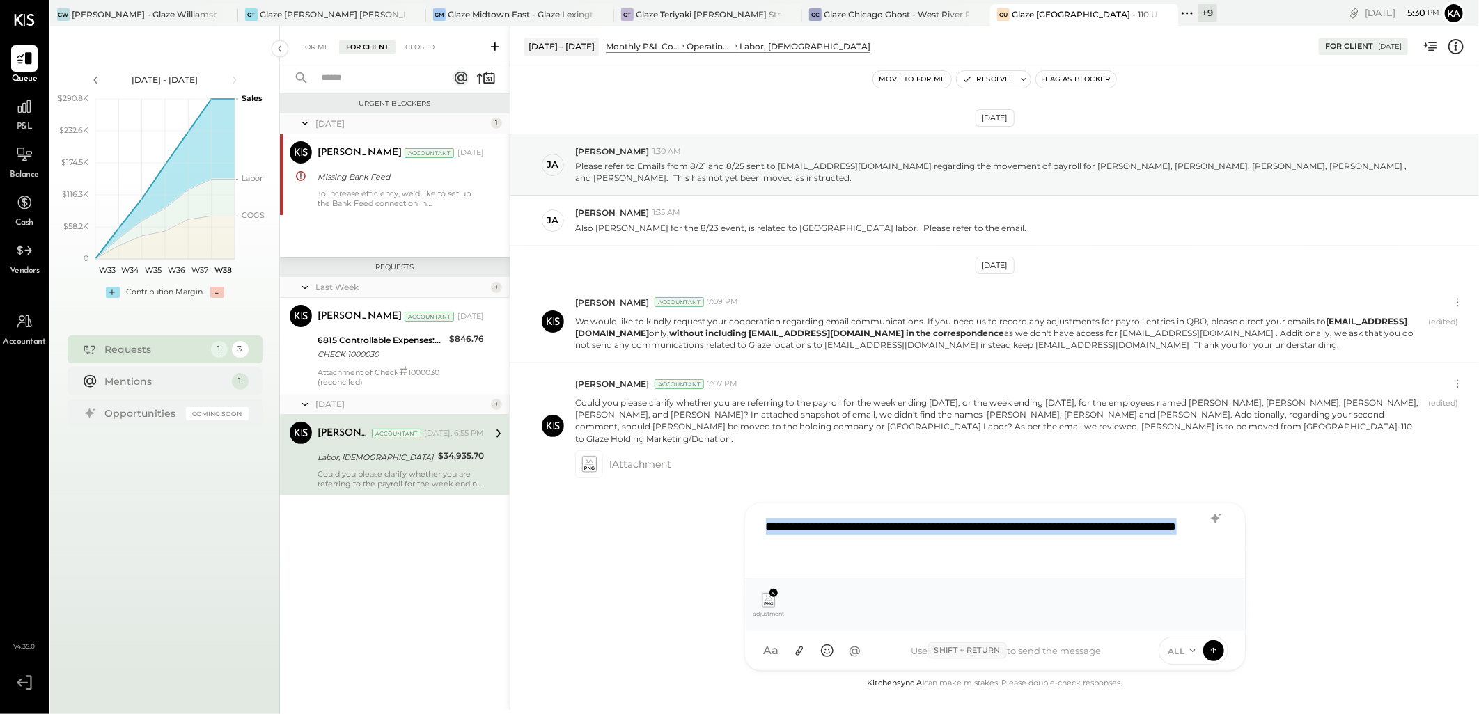
click at [991, 542] on div "**********" at bounding box center [995, 540] width 472 height 56
click at [1041, 528] on div "**********" at bounding box center [995, 540] width 472 height 56
click at [1216, 651] on icon at bounding box center [1213, 650] width 13 height 14
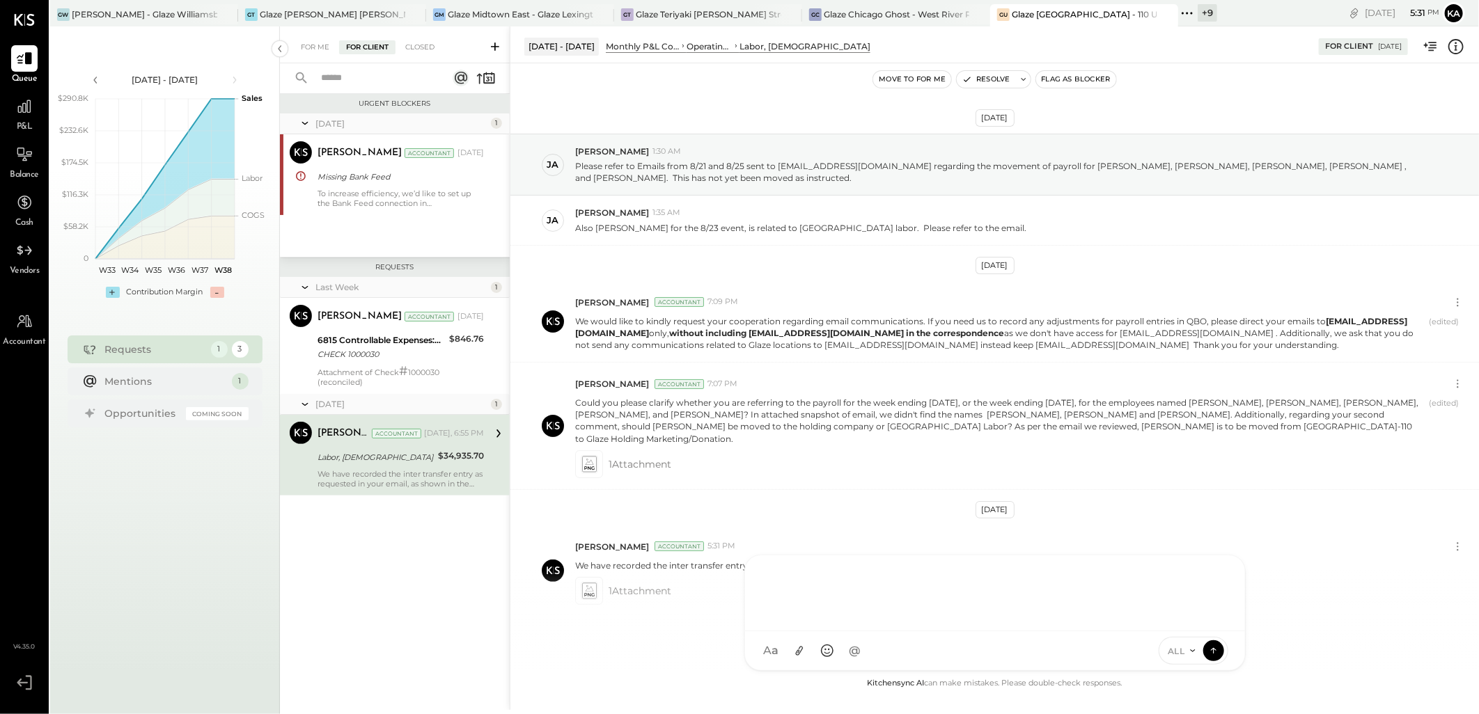
scroll to position [45, 0]
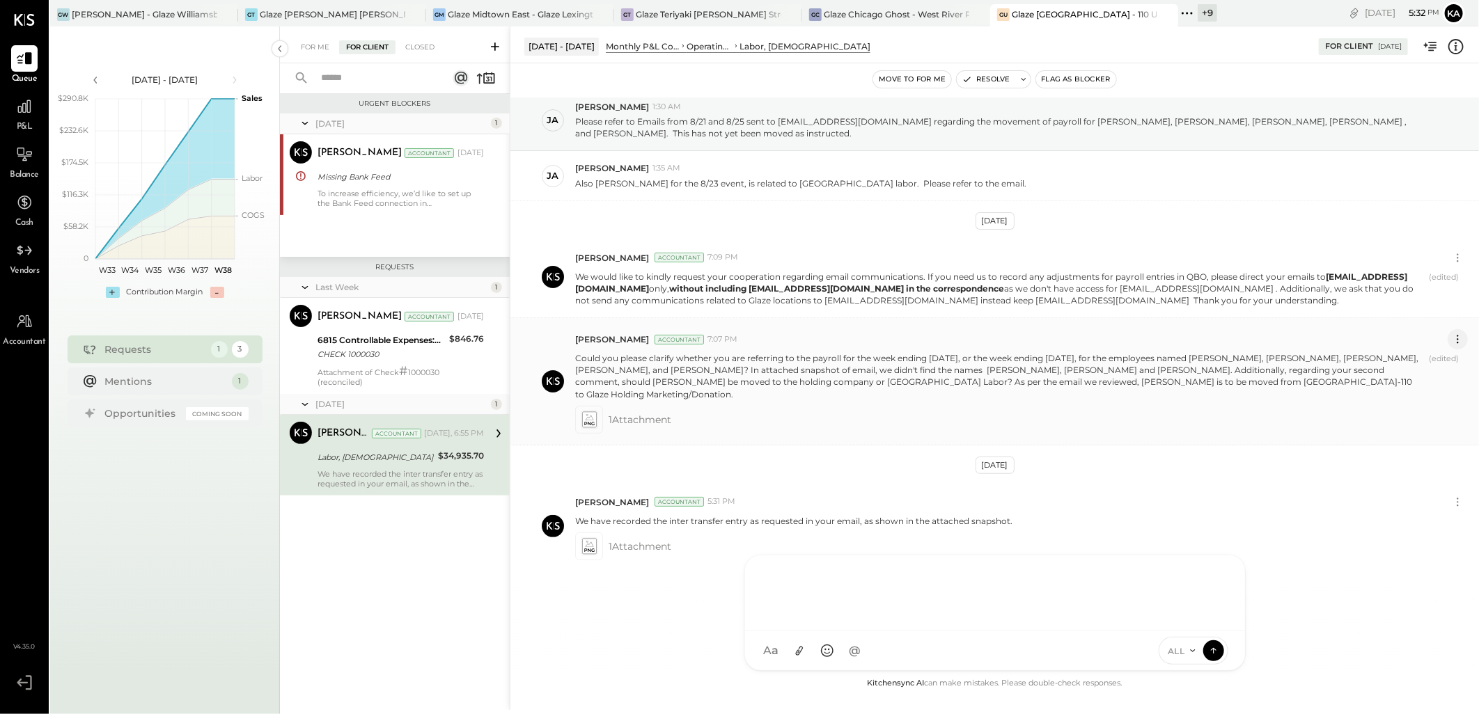
click at [1455, 344] on icon at bounding box center [1457, 339] width 15 height 15
click at [1423, 361] on button "Edit Message" at bounding box center [1421, 363] width 94 height 23
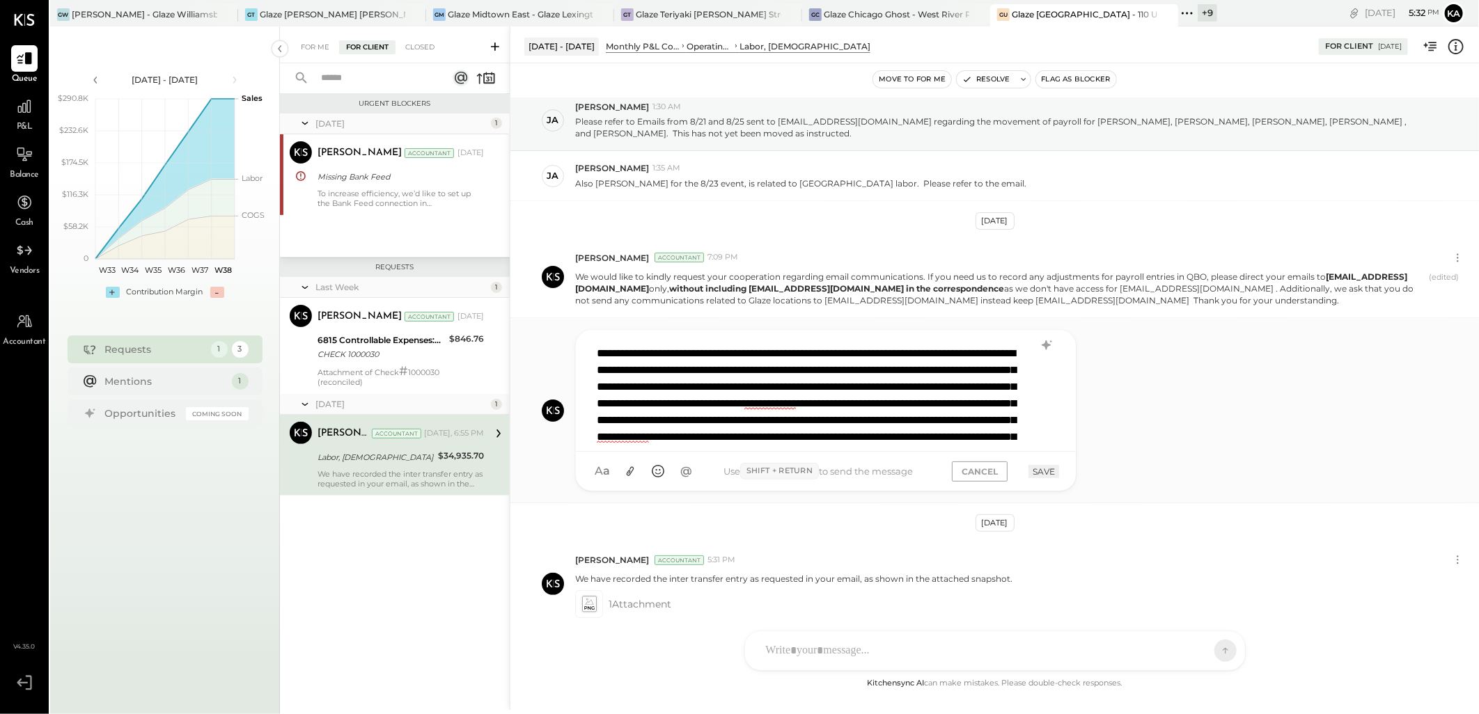
scroll to position [2, 0]
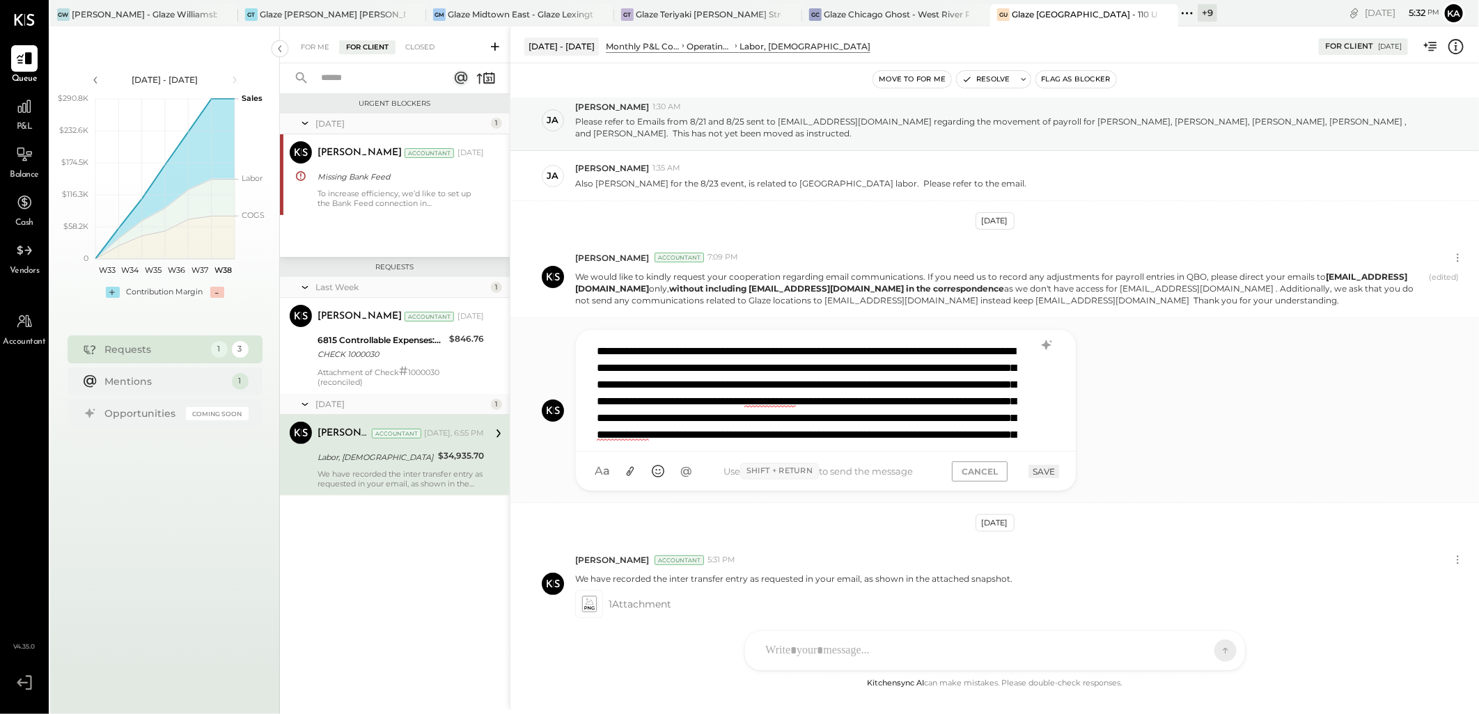
click at [895, 435] on div "**********" at bounding box center [825, 388] width 471 height 104
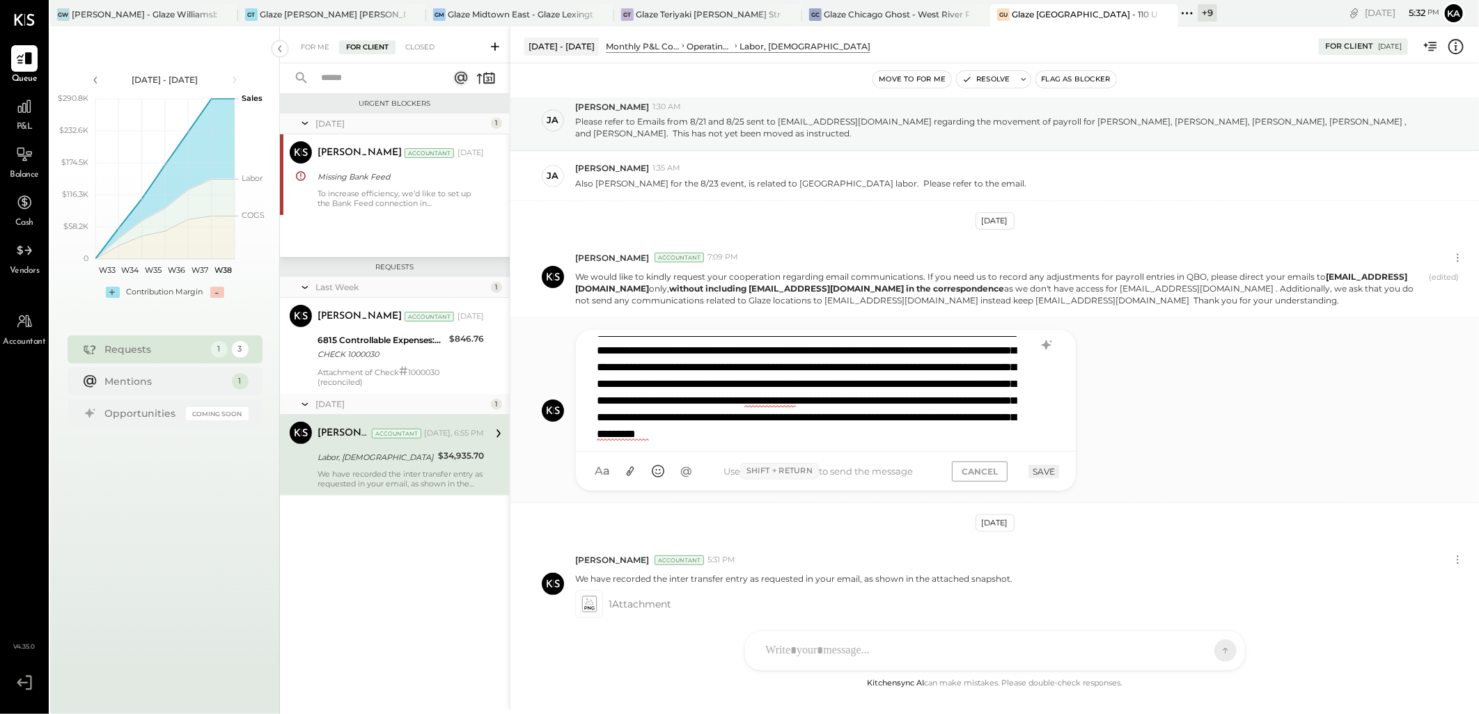
scroll to position [33, 0]
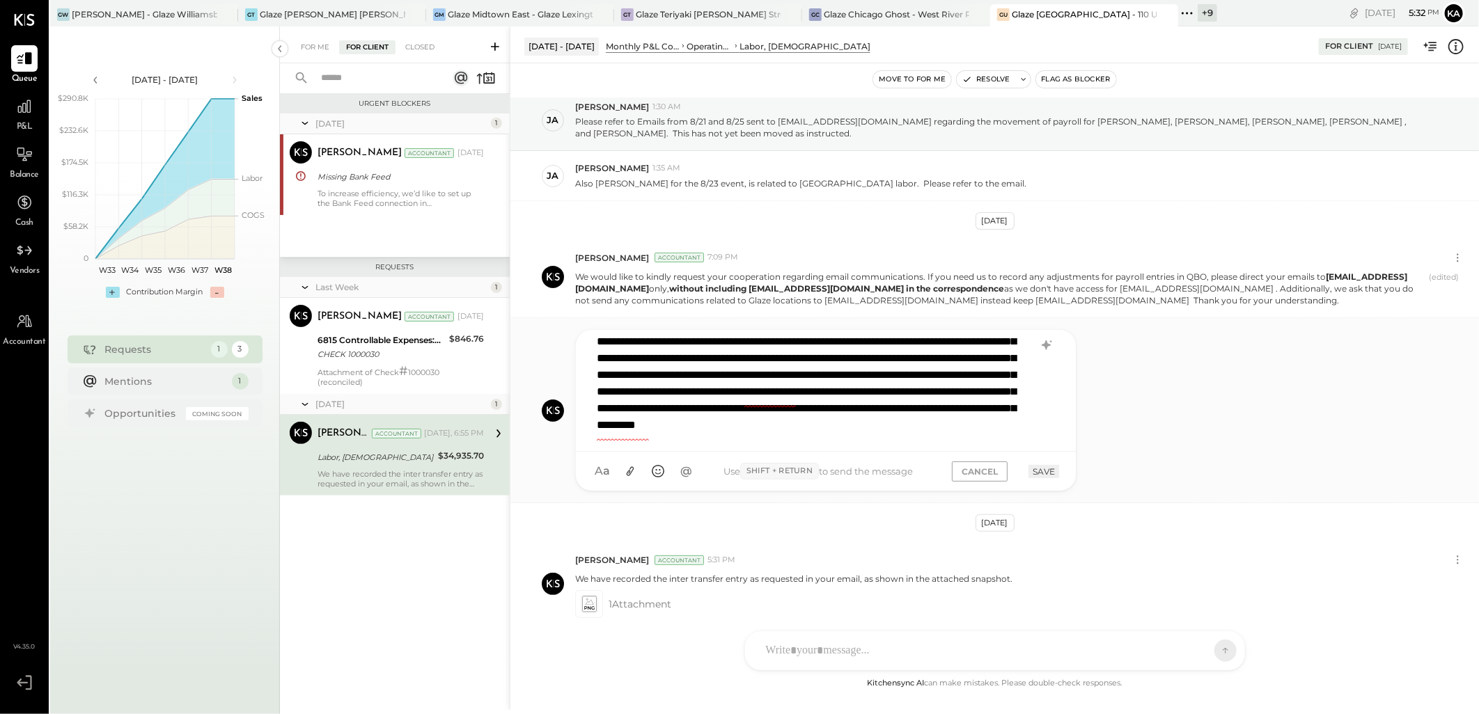
click at [957, 419] on div "**********" at bounding box center [825, 388] width 471 height 104
click at [836, 432] on div "**********" at bounding box center [825, 388] width 471 height 104
drag, startPoint x: 937, startPoint y: 402, endPoint x: 941, endPoint y: 436, distance: 34.5
click at [941, 436] on div "**********" at bounding box center [825, 388] width 471 height 104
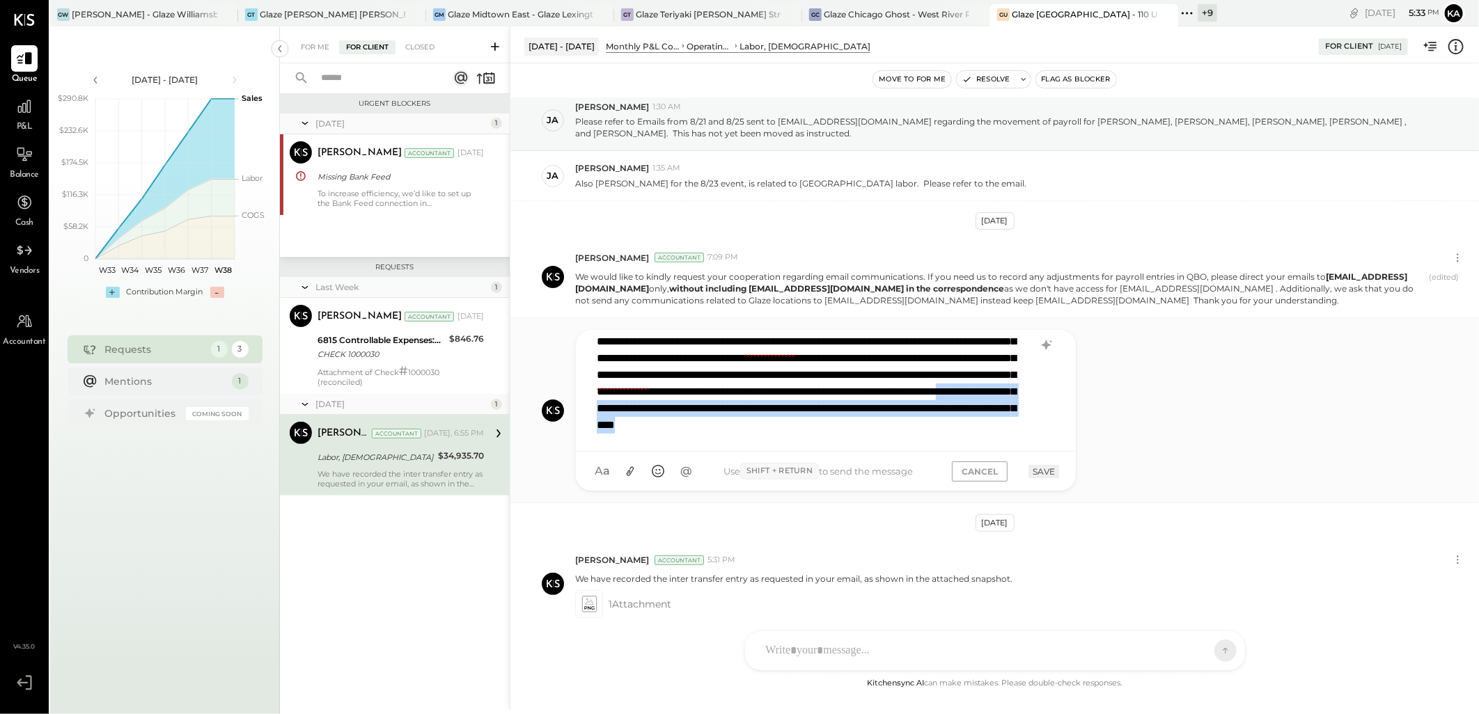
click at [907, 415] on div "**********" at bounding box center [825, 388] width 471 height 104
drag, startPoint x: 655, startPoint y: 383, endPoint x: 895, endPoint y: 439, distance: 246.6
click at [895, 439] on div "**********" at bounding box center [825, 388] width 471 height 104
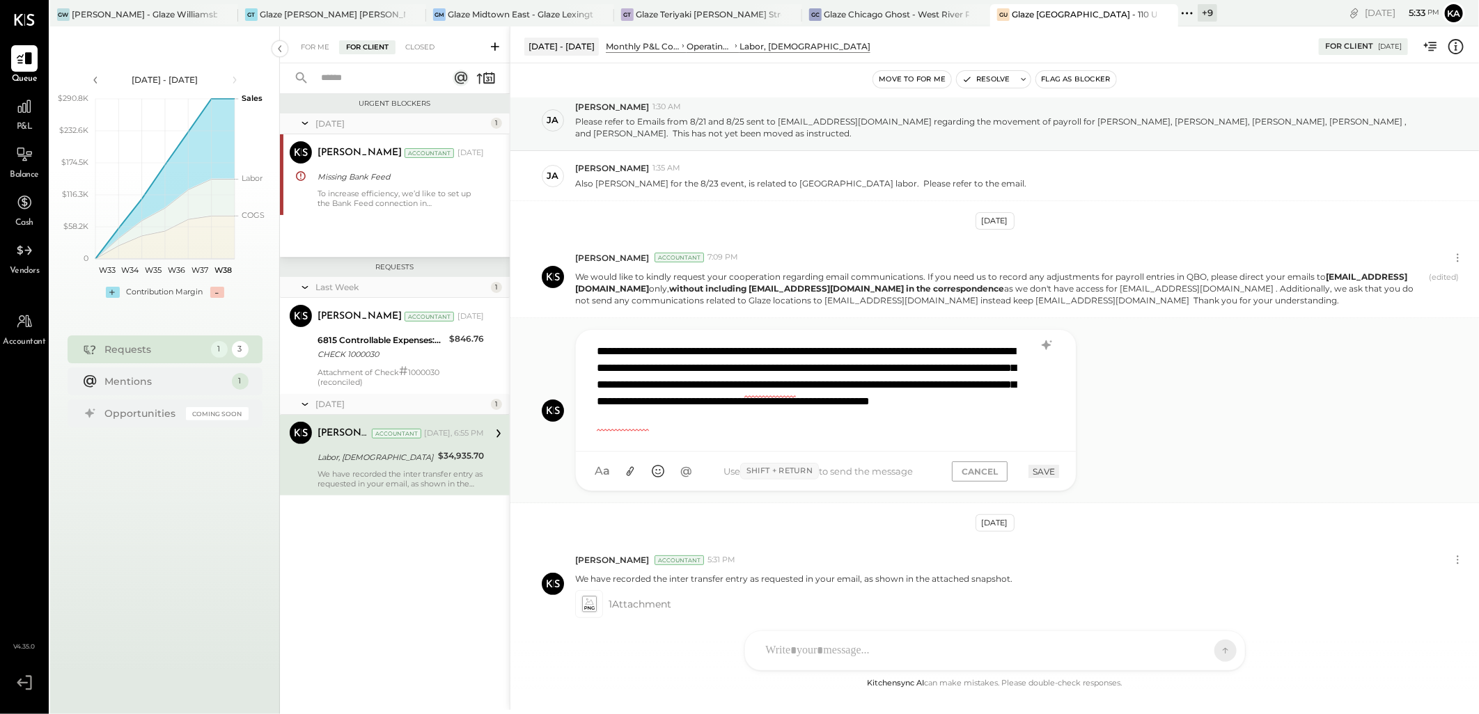
click at [1036, 475] on button "SAVE" at bounding box center [1043, 471] width 31 height 13
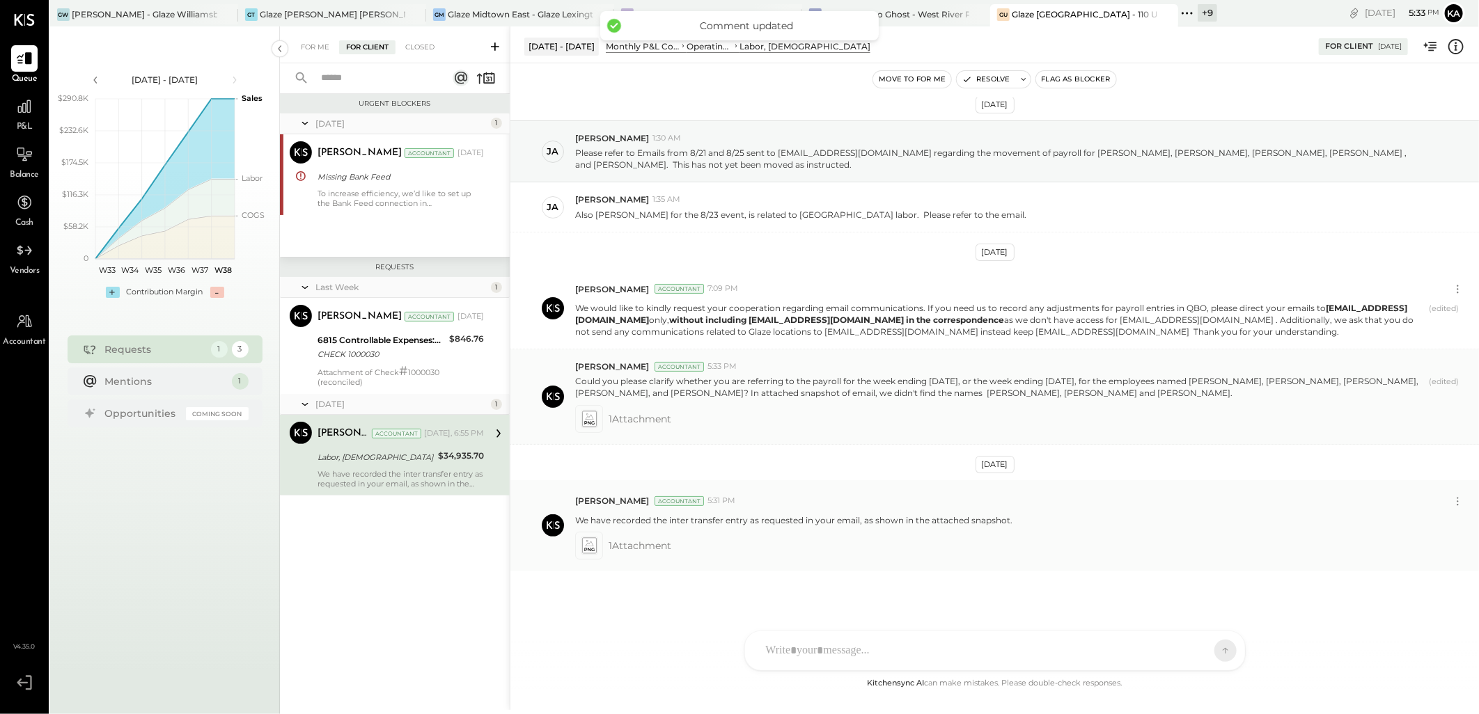
scroll to position [13, 0]
click at [586, 422] on icon at bounding box center [588, 420] width 15 height 16
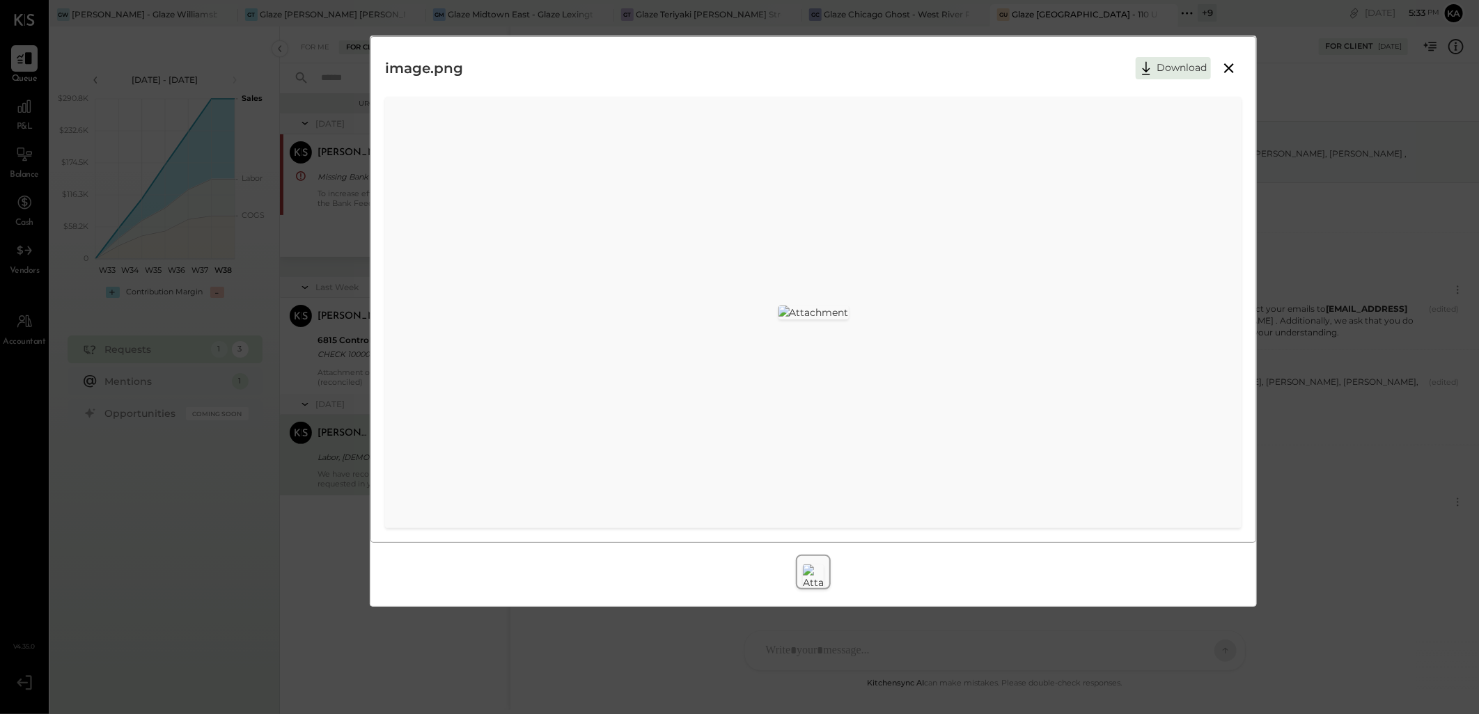
click at [1232, 65] on icon at bounding box center [1229, 68] width 10 height 10
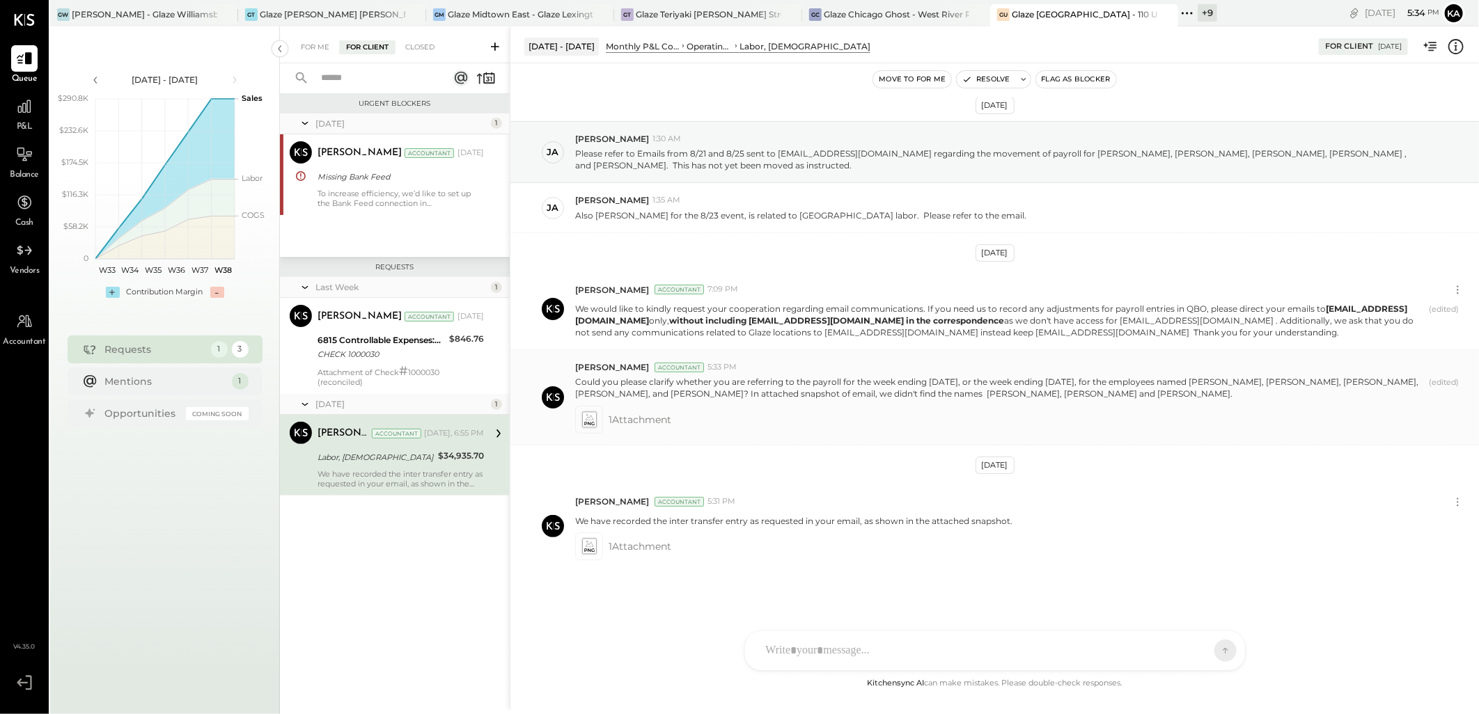
drag, startPoint x: 576, startPoint y: 380, endPoint x: 1290, endPoint y: 395, distance: 714.6
click at [1290, 395] on p "Could you please clarify whether you are referring to the payroll for the week …" at bounding box center [999, 388] width 848 height 24
copy p "Could you please clarify whether you are referring to the payroll for the week …"
click at [834, 646] on div "KP Kapil Pandya TP Tarang Padia PJ Pravin Jangid MC Meghna Chavda AJ Akshay Jai…" at bounding box center [994, 651] width 501 height 40
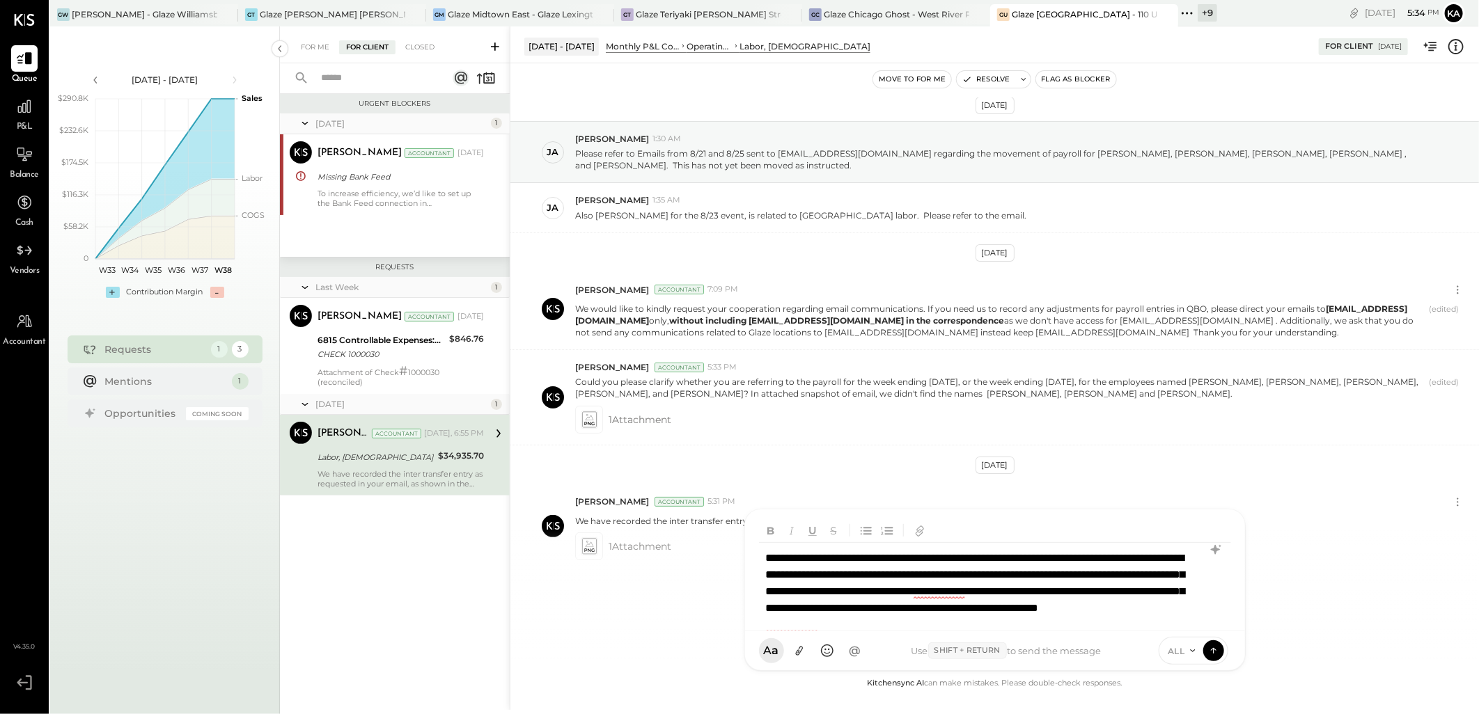
scroll to position [0, 0]
click at [765, 559] on div "**********" at bounding box center [994, 591] width 471 height 97
click at [990, 593] on div "**********" at bounding box center [994, 591] width 471 height 97
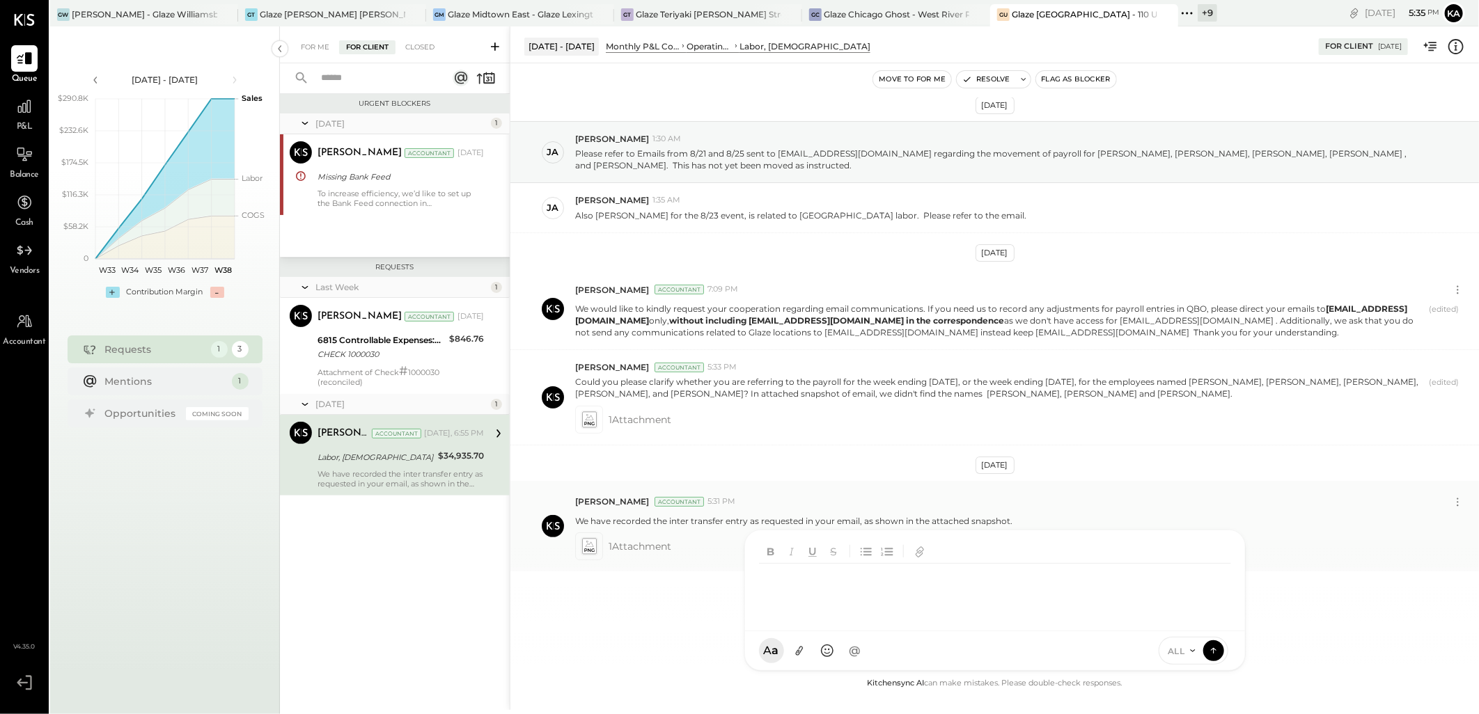
click at [1361, 540] on div "1 Attachment" at bounding box center [1021, 547] width 893 height 28
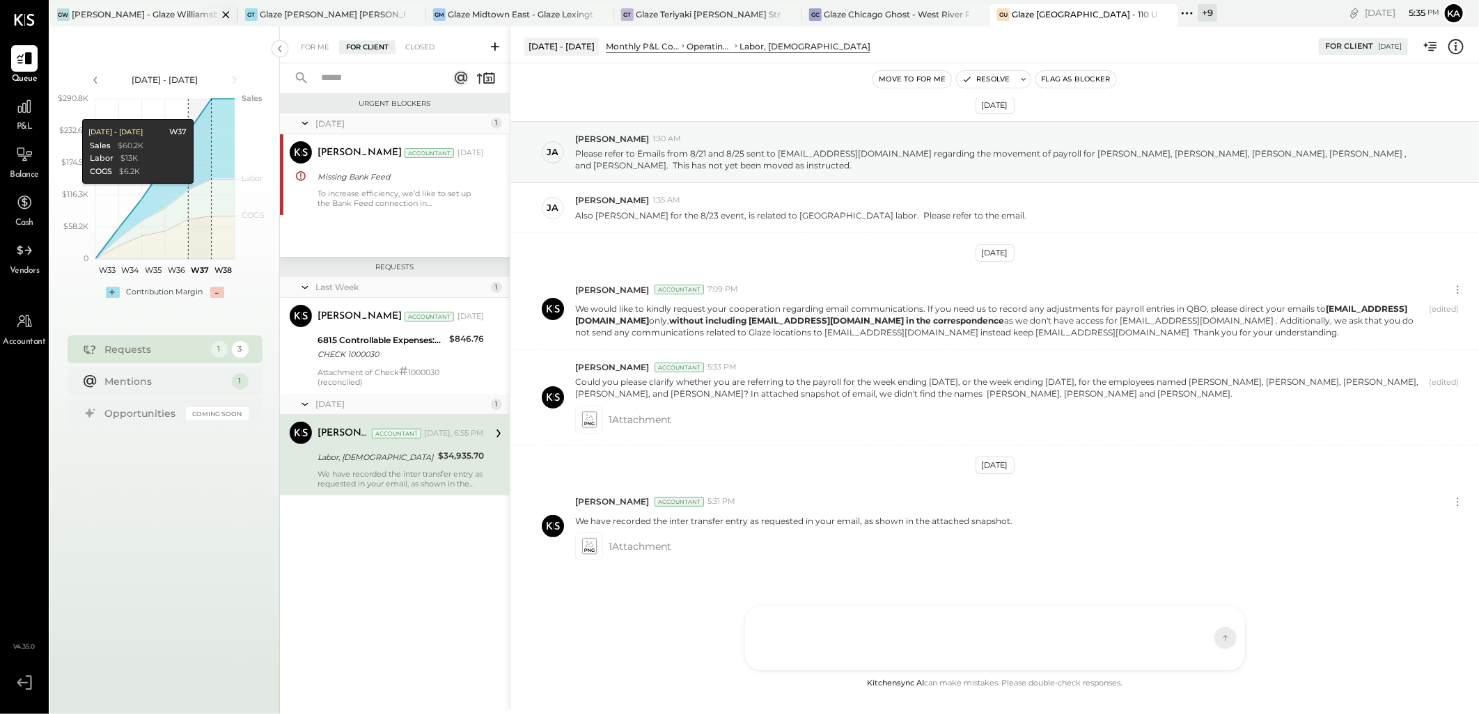
click at [225, 15] on icon at bounding box center [225, 14] width 7 height 7
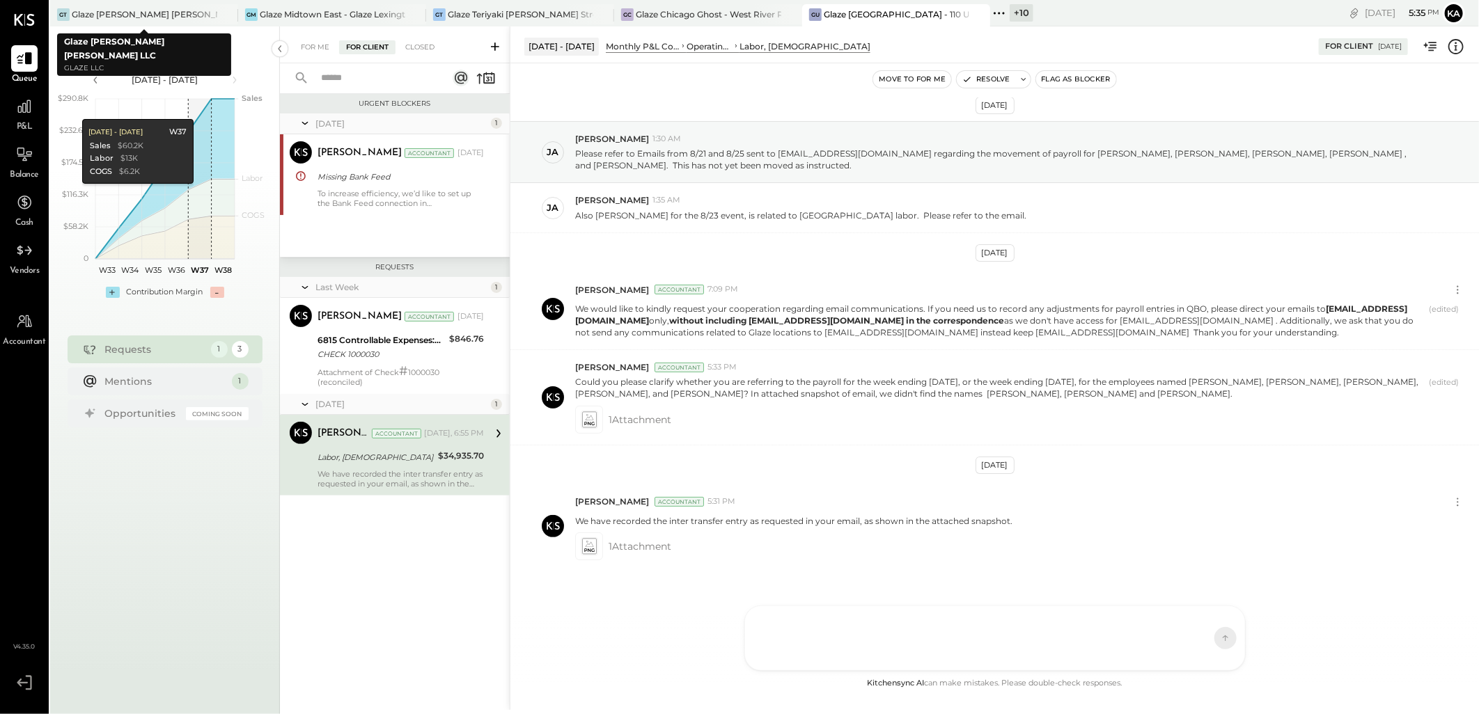
click at [225, 15] on icon at bounding box center [225, 14] width 7 height 7
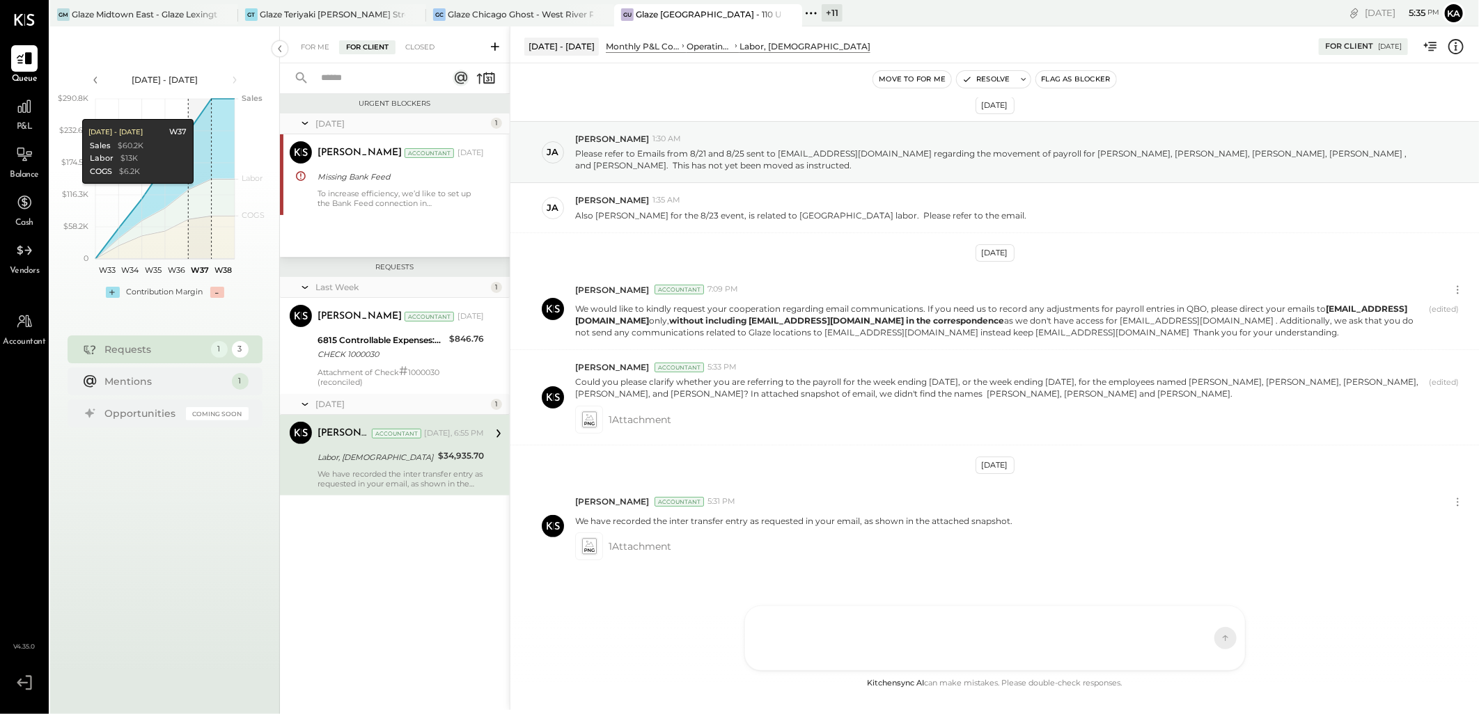
click at [225, 15] on icon at bounding box center [225, 14] width 7 height 7
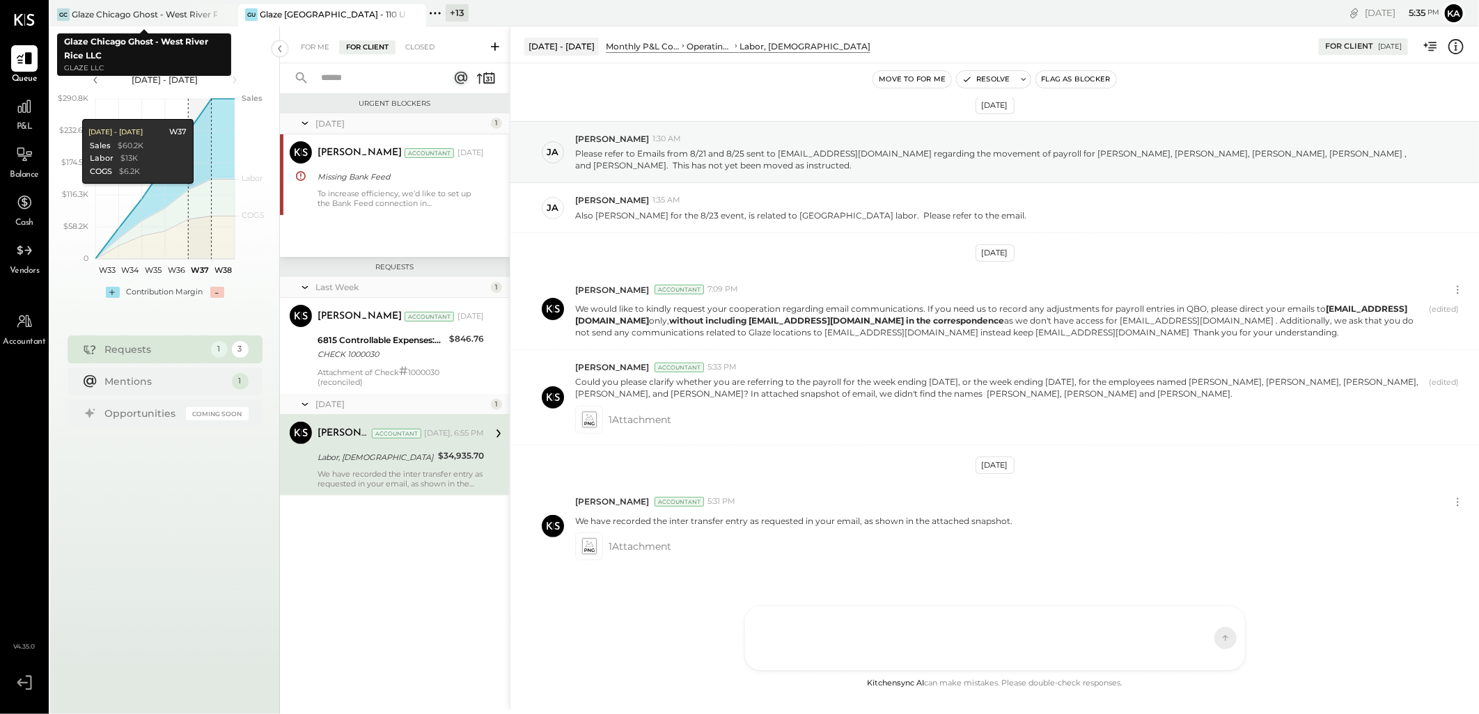
click at [225, 15] on icon at bounding box center [225, 14] width 7 height 7
